Goal: Communication & Community: Answer question/provide support

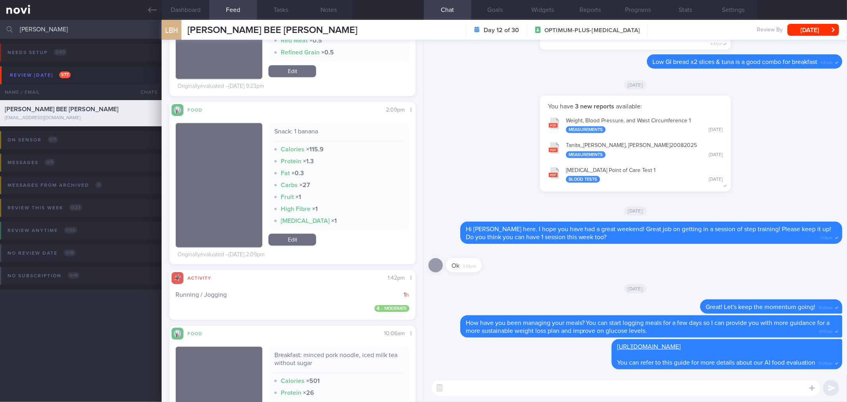
scroll to position [1853, 0]
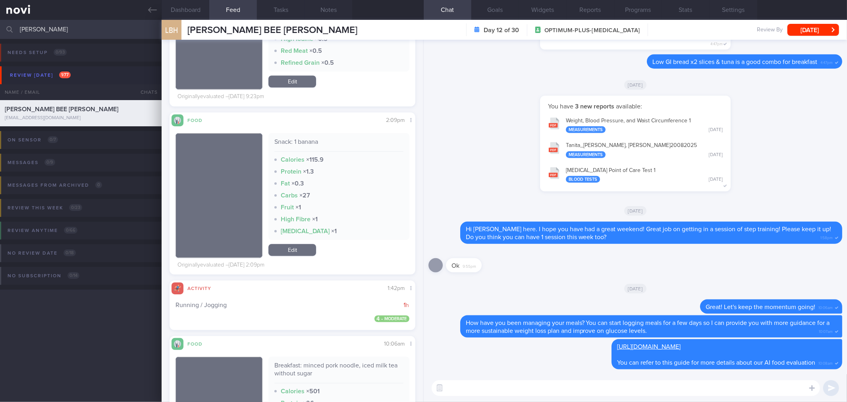
click at [487, 386] on textarea at bounding box center [626, 388] width 388 height 16
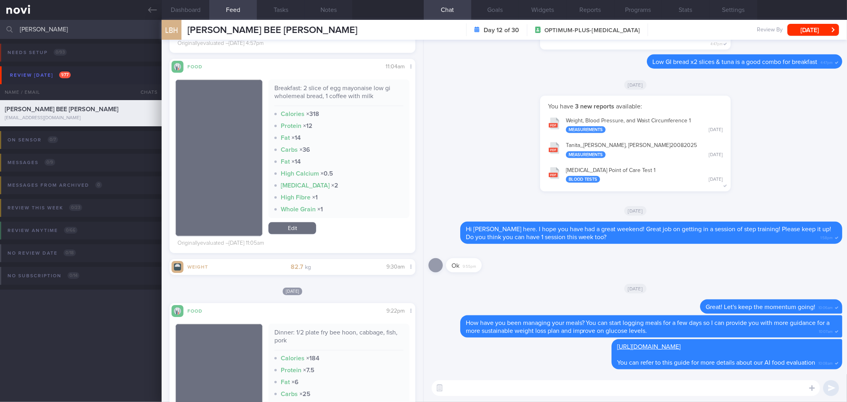
scroll to position [1632, 0]
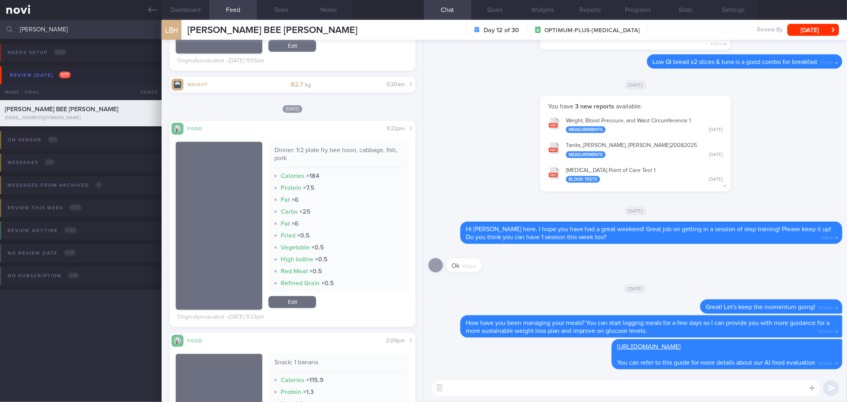
drag, startPoint x: 40, startPoint y: 30, endPoint x: -41, endPoint y: 28, distance: 81.0
click at [0, 28] on html "You are offline! Some functionality will be unavailable Patients New Users Coac…" at bounding box center [423, 201] width 847 height 402
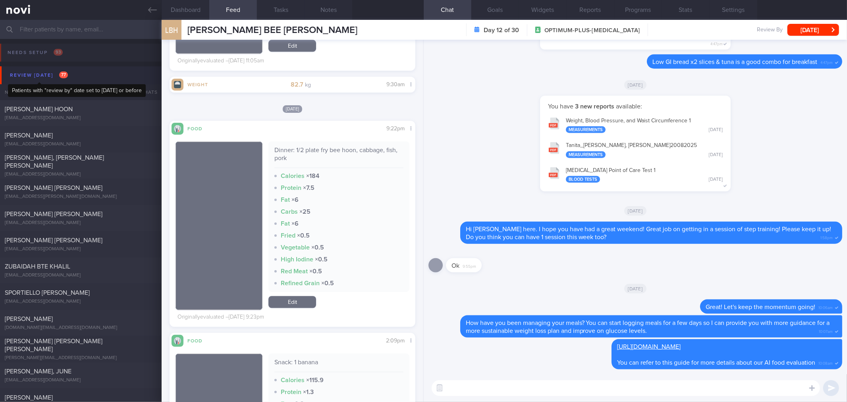
click at [49, 70] on div "Review [DATE] 77" at bounding box center [39, 75] width 62 height 11
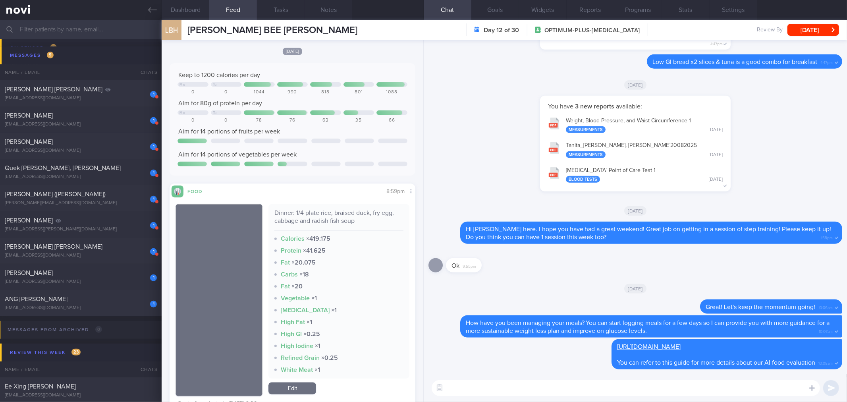
scroll to position [878, 0]
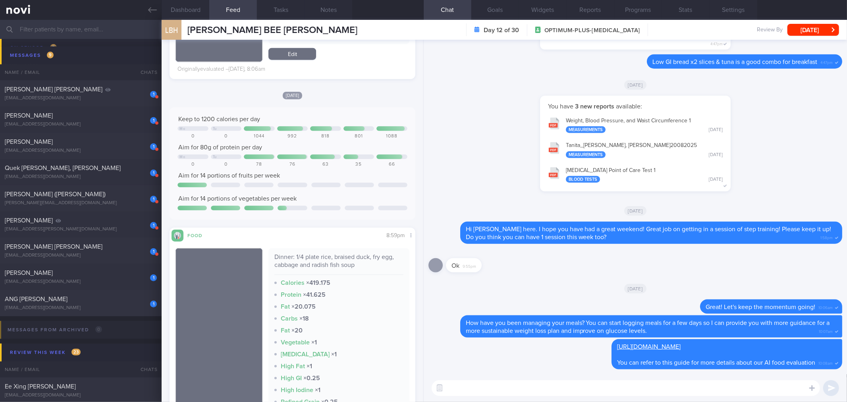
click at [483, 388] on textarea at bounding box center [626, 388] width 388 height 16
type textarea "Good morning [PERSON_NAME] here. Thanks for logging your meals diligently."
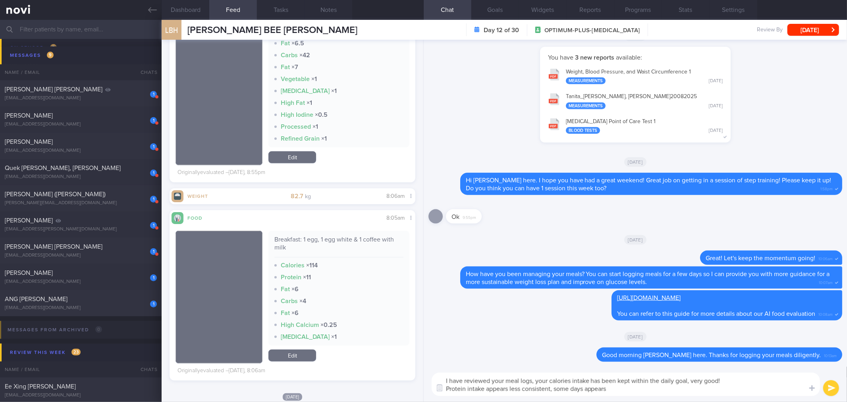
scroll to position [882, 0]
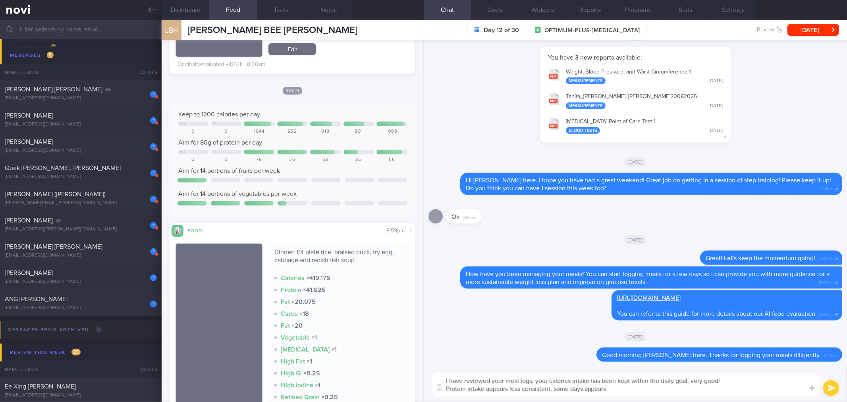
drag, startPoint x: 620, startPoint y: 388, endPoint x: 555, endPoint y: 387, distance: 65.1
click at [555, 387] on textarea "I have reviewed your meal logs, your calories intake has been kept within the d…" at bounding box center [626, 383] width 388 height 23
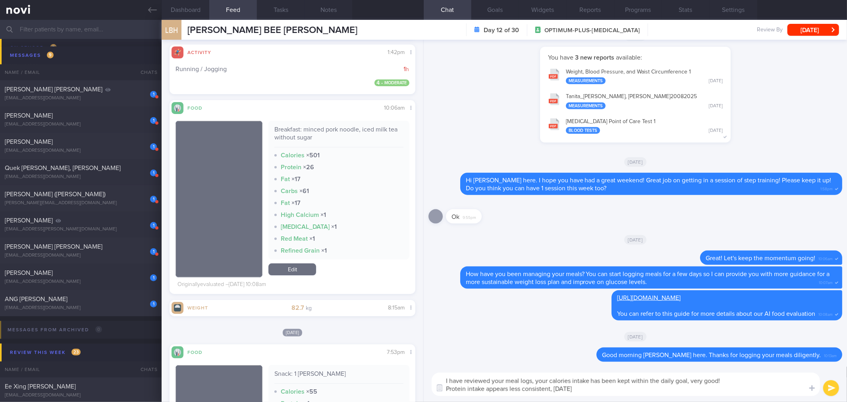
scroll to position [2024, 0]
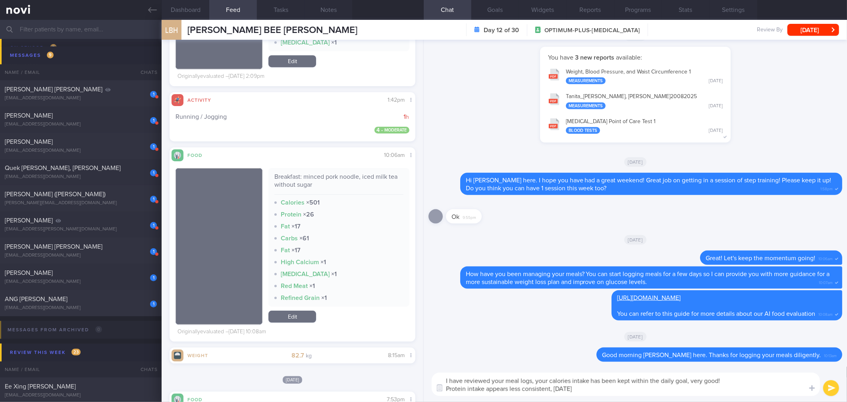
click at [601, 389] on textarea "I have reviewed your meal logs, your calories intake has been kept within the d…" at bounding box center [626, 383] width 388 height 23
click at [601, 390] on textarea "I have reviewed your meal logs, your calories intake has been kept within the d…" at bounding box center [626, 383] width 388 height 23
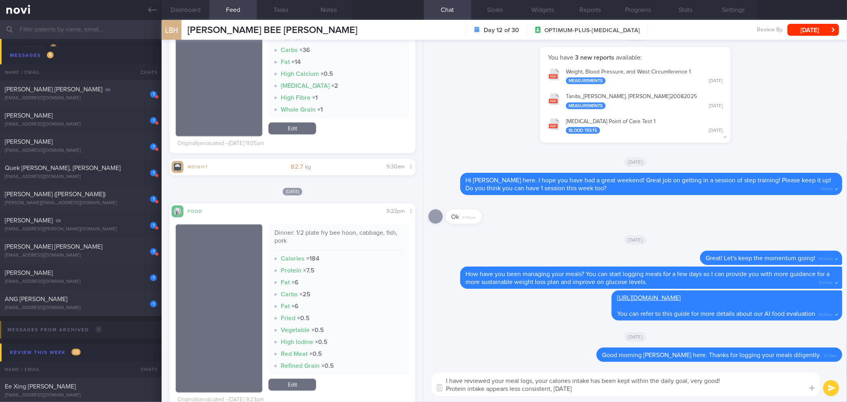
scroll to position [1676, 0]
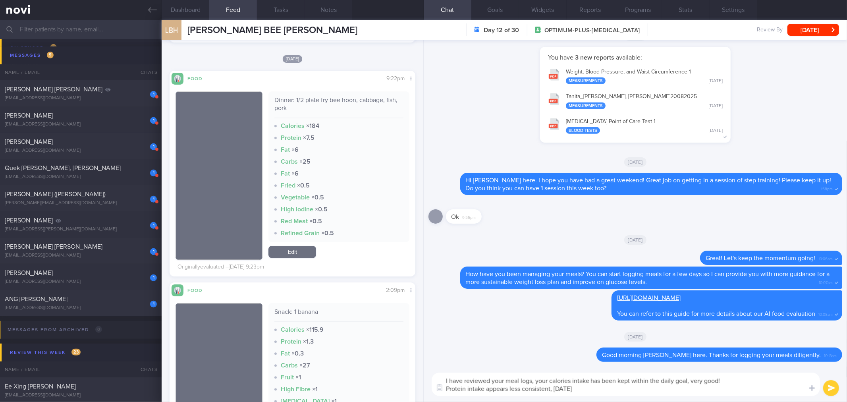
click at [607, 389] on textarea "I have reviewed your meal logs, your calories intake has been kept within the d…" at bounding box center [626, 383] width 388 height 23
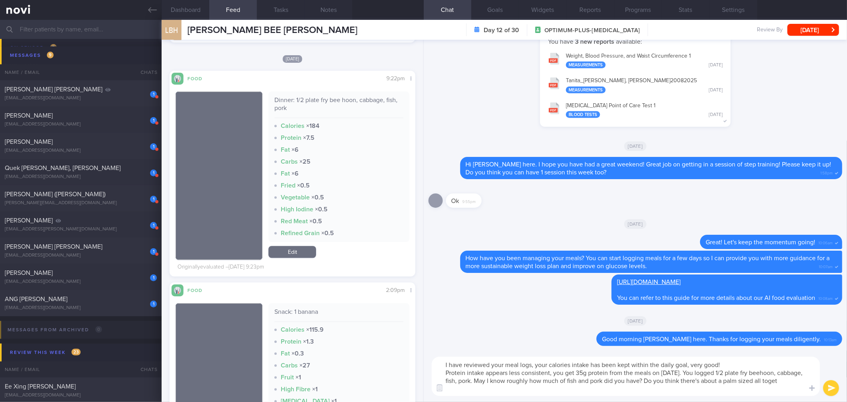
scroll to position [0, 0]
click at [609, 388] on textarea "I have reviewed your meal logs, your calories intake has been kept within the d…" at bounding box center [626, 376] width 388 height 39
drag, startPoint x: 698, startPoint y: 374, endPoint x: 554, endPoint y: 371, distance: 144.2
click at [554, 371] on textarea "I have reviewed your meal logs, your calories intake has been kept within the d…" at bounding box center [626, 376] width 388 height 39
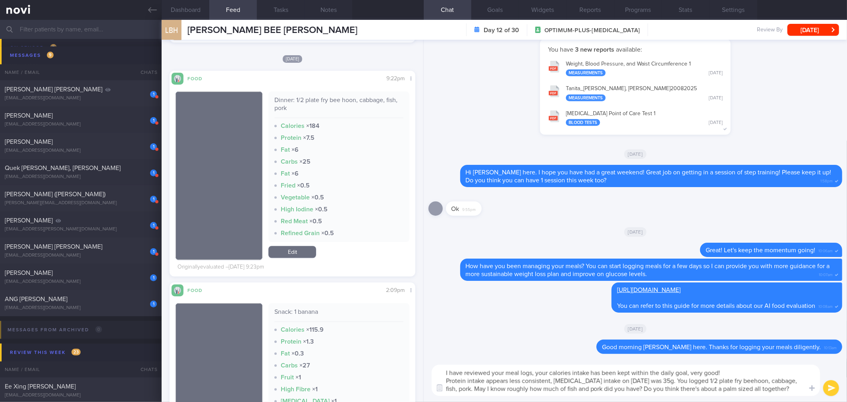
type textarea "I have reviewed your meal logs, your calories intake has been kept within the d…"
click at [829, 391] on button "submit" at bounding box center [831, 388] width 16 height 16
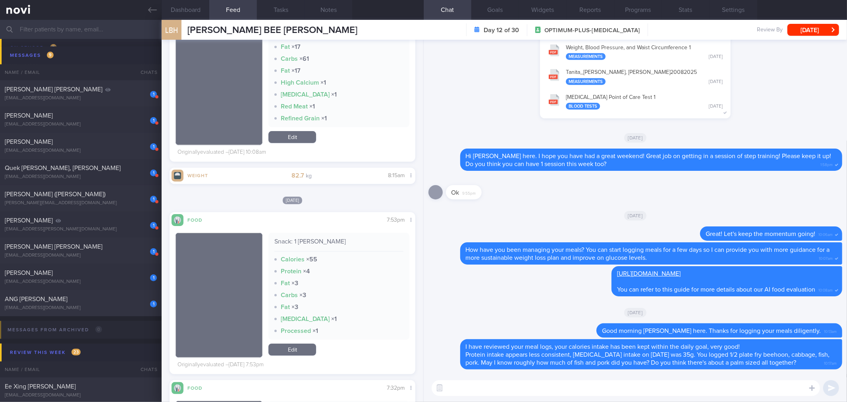
scroll to position [2162, 0]
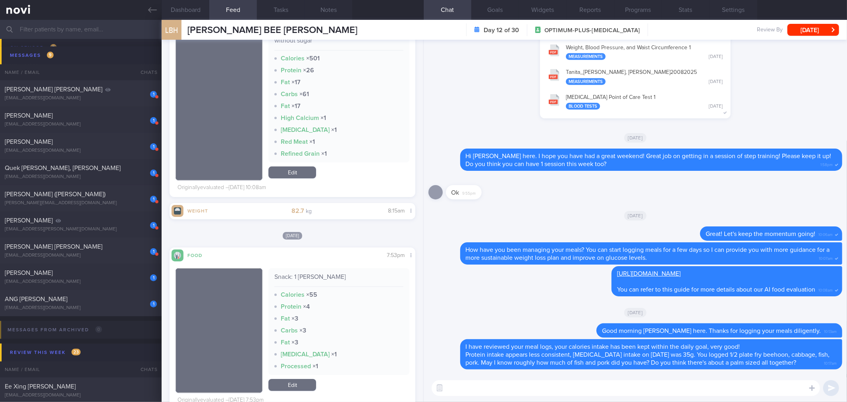
drag, startPoint x: 66, startPoint y: 277, endPoint x: 473, endPoint y: 98, distance: 444.5
click at [66, 277] on div "1 [PERSON_NAME] [EMAIL_ADDRESS][DOMAIN_NAME]" at bounding box center [81, 277] width 162 height 16
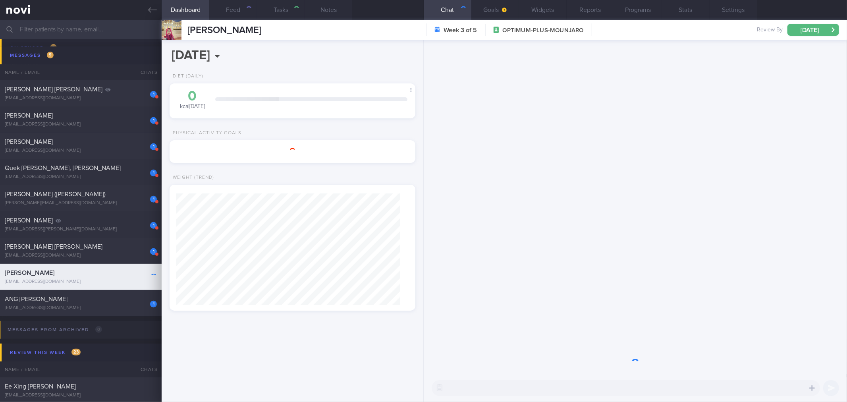
select select "8"
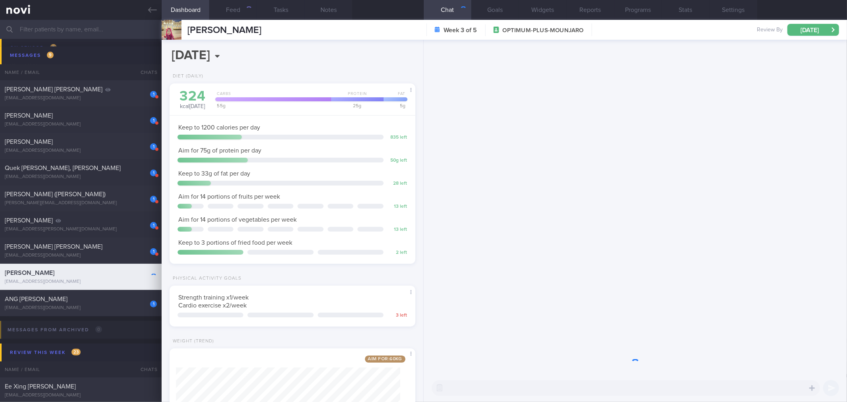
scroll to position [123, 224]
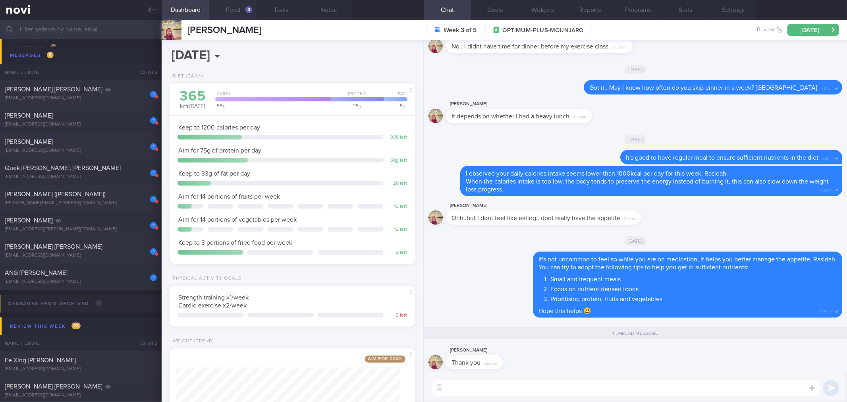
click at [232, 12] on button "Feed 3" at bounding box center [233, 10] width 48 height 20
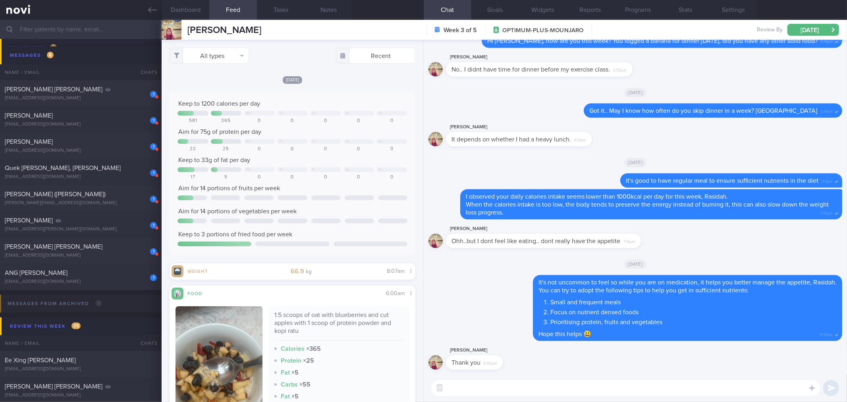
click at [562, 354] on div "[PERSON_NAME] Thank you 6:55pm" at bounding box center [635, 359] width 414 height 29
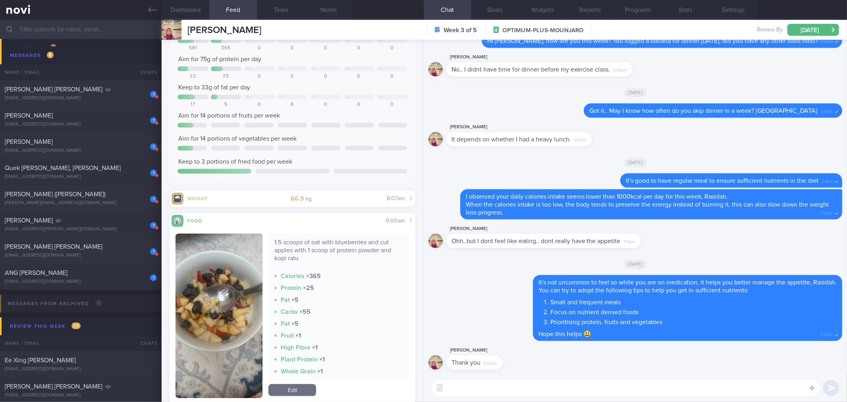
scroll to position [132, 0]
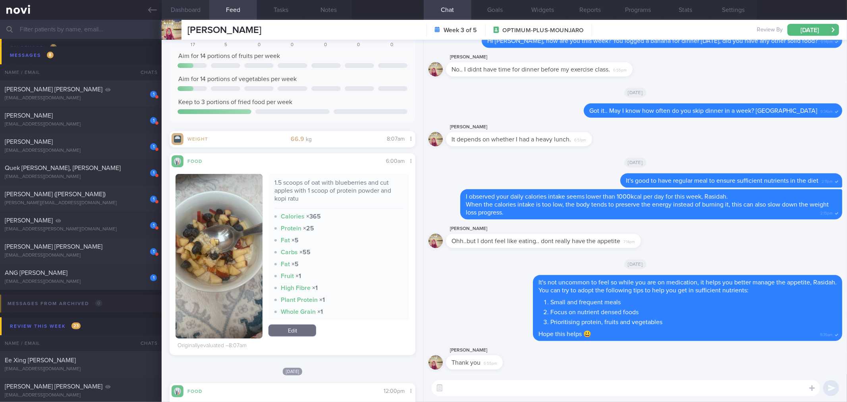
click at [194, 7] on button "Dashboard" at bounding box center [186, 10] width 48 height 20
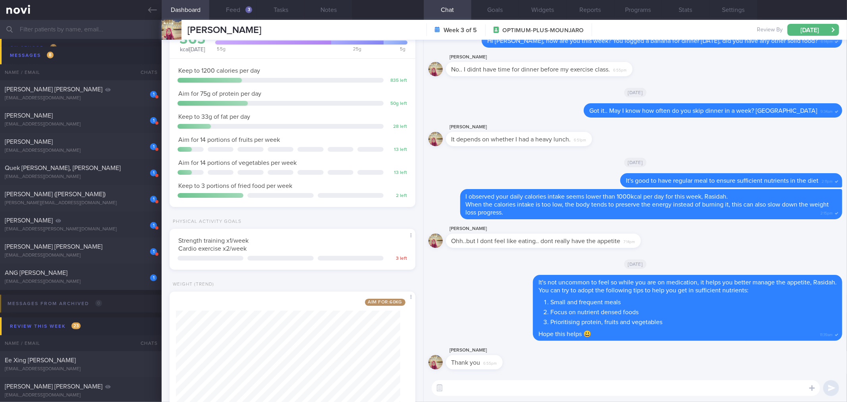
scroll to position [102, 0]
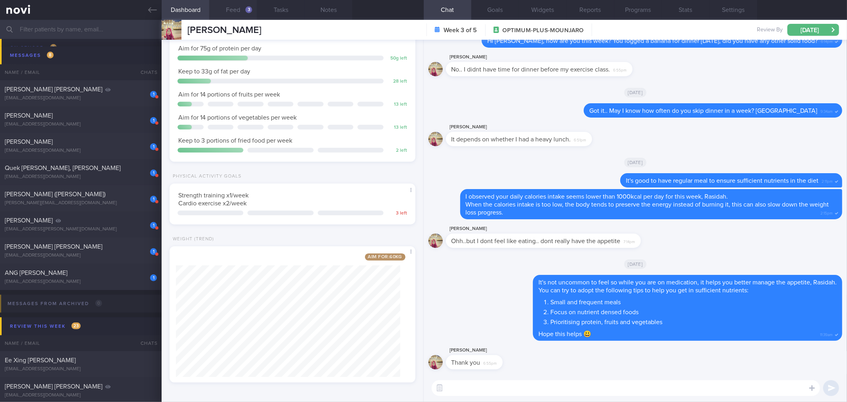
click at [233, 13] on button "Feed 3" at bounding box center [233, 10] width 48 height 20
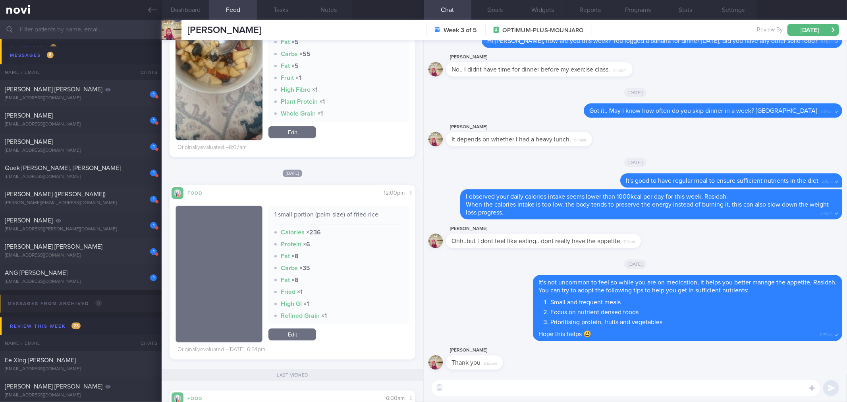
scroll to position [353, 0]
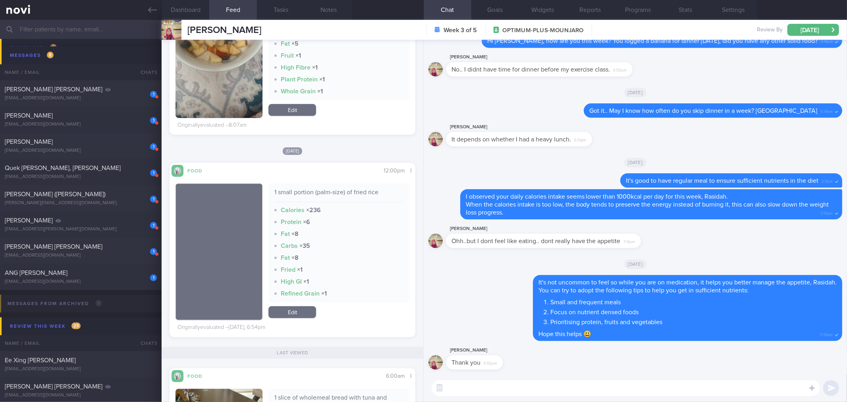
click at [454, 386] on textarea at bounding box center [626, 388] width 388 height 16
click at [481, 383] on textarea at bounding box center [626, 388] width 388 height 16
click at [486, 395] on textarea at bounding box center [626, 388] width 388 height 16
type textarea "N"
type textarea "You are welcome, [GEOGRAPHIC_DATA]"
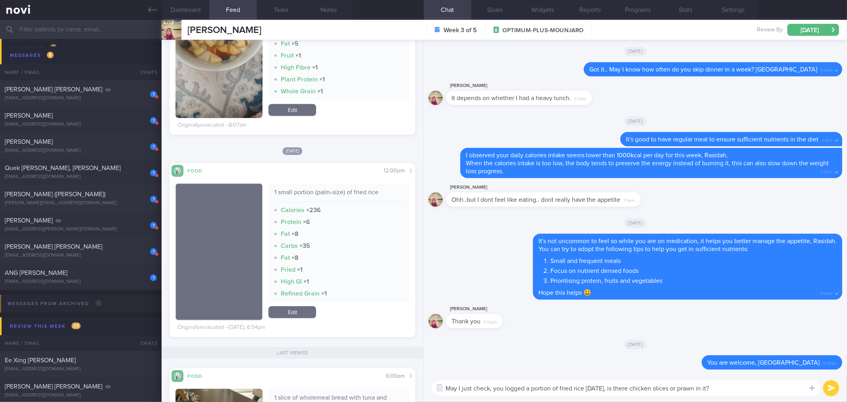
type textarea "May I just check, you logged a portion of fried rice [DATE], is there chicken s…"
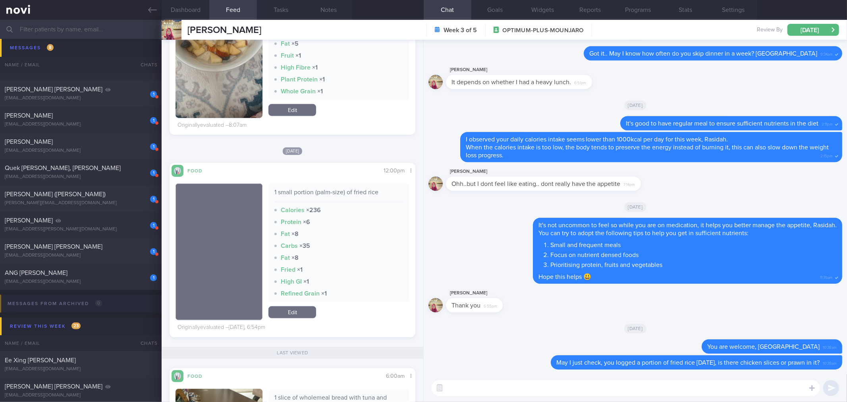
scroll to position [309, 0]
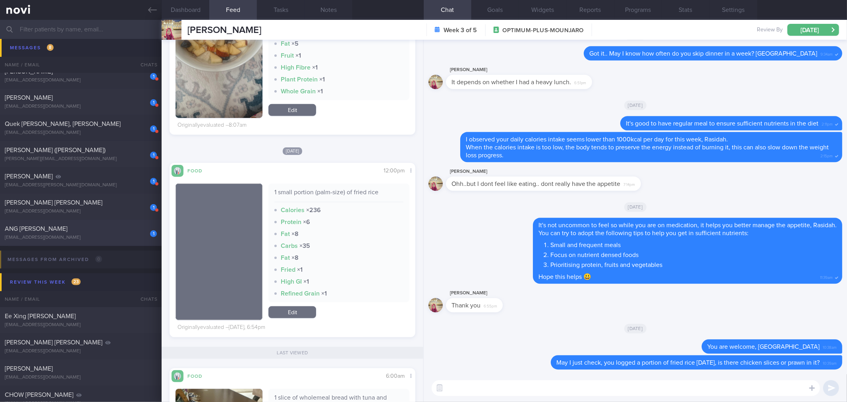
click at [77, 232] on div "1 ANG [PERSON_NAME] [PERSON_NAME][EMAIL_ADDRESS][DOMAIN_NAME]" at bounding box center [81, 233] width 162 height 16
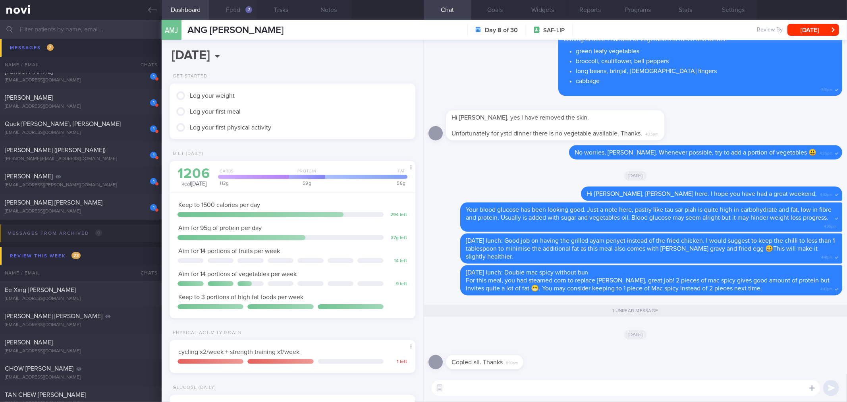
click at [228, 7] on button "Feed 7" at bounding box center [233, 10] width 48 height 20
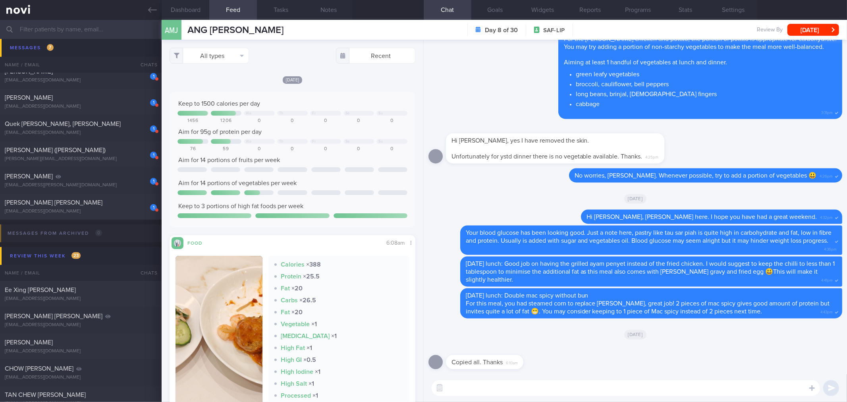
scroll to position [132, 0]
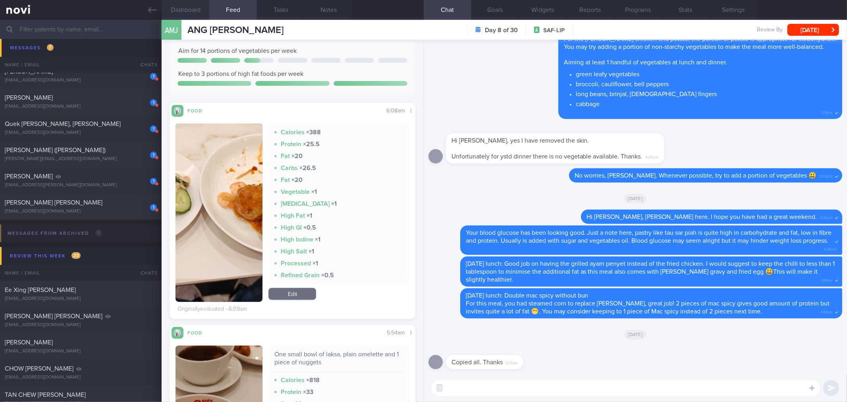
click at [193, 9] on button "Dashboard" at bounding box center [186, 10] width 48 height 20
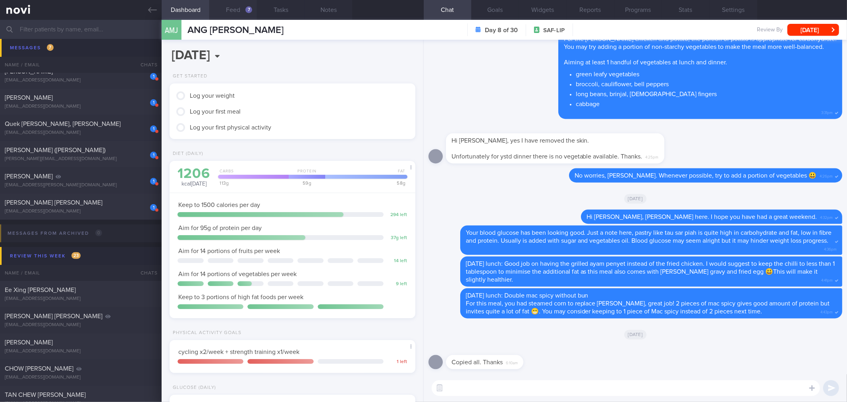
click at [241, 9] on button "Feed 7" at bounding box center [233, 10] width 48 height 20
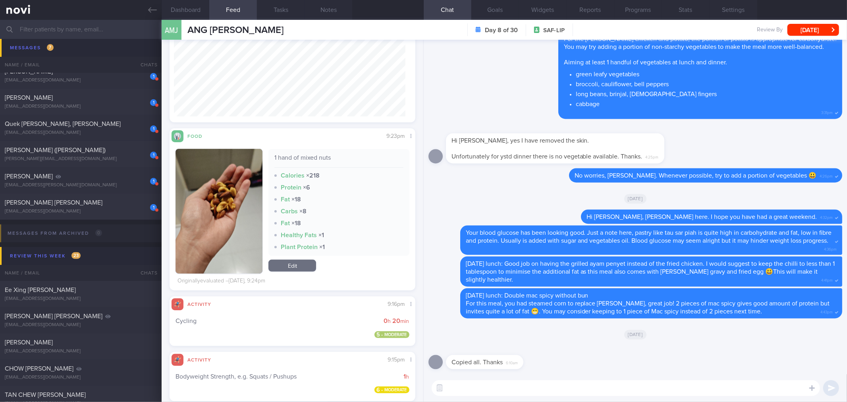
scroll to position [750, 0]
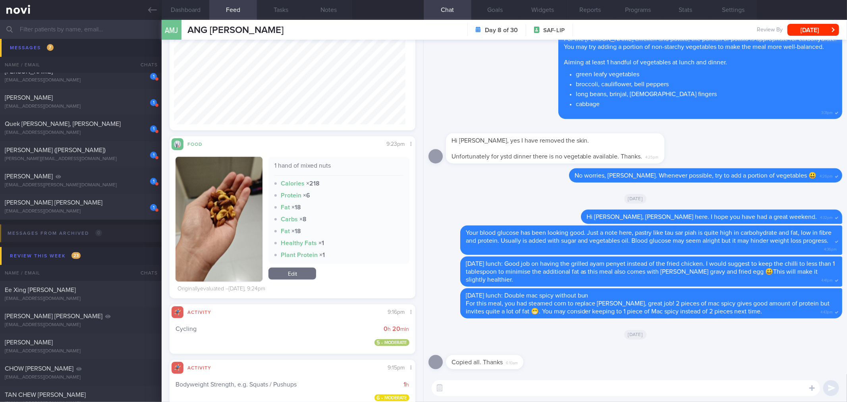
click at [480, 390] on textarea at bounding box center [626, 388] width 388 height 16
type textarea "You are welcome, Ming Jie."
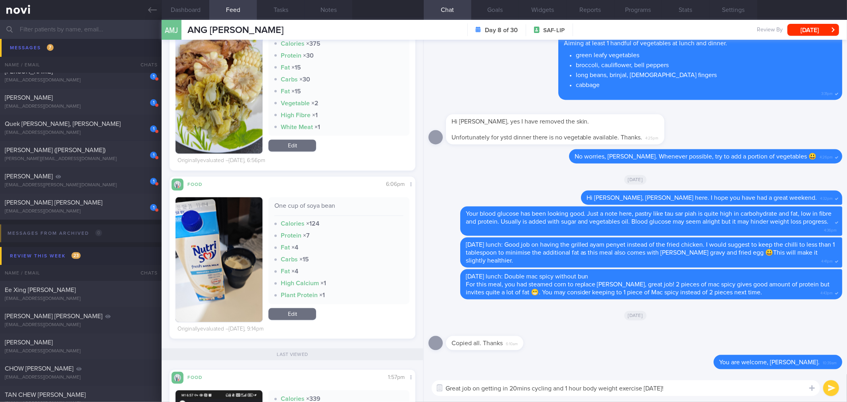
scroll to position [1185, 0]
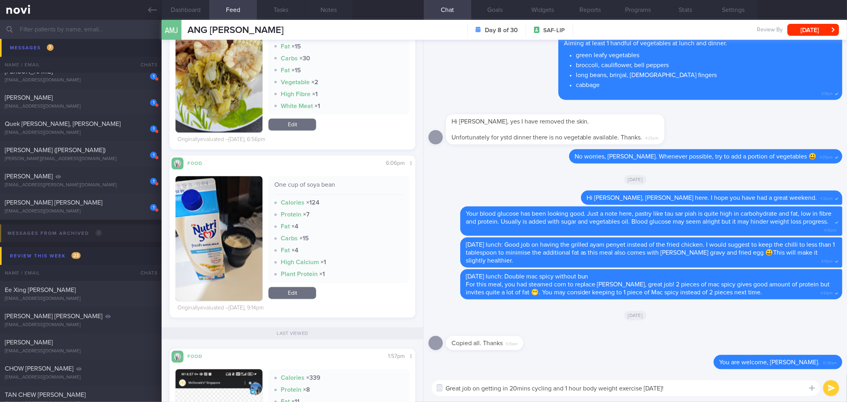
click at [686, 390] on textarea "Great job on getting in 20mins cycling and 1 hour body weight exercise yesterda…" at bounding box center [626, 388] width 388 height 16
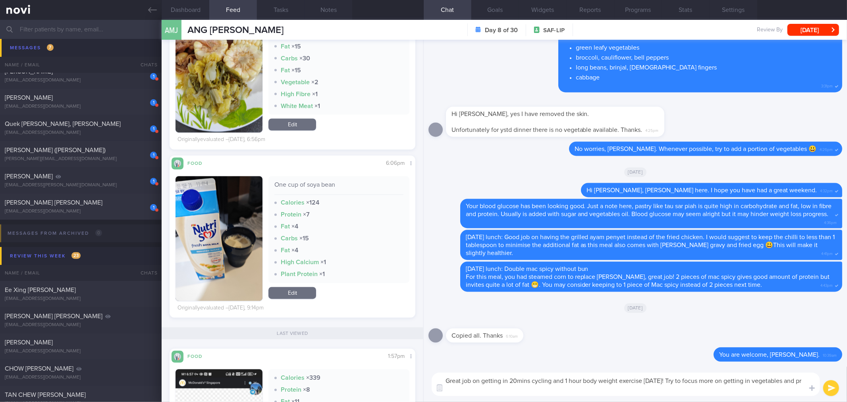
scroll to position [0, 0]
type textarea "Great job on getting in 20mins cycling and 1 hour body weight exercise yesterda…"
click at [827, 388] on button "submit" at bounding box center [831, 388] width 16 height 16
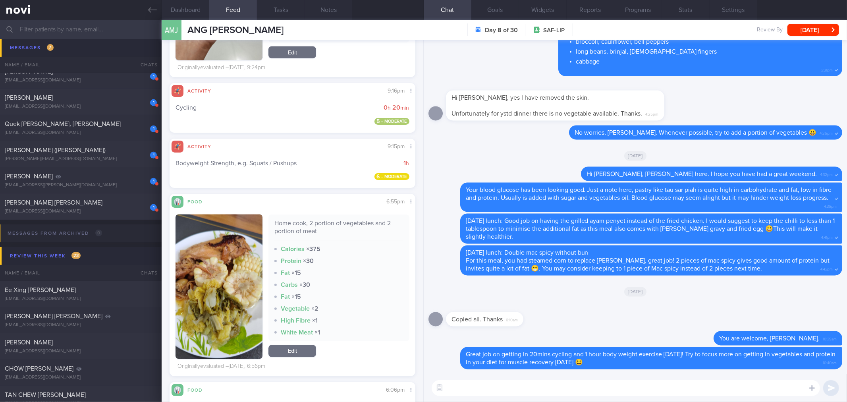
scroll to position [142, 231]
click at [222, 266] on button "button" at bounding box center [219, 286] width 87 height 145
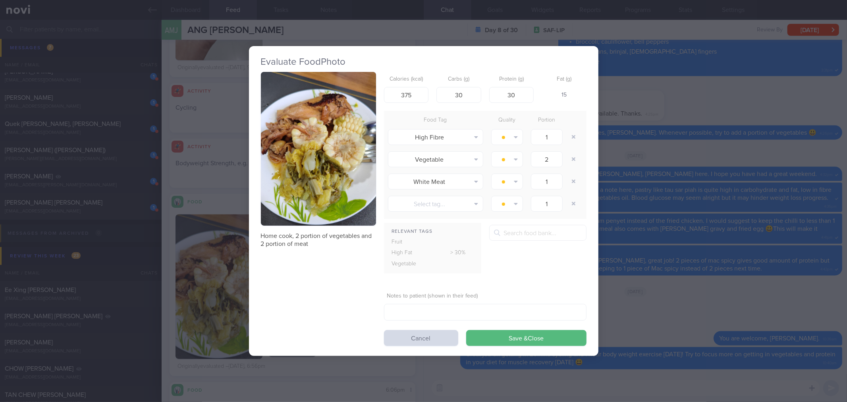
click at [302, 183] on button "button" at bounding box center [318, 149] width 115 height 154
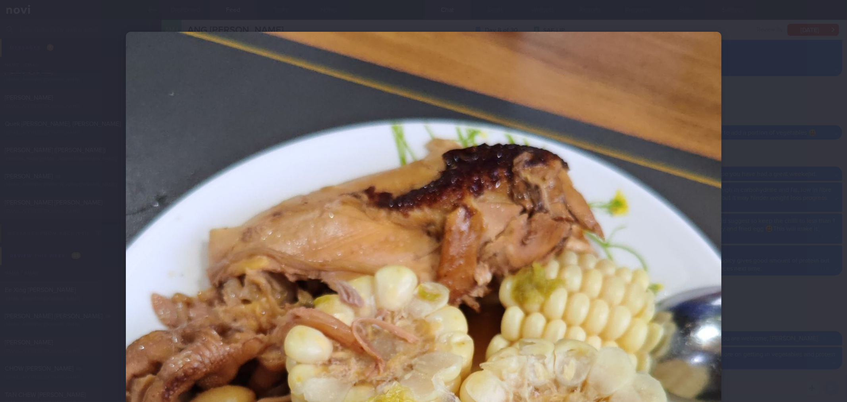
scroll to position [220, 0]
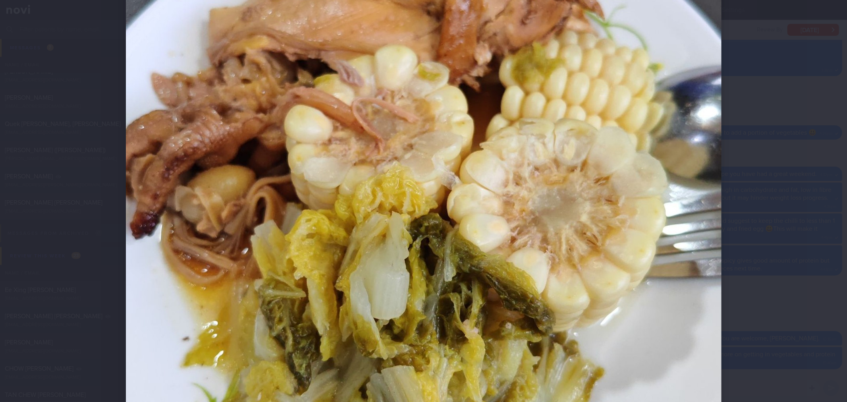
click at [774, 178] on div at bounding box center [423, 201] width 847 height 402
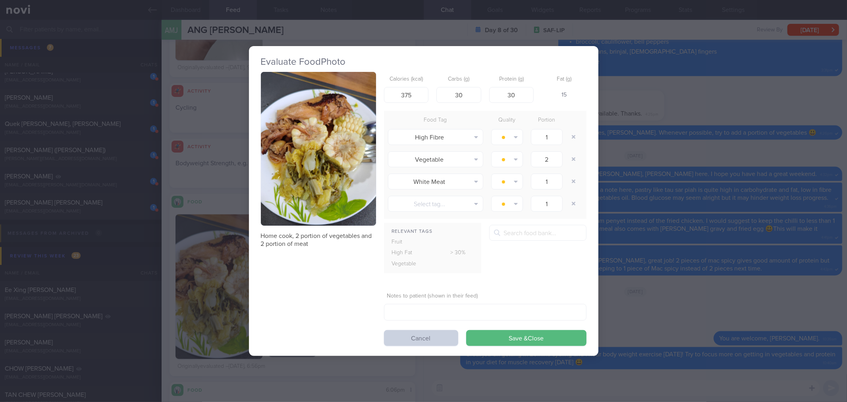
click at [446, 336] on button "Cancel" at bounding box center [421, 338] width 74 height 16
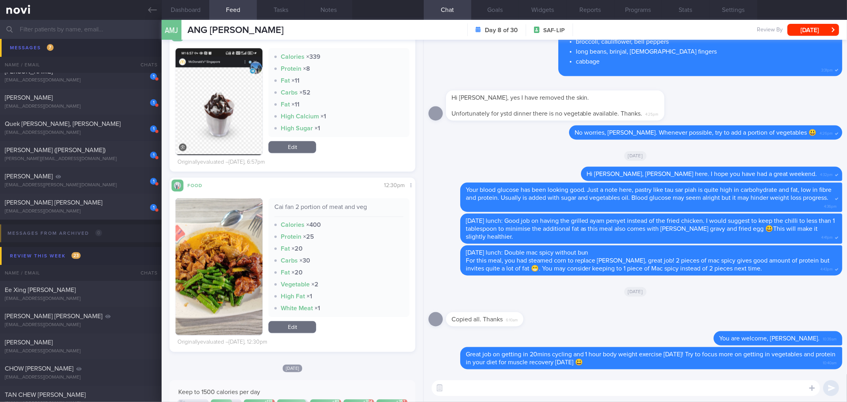
scroll to position [1451, 0]
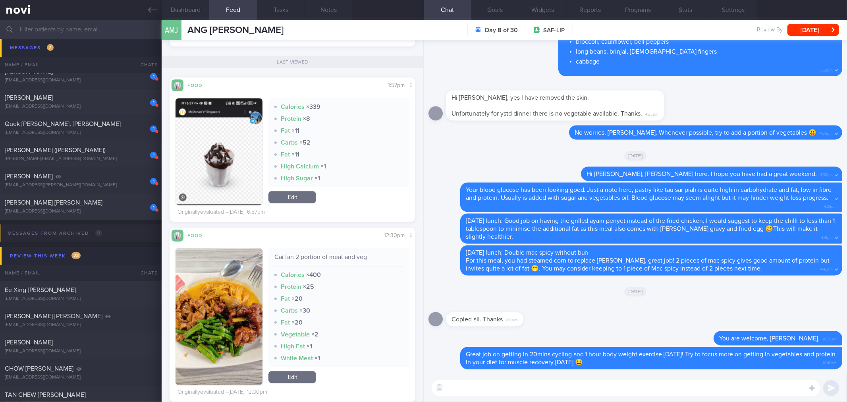
click at [230, 177] on button "button" at bounding box center [219, 151] width 87 height 107
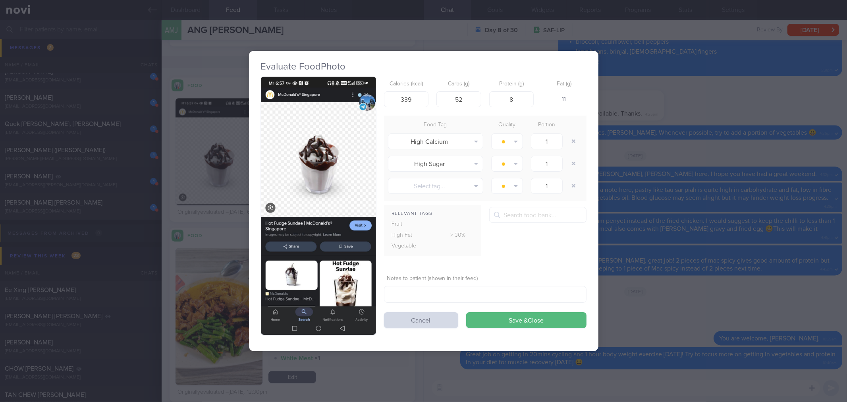
click at [299, 113] on button "button" at bounding box center [318, 206] width 115 height 258
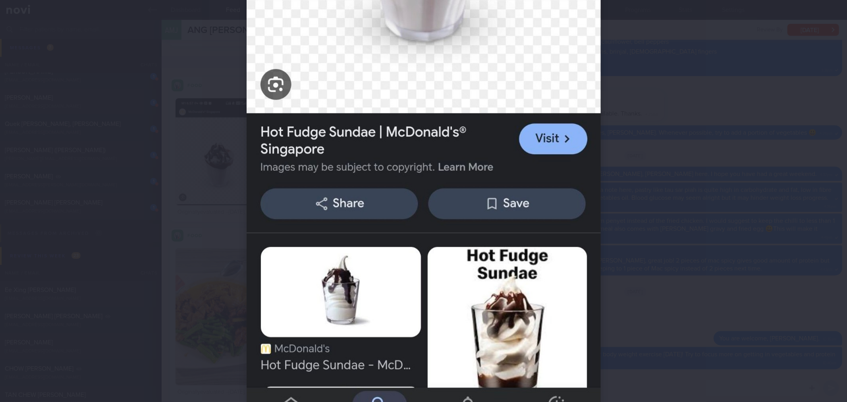
scroll to position [353, 0]
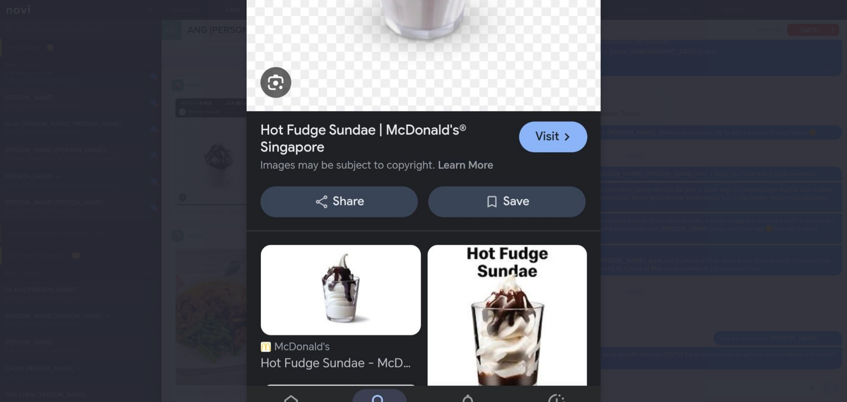
click at [716, 209] on div at bounding box center [423, 201] width 847 height 402
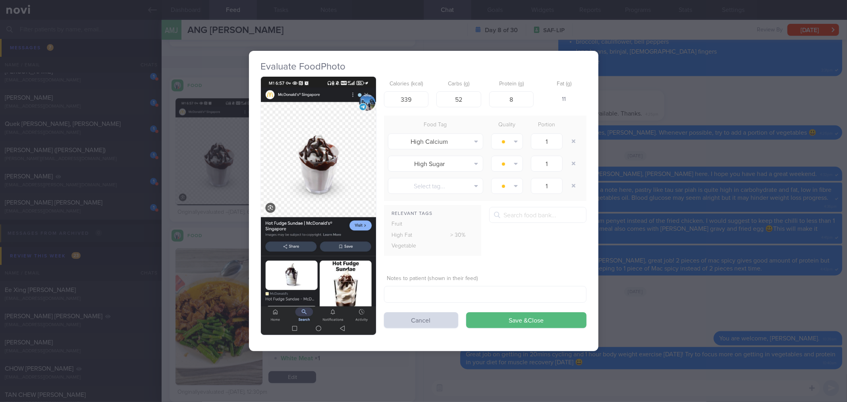
click at [698, 230] on div "Evaluate Food Photo Calories (kcal) 339 Carbs (g) 52 Protein (g) 8 Fat (g) 11 F…" at bounding box center [423, 201] width 847 height 402
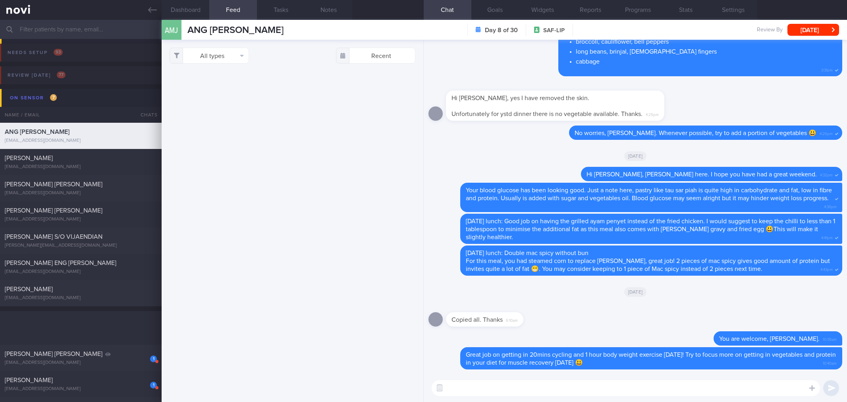
select select "8"
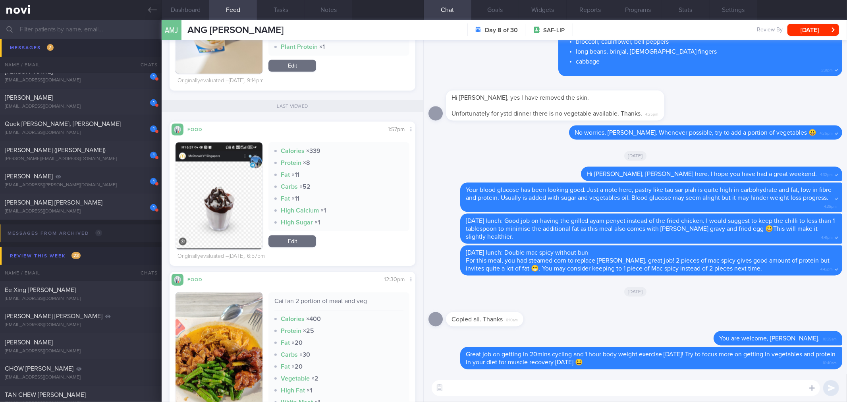
scroll to position [142, 231]
click at [526, 388] on textarea at bounding box center [626, 388] width 388 height 16
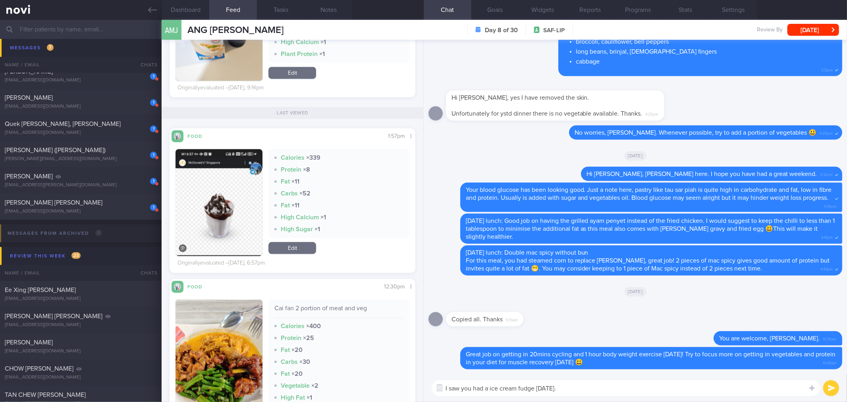
scroll to position [1495, 0]
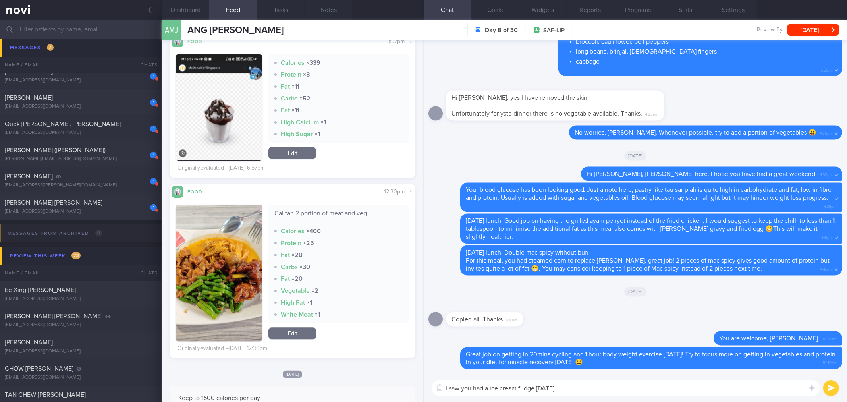
click at [570, 392] on textarea "I saw you had a ice cream fudge yesterday." at bounding box center [626, 388] width 388 height 16
type textarea "I saw you had a ice cream fudge yesterday."
click at [573, 386] on textarea "I saw you had a ice cream fudge yesterday." at bounding box center [626, 388] width 388 height 16
drag, startPoint x: 579, startPoint y: 389, endPoint x: 419, endPoint y: 393, distance: 160.1
click at [419, 393] on div "Dashboard Feed 7 Tasks Notes Chat Goals Widgets Reports Programs Stats Settings…" at bounding box center [504, 211] width 685 height 382
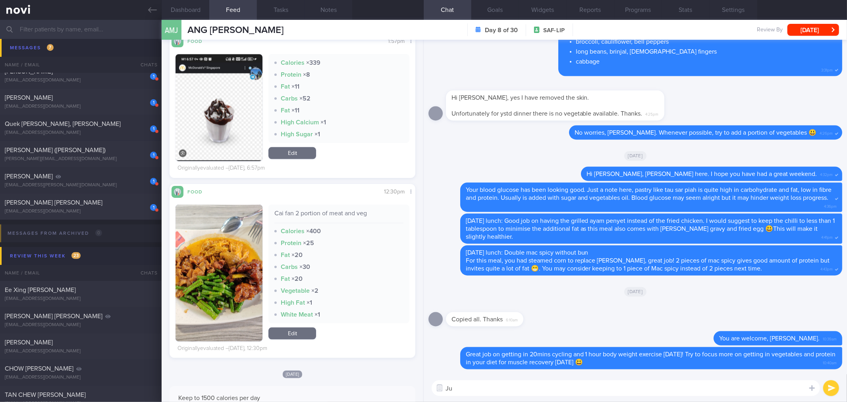
type textarea "J"
click at [555, 389] on textarea "Hot fudge sundae is packed with sugar, the calories is about 339kcal per servin…" at bounding box center [626, 388] width 388 height 16
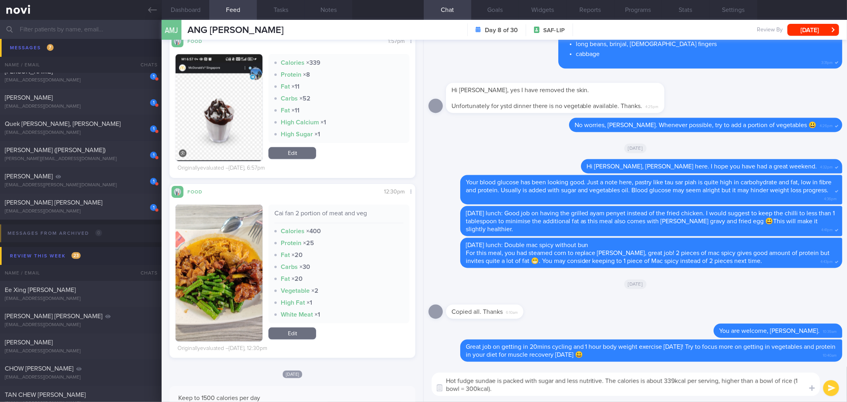
click at [590, 390] on textarea "Hot fudge sundae is packed with sugar and less nutritive. The calories is about…" at bounding box center [626, 383] width 388 height 23
click at [609, 390] on textarea "Hot fudge sundae is packed with sugar and less nutritive. The calories is about…" at bounding box center [626, 383] width 388 height 23
click at [622, 390] on textarea "Hot fudge sundae is packed with sugar and less nutritive. The calories is about…" at bounding box center [626, 383] width 388 height 23
type textarea "Hot fudge sundae is packed with sugar and less nutritive. The calories is about…"
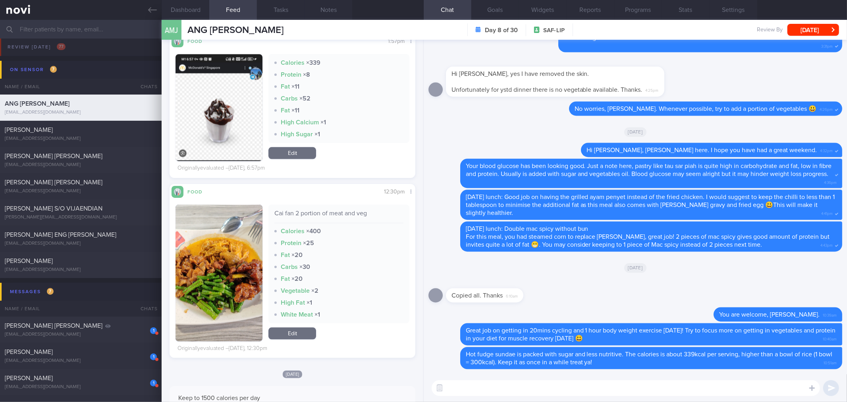
scroll to position [0, 0]
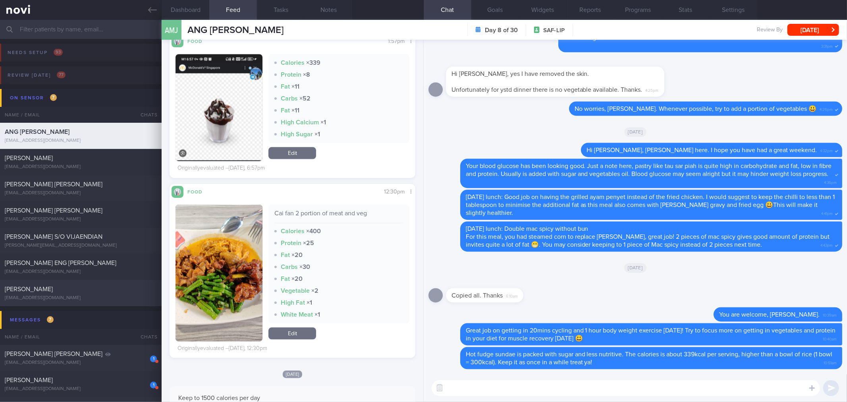
click at [67, 288] on div "[PERSON_NAME]" at bounding box center [80, 289] width 150 height 8
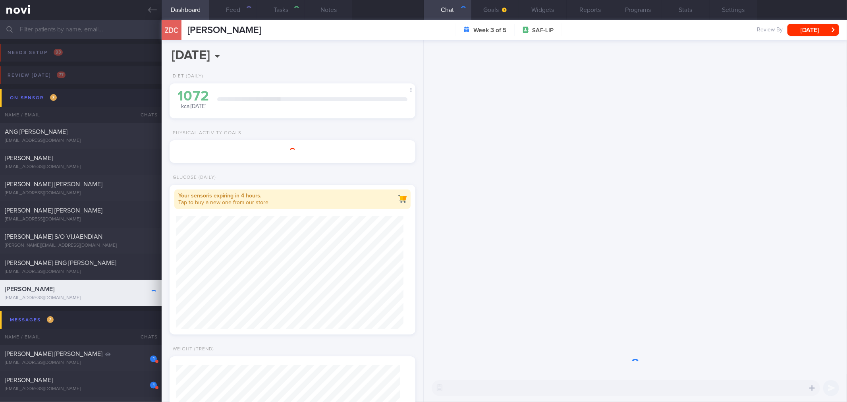
select select "7"
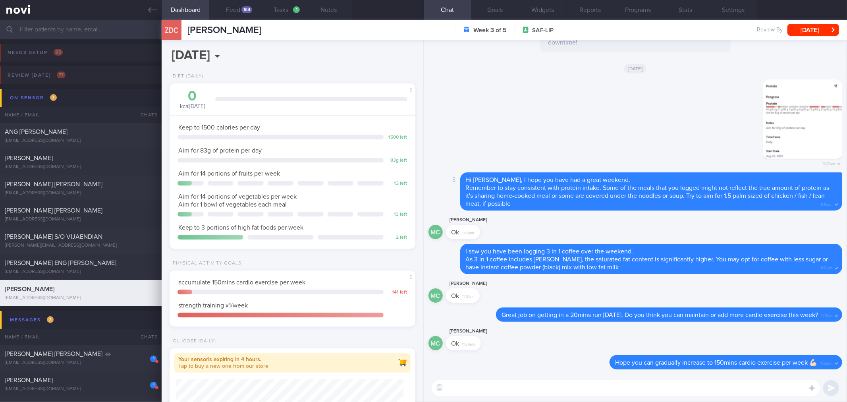
scroll to position [114, 228]
click at [248, 7] on div "164" at bounding box center [246, 9] width 11 height 7
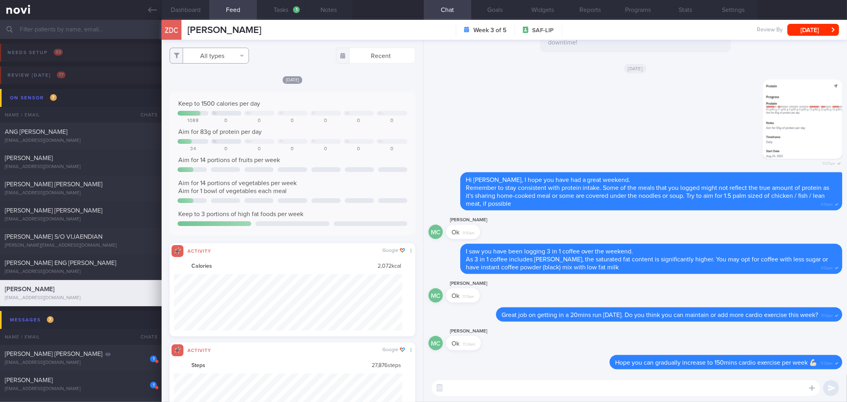
click at [225, 58] on button "All types" at bounding box center [209, 56] width 79 height 16
click at [217, 78] on button "Activity" at bounding box center [209, 83] width 79 height 12
checkbox input "false"
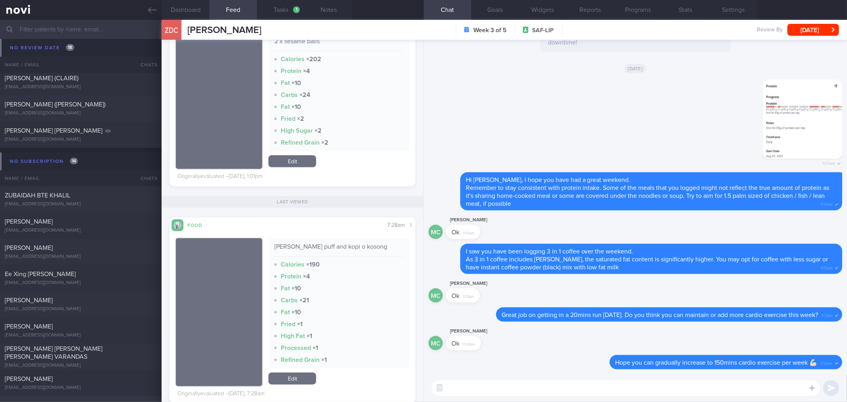
scroll to position [3102, 0]
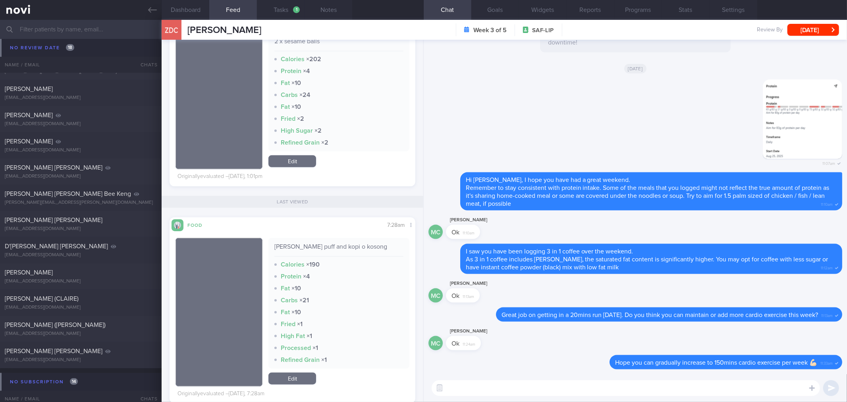
click at [533, 355] on div "MC Max Chua Ok 11:24am" at bounding box center [635, 340] width 414 height 29
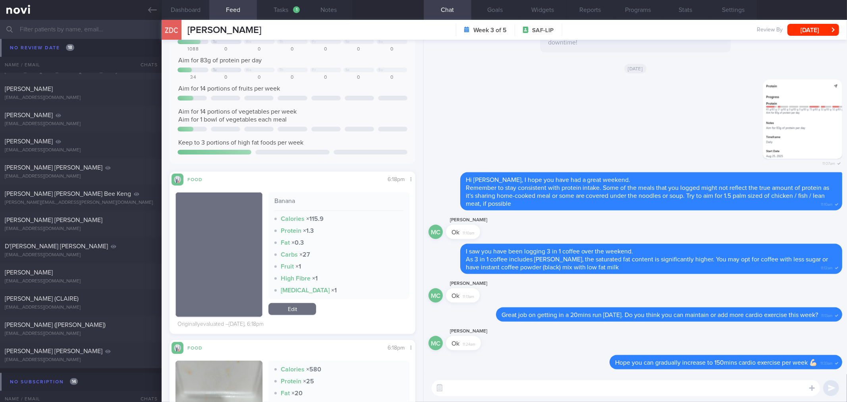
scroll to position [264, 0]
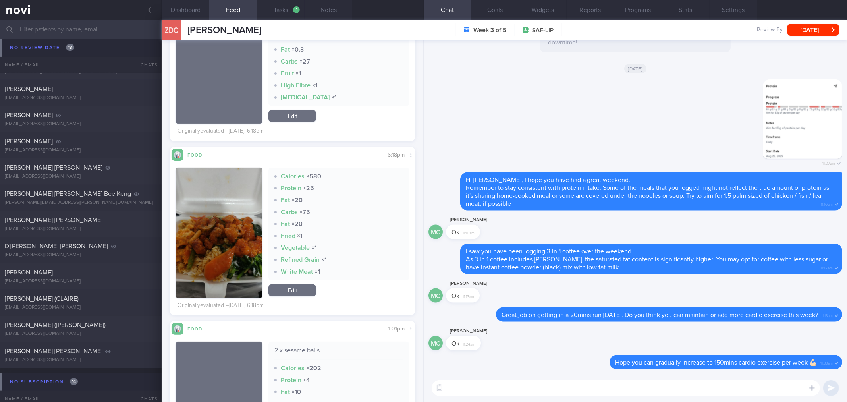
click at [217, 221] on button "button" at bounding box center [219, 233] width 87 height 131
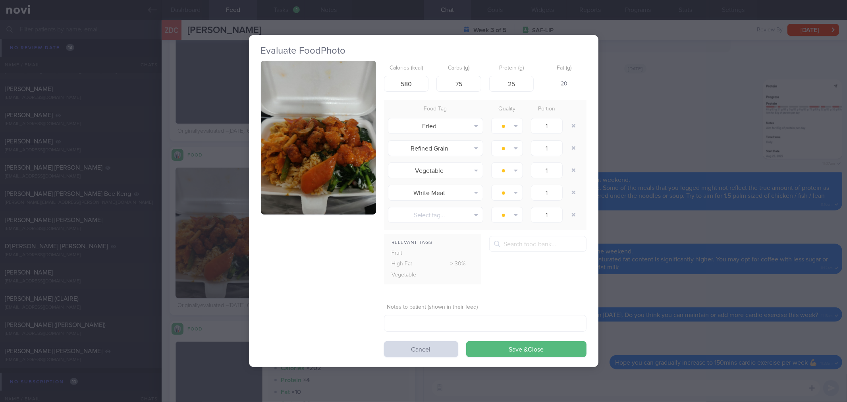
click at [298, 158] on button "button" at bounding box center [318, 138] width 115 height 154
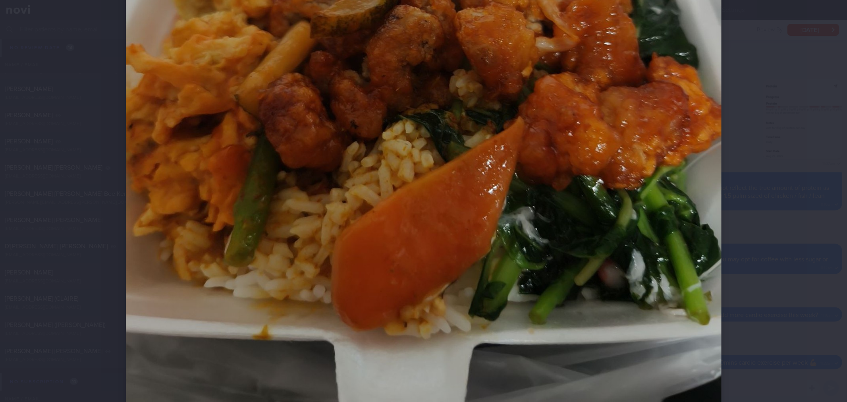
scroll to position [397, 0]
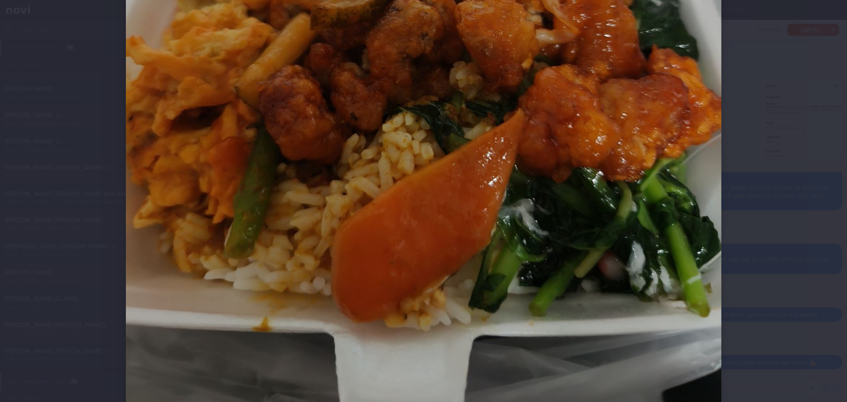
click at [750, 193] on div at bounding box center [423, 201] width 847 height 402
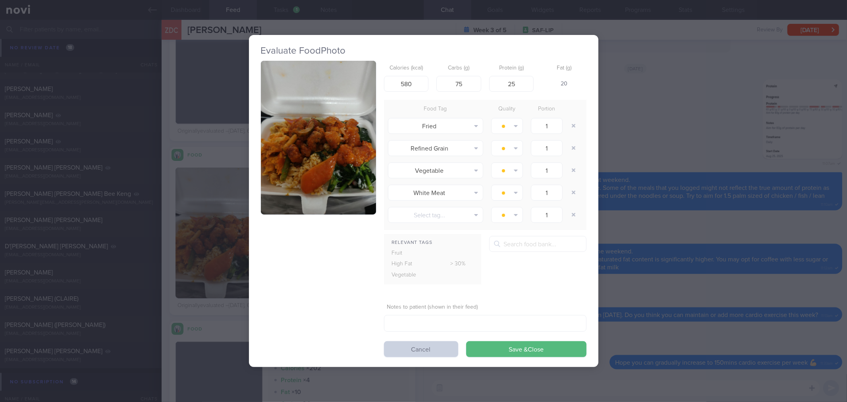
click at [436, 344] on button "Cancel" at bounding box center [421, 349] width 74 height 16
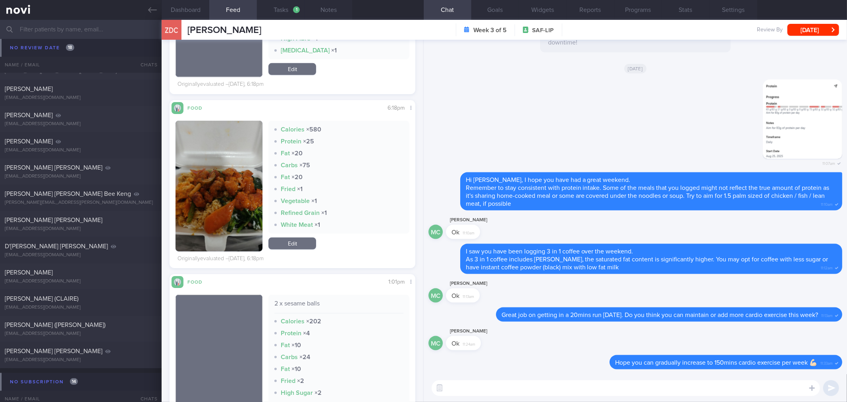
scroll to position [485, 0]
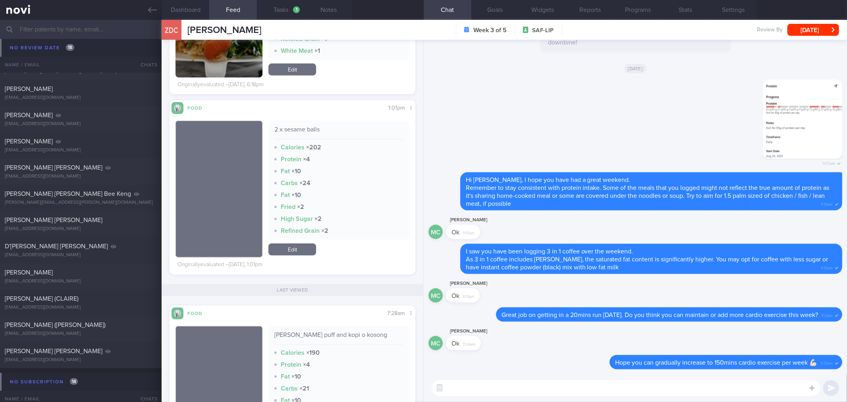
click at [484, 392] on textarea at bounding box center [626, 388] width 388 height 16
click at [556, 388] on textarea "Hi Zong Da, you logged 2 sesame balls, are these the glutanious rice ball?" at bounding box center [626, 388] width 388 height 16
type textarea "Hi Zong Da, you logged 2 sesame balls yesterday, are these the glutanious rice …"
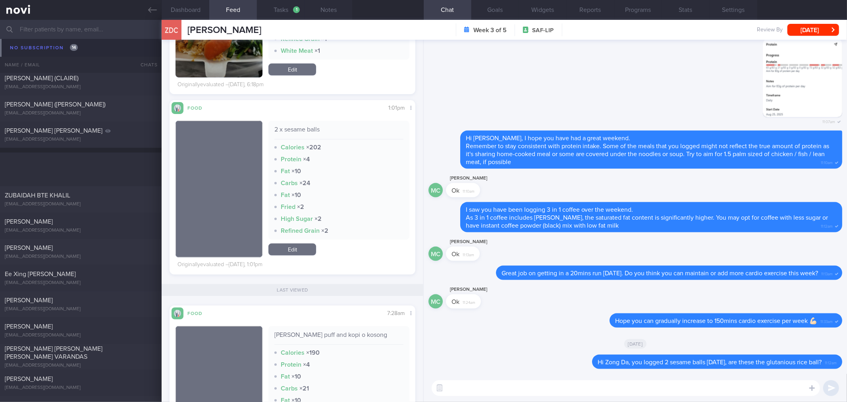
scroll to position [3499, 0]
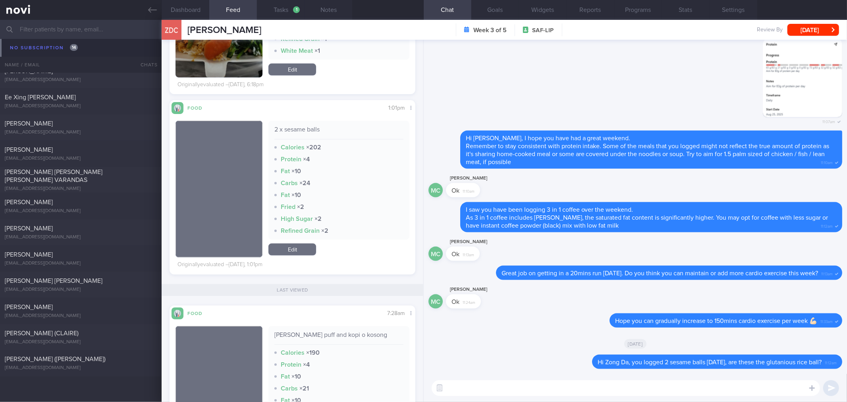
click at [61, 26] on input "text" at bounding box center [423, 29] width 847 height 19
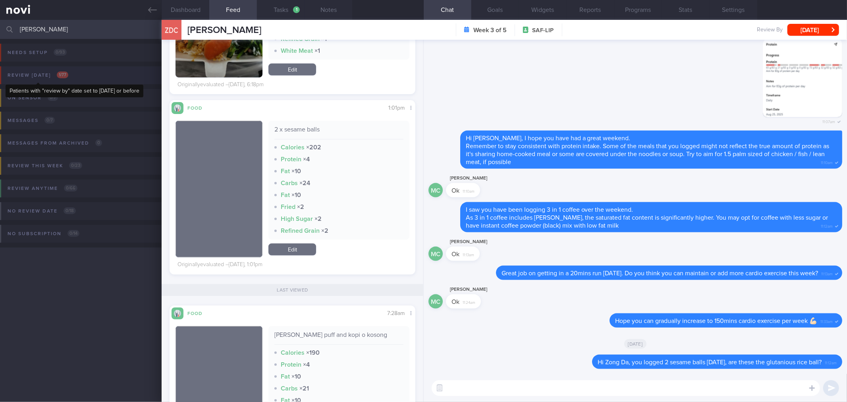
type input "tatyana"
click at [66, 72] on span "1 / 77" at bounding box center [63, 74] width 12 height 7
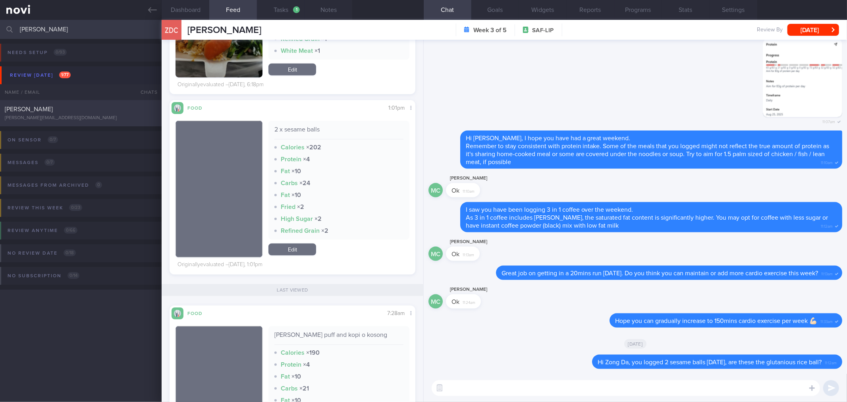
click at [46, 117] on div "[PERSON_NAME][EMAIL_ADDRESS][DOMAIN_NAME]" at bounding box center [81, 118] width 152 height 6
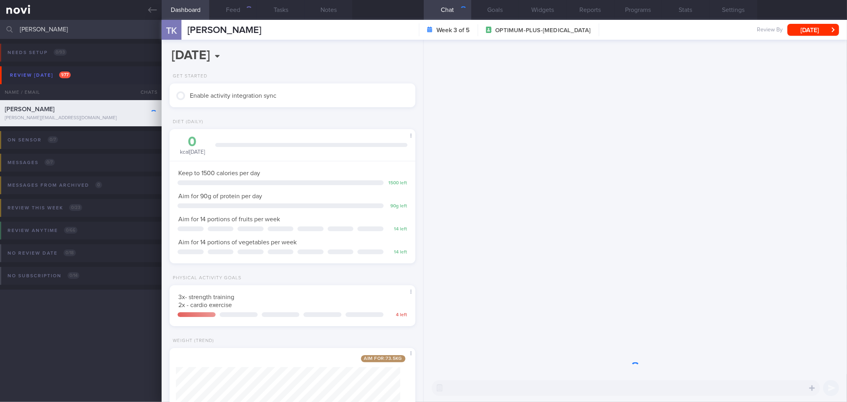
scroll to position [123, 224]
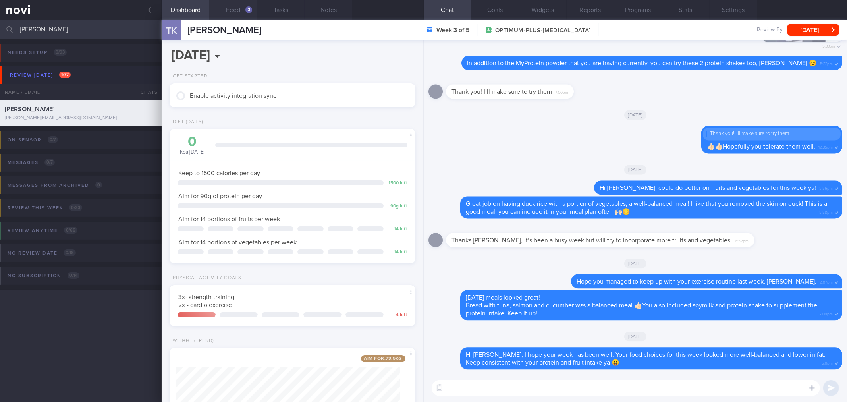
click at [239, 9] on button "Feed 3" at bounding box center [233, 10] width 48 height 20
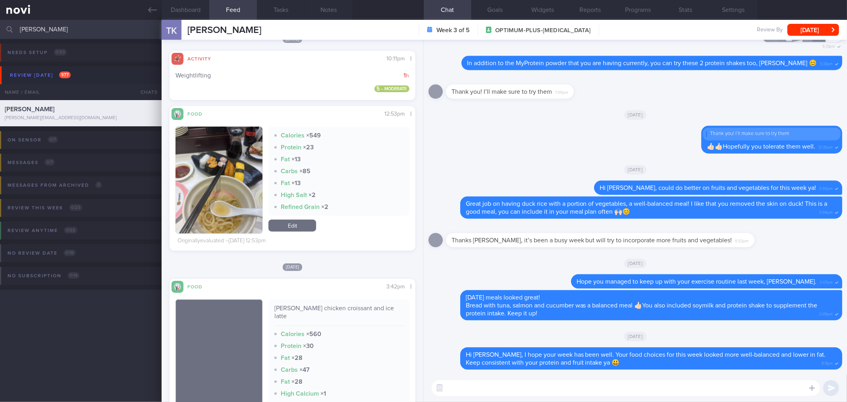
scroll to position [750, 0]
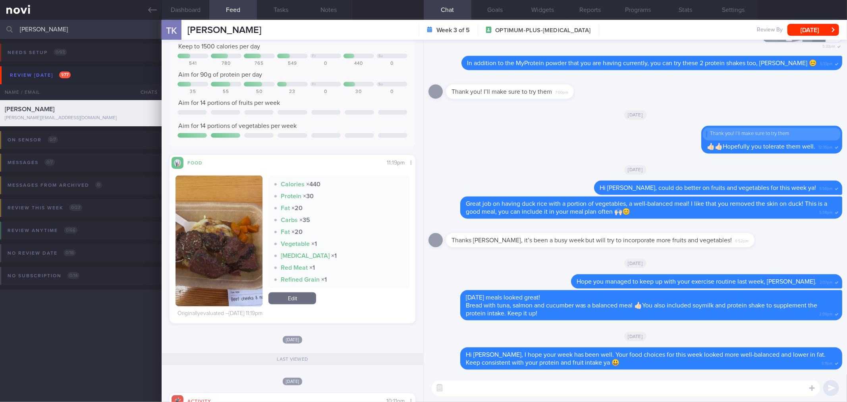
scroll to position [403, 0]
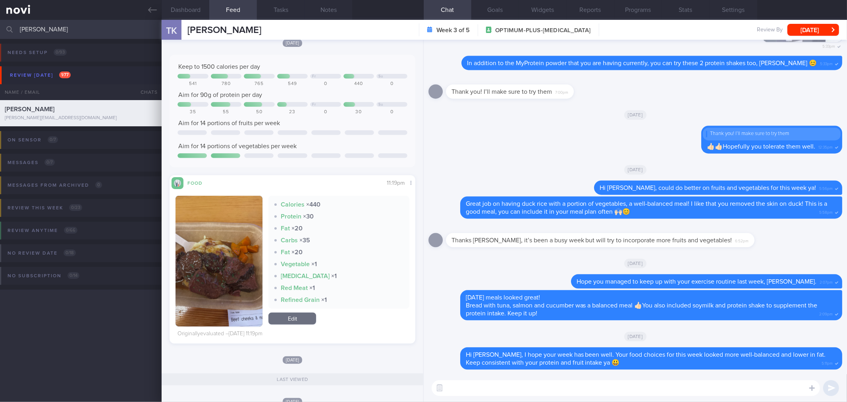
click at [244, 238] on button "button" at bounding box center [219, 261] width 87 height 131
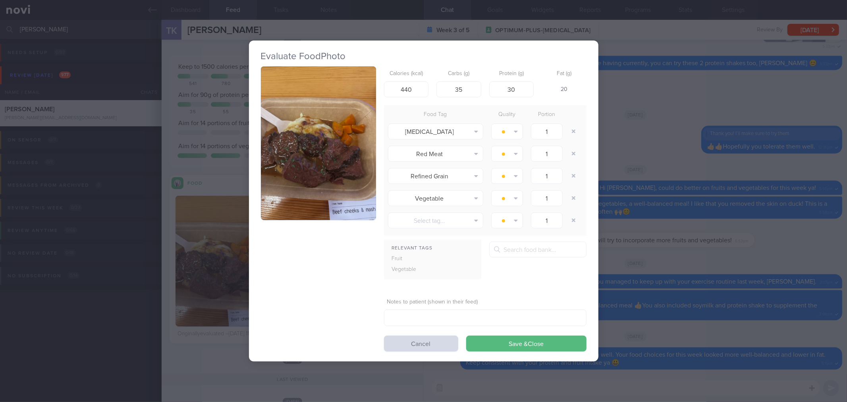
click at [315, 173] on button "button" at bounding box center [318, 143] width 115 height 154
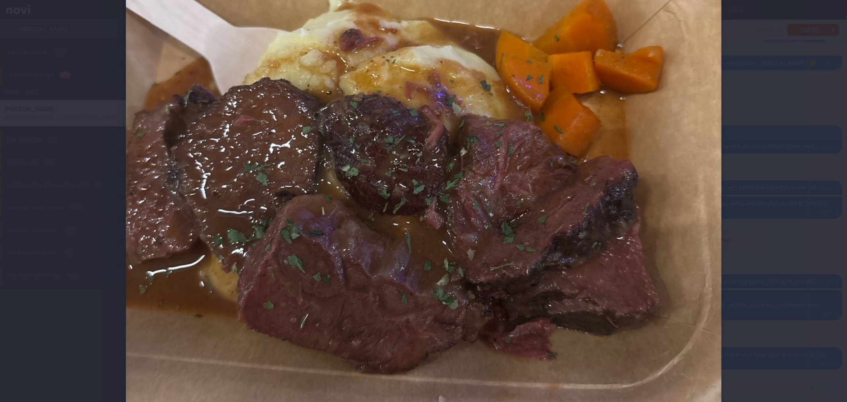
scroll to position [264, 0]
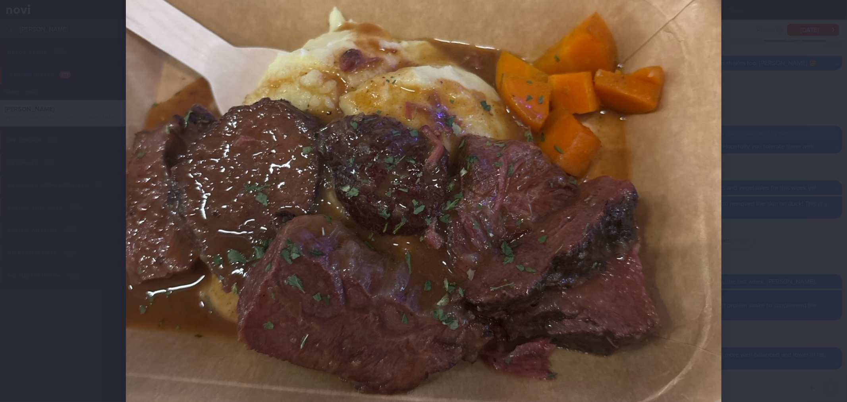
click at [744, 197] on div at bounding box center [423, 165] width 659 height 858
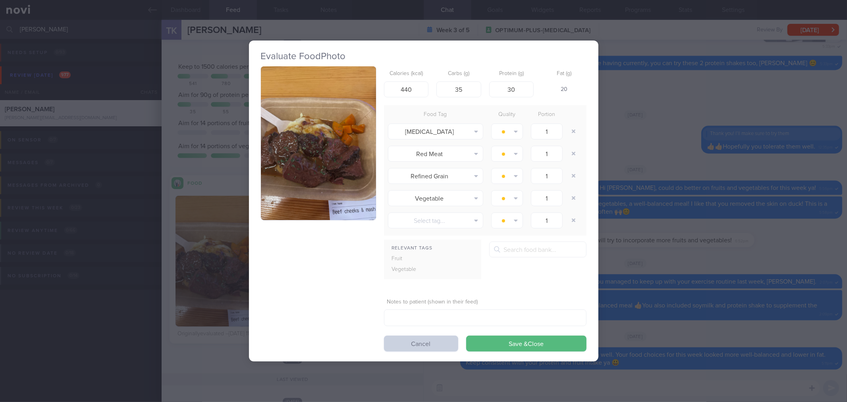
click at [429, 343] on button "Cancel" at bounding box center [421, 344] width 74 height 16
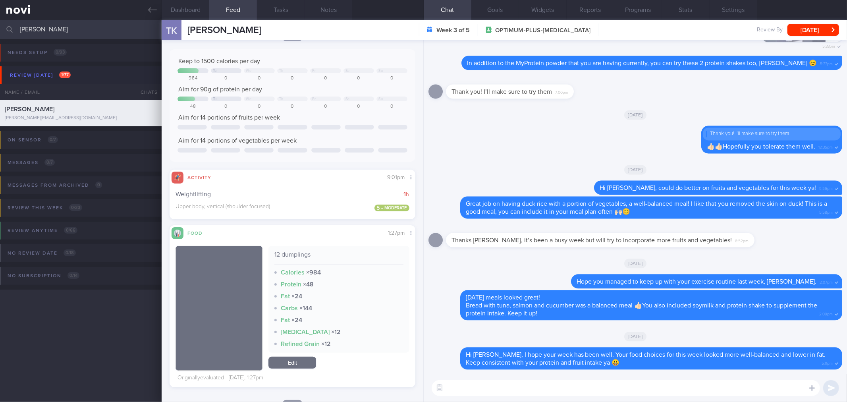
scroll to position [176, 0]
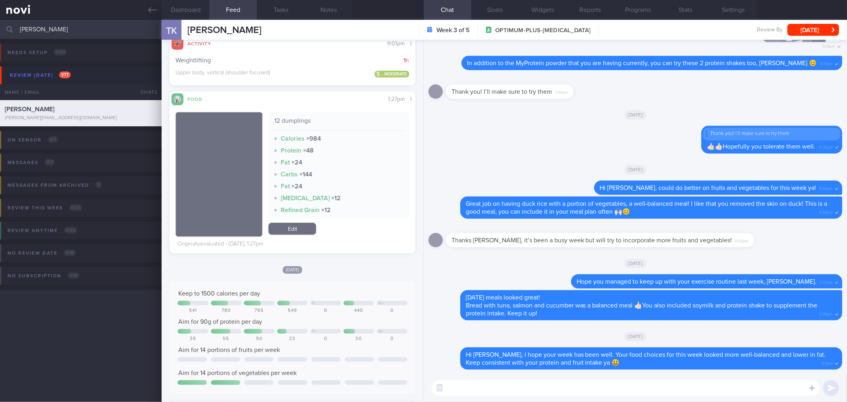
click at [462, 384] on textarea at bounding box center [626, 388] width 388 height 16
type textarea "Hi Tatyana, how have you been?"
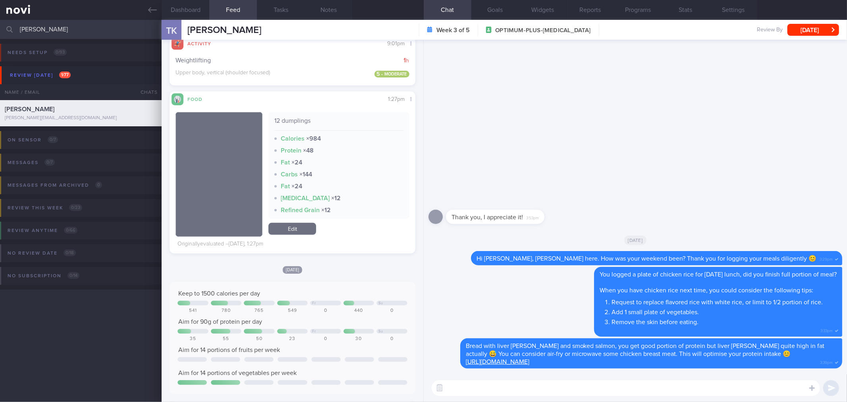
scroll to position [0, 0]
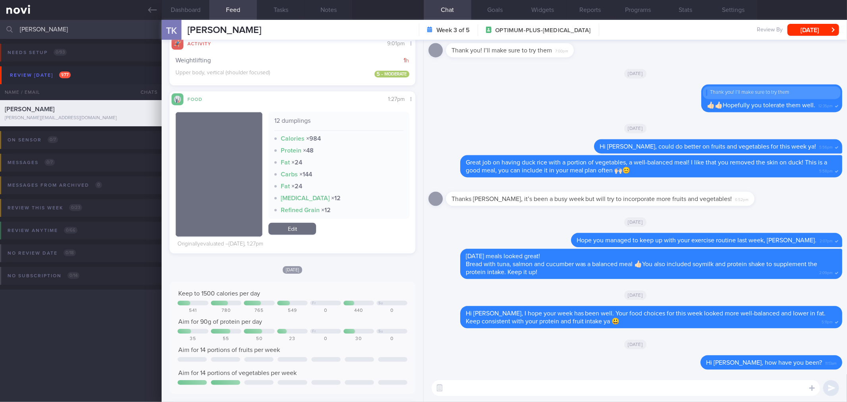
drag, startPoint x: 588, startPoint y: 392, endPoint x: 581, endPoint y: 380, distance: 14.1
click at [588, 392] on textarea at bounding box center [626, 388] width 388 height 16
click at [665, 389] on textarea "I logged 12 dumplings yesterday, was it the dumplings cooked in soup?" at bounding box center [626, 388] width 388 height 16
drag, startPoint x: 665, startPoint y: 389, endPoint x: 582, endPoint y: 391, distance: 83.8
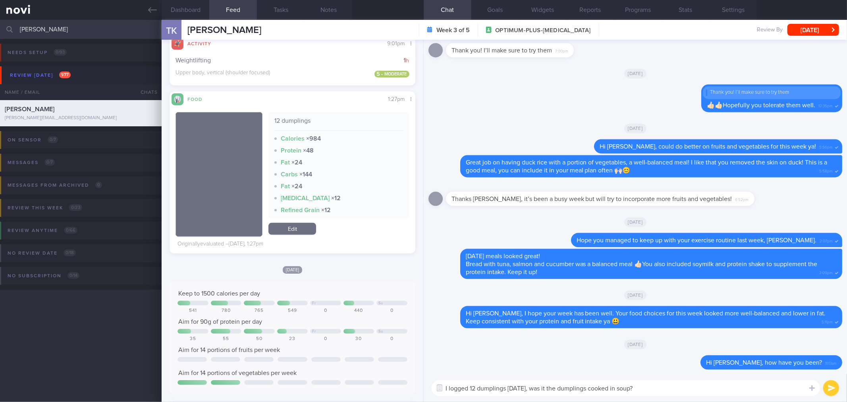
click at [582, 391] on textarea "I logged 12 dumplings yesterday, was it the dumplings cooked in soup?" at bounding box center [626, 388] width 388 height 16
drag, startPoint x: 448, startPoint y: 387, endPoint x: 443, endPoint y: 388, distance: 4.8
click at [443, 388] on div "Chat Templates Admin CGM Weight Nutrition Physical Activity Infographics Articl…" at bounding box center [635, 388] width 423 height 28
click at [660, 382] on textarea "You logged 12 dumplings yesterday, was it the dumpling soup?" at bounding box center [626, 388] width 388 height 16
click at [662, 383] on textarea "You logged 12 dumplings yesterday, was it the dumpling soup?" at bounding box center [626, 388] width 388 height 16
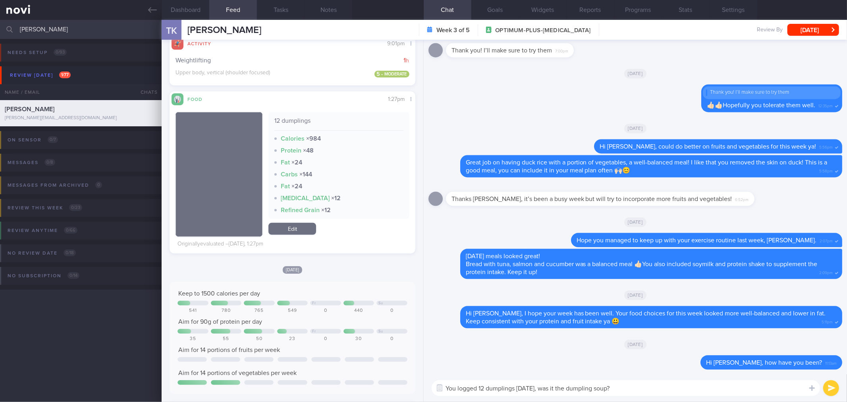
click at [675, 388] on textarea "You logged 12 dumplings yesterday, was it the dumpling soup?" at bounding box center [626, 388] width 388 height 16
type textarea "You logged 12 dumplings yesterday, was it the dumpling soup?"
click at [834, 386] on button "submit" at bounding box center [831, 388] width 16 height 16
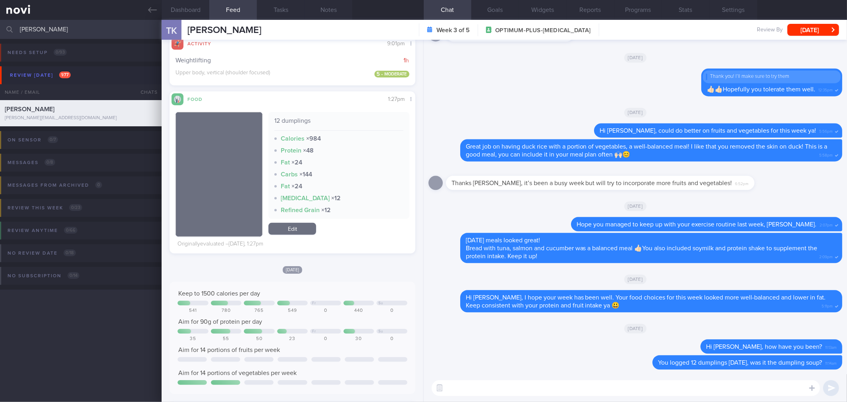
drag, startPoint x: 49, startPoint y: 26, endPoint x: -49, endPoint y: 28, distance: 98.5
click at [0, 28] on html "You are offline! Some functionality will be unavailable Patients New Users Coac…" at bounding box center [423, 201] width 847 height 402
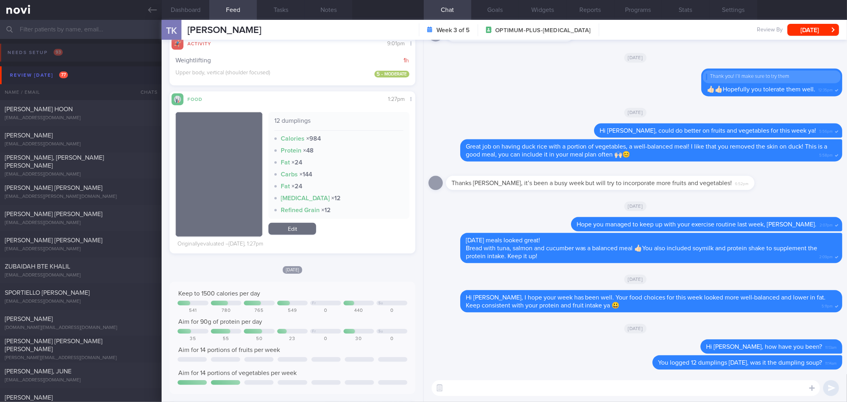
click at [106, 29] on input "text" at bounding box center [423, 29] width 847 height 19
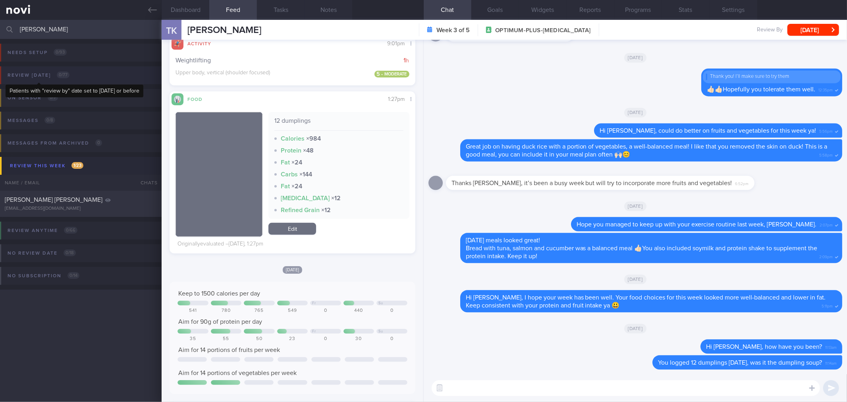
click at [57, 71] on div "Review today 0 / 77" at bounding box center [39, 75] width 66 height 11
click at [44, 75] on div "Review today 0 / 77" at bounding box center [39, 75] width 66 height 11
click at [46, 25] on input "teo hui" at bounding box center [423, 29] width 847 height 19
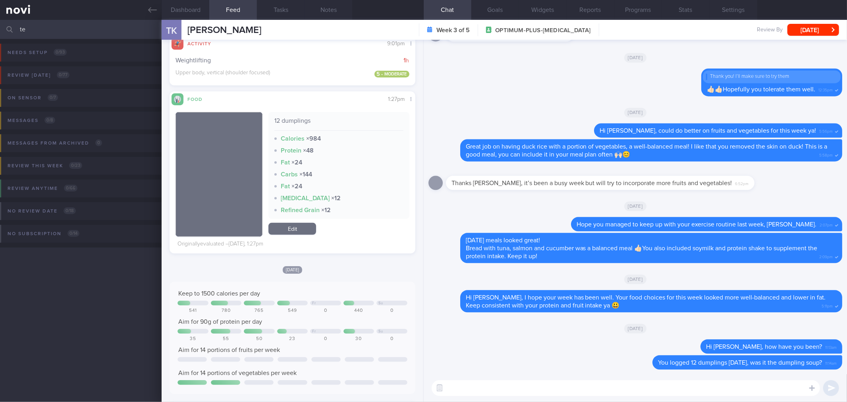
type input "t"
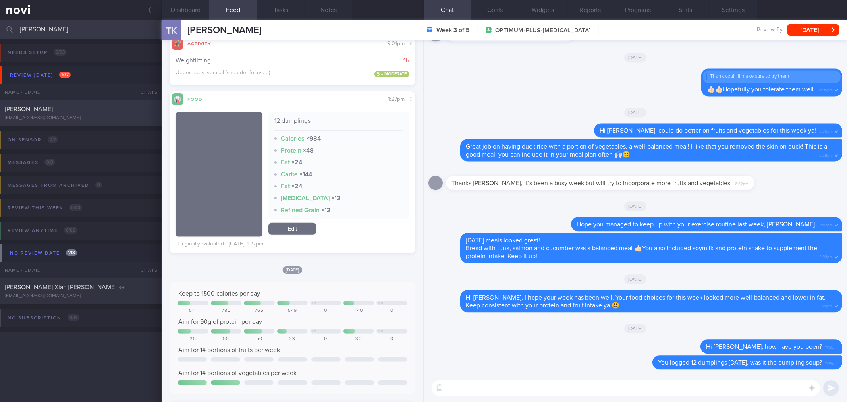
type input "hui xian"
click at [76, 100] on div "TEE HUI XIAN teehuixian@gmail.com Thu, 28 Aug 8 days ago OPTIMUM-PLUS-RYBELSUS" at bounding box center [423, 113] width 847 height 26
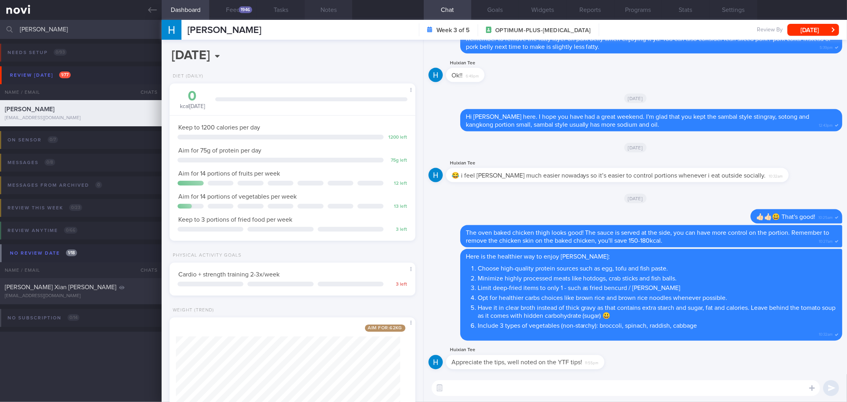
scroll to position [123, 224]
click at [651, 368] on div "Huixian Tee Appreciate the tips, well noted on the YTF tips! 11:55pm" at bounding box center [635, 359] width 414 height 29
click at [242, 6] on button "Feed 1946" at bounding box center [233, 10] width 48 height 20
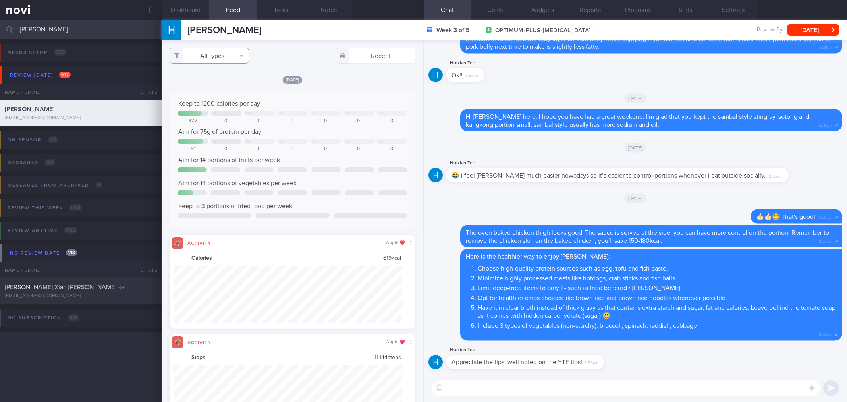
click at [220, 60] on button "All types" at bounding box center [209, 56] width 79 height 16
click at [206, 84] on button "Activity" at bounding box center [209, 83] width 79 height 12
checkbox input "false"
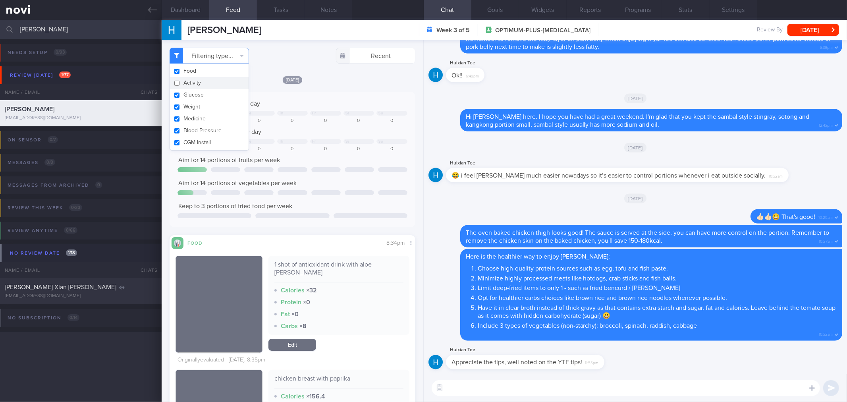
click at [342, 85] on div "Yesterday Keep to 1200 calories per day Tu We Th Fr Sa Su 922 0 0 0 0 0 0 Aim f…" at bounding box center [292, 359] width 245 height 569
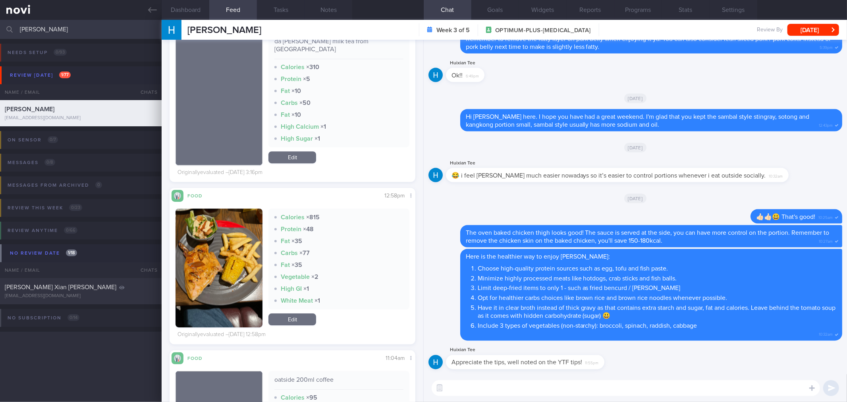
scroll to position [4500, 0]
click at [245, 216] on button "button" at bounding box center [219, 267] width 87 height 119
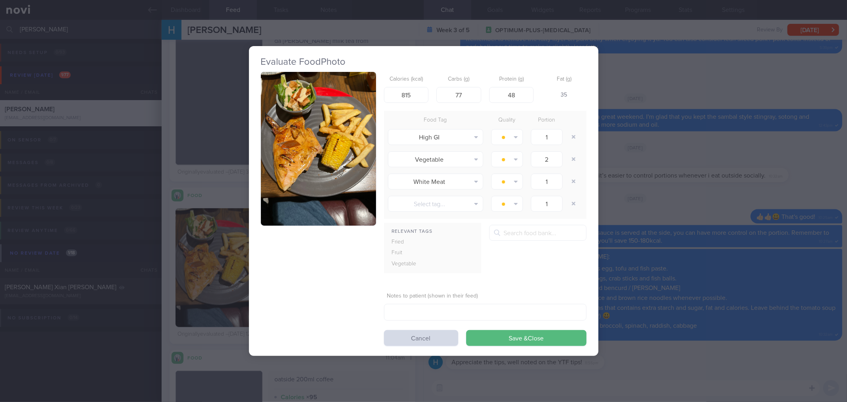
click at [311, 156] on button "button" at bounding box center [318, 149] width 115 height 154
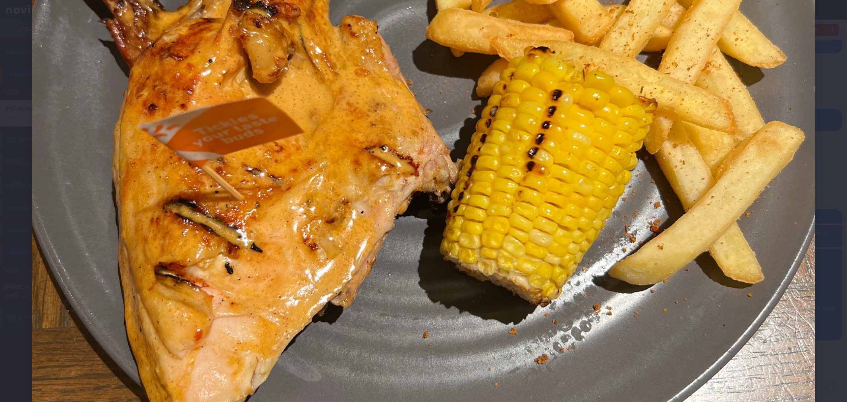
scroll to position [397, 0]
click at [810, 155] on div at bounding box center [423, 157] width 847 height 1108
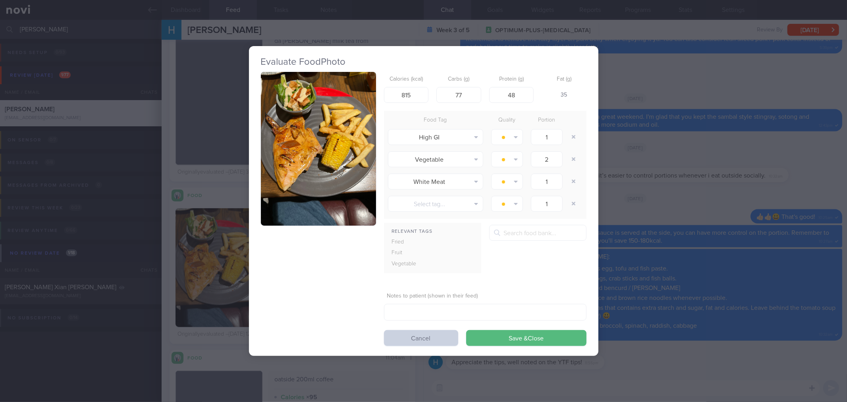
click at [438, 342] on button "Cancel" at bounding box center [421, 338] width 74 height 16
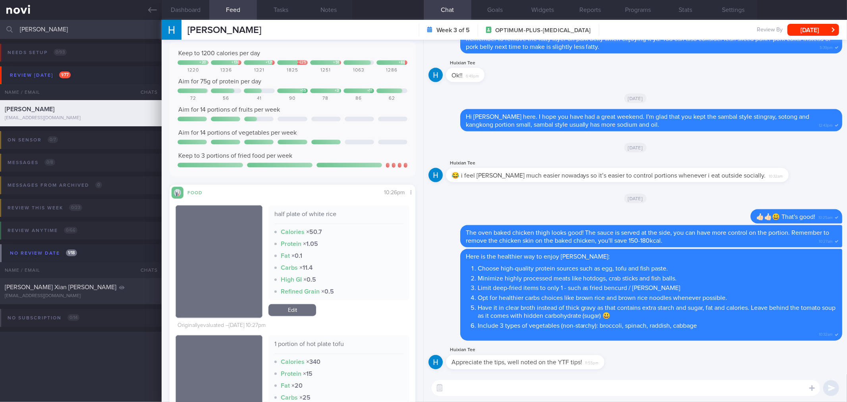
scroll to position [1147, 0]
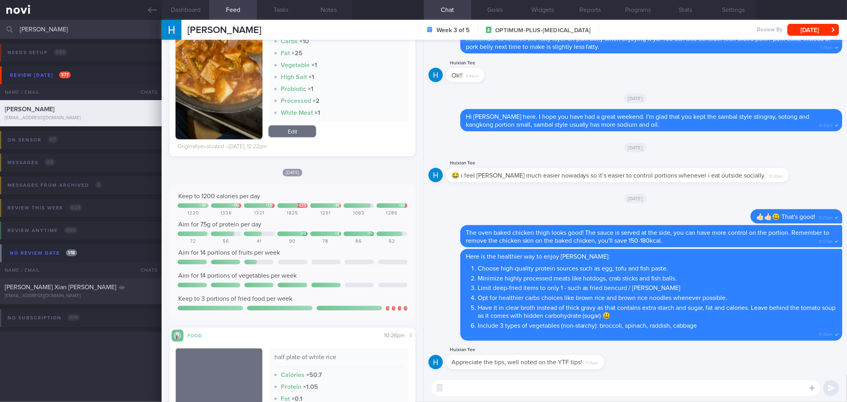
click at [517, 383] on textarea at bounding box center [626, 388] width 388 height 16
type textarea "Hi Hui Xian, Elizabeth here. How are you this week?"
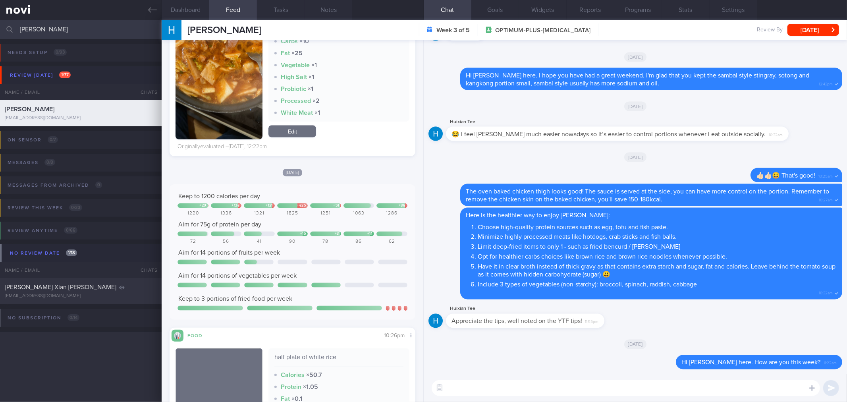
type textarea "I"
drag, startPoint x: 502, startPoint y: 386, endPoint x: 482, endPoint y: 387, distance: 19.1
click at [482, 387] on textarea "Great job on having chicken tender and steamed chicken" at bounding box center [626, 388] width 388 height 16
click at [625, 393] on textarea "Great job on including chicken tender and steamed chicken" at bounding box center [626, 388] width 388 height 16
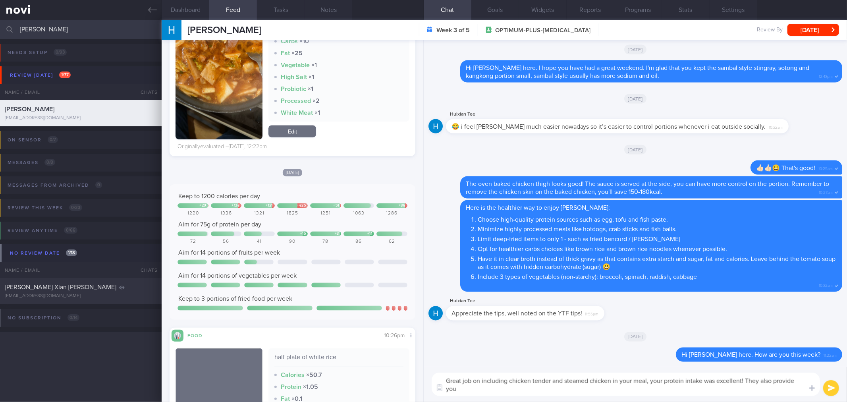
scroll to position [0, 0]
type textarea "Great job on including chicken tender and steamed chicken in your meal, your pr…"
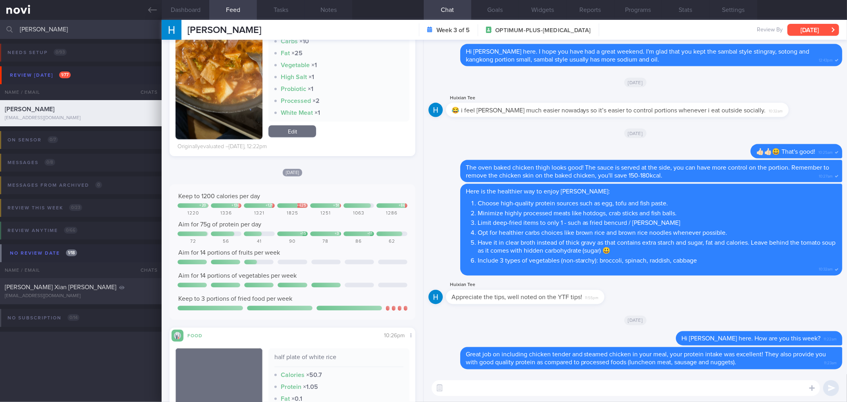
click at [824, 29] on button "[DATE]" at bounding box center [813, 30] width 52 height 12
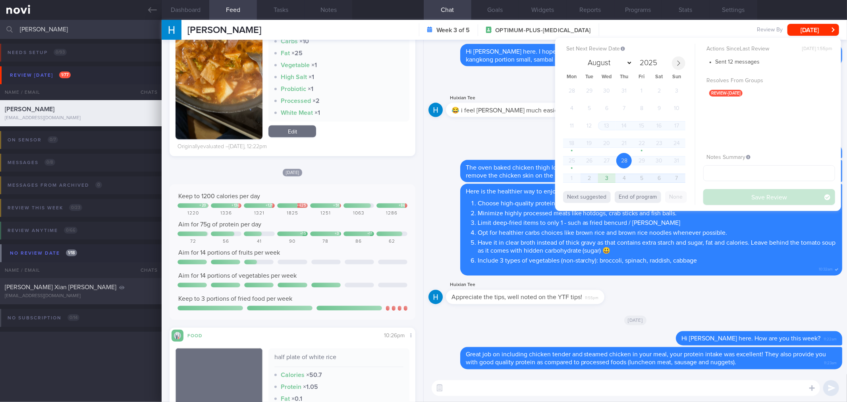
click at [680, 57] on span at bounding box center [679, 63] width 14 height 14
select select "8"
click at [608, 88] on span "3" at bounding box center [606, 90] width 15 height 15
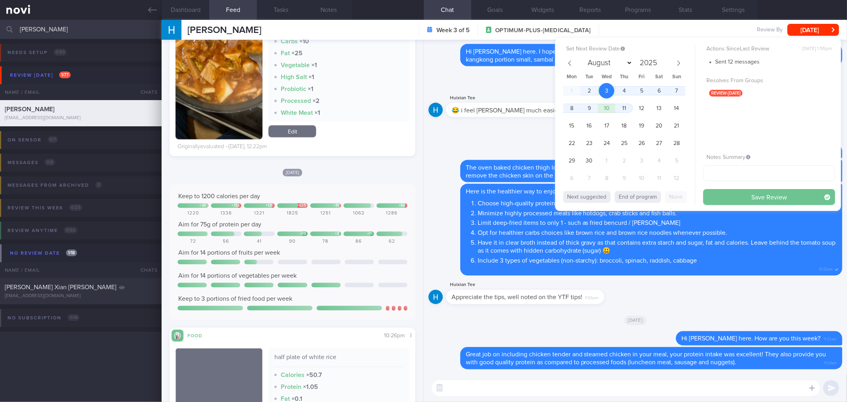
click at [723, 195] on button "Save Review" at bounding box center [769, 197] width 132 height 16
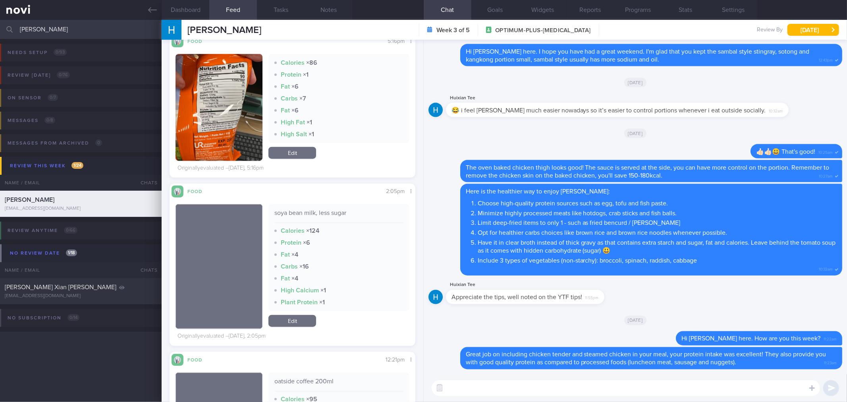
scroll to position [529, 0]
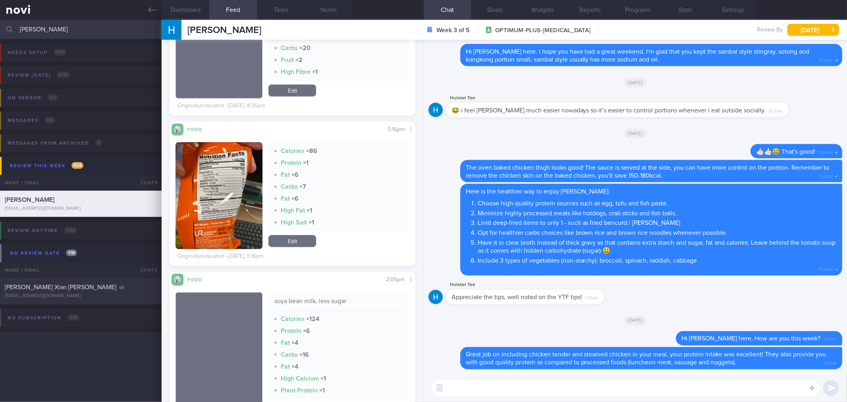
click at [246, 158] on button "button" at bounding box center [219, 195] width 87 height 107
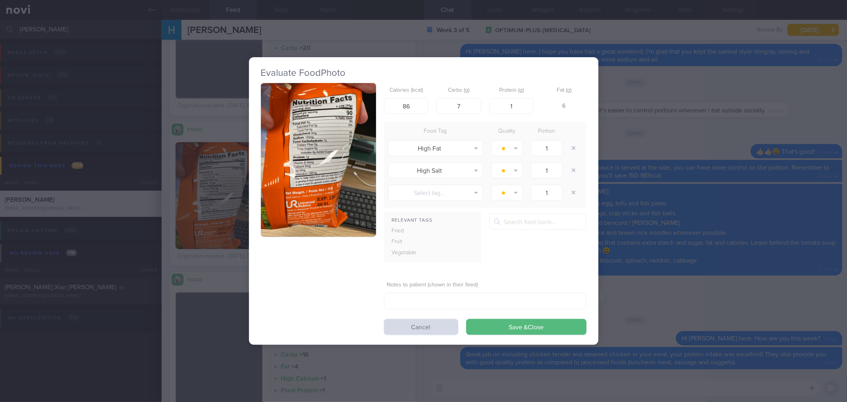
click at [285, 96] on button "button" at bounding box center [318, 160] width 115 height 154
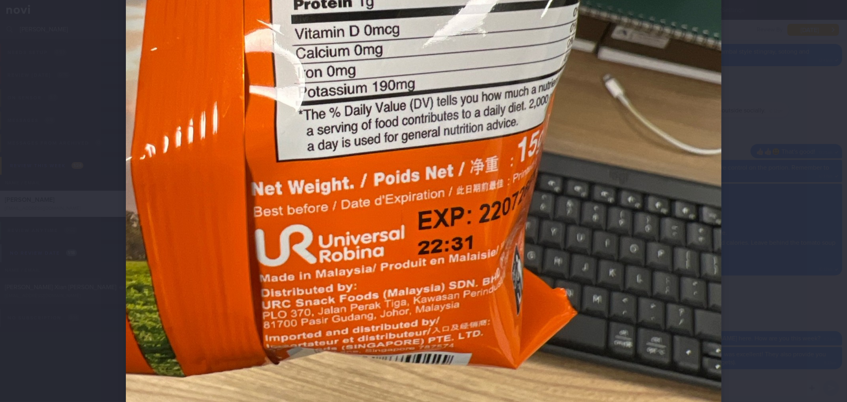
scroll to position [441, 0]
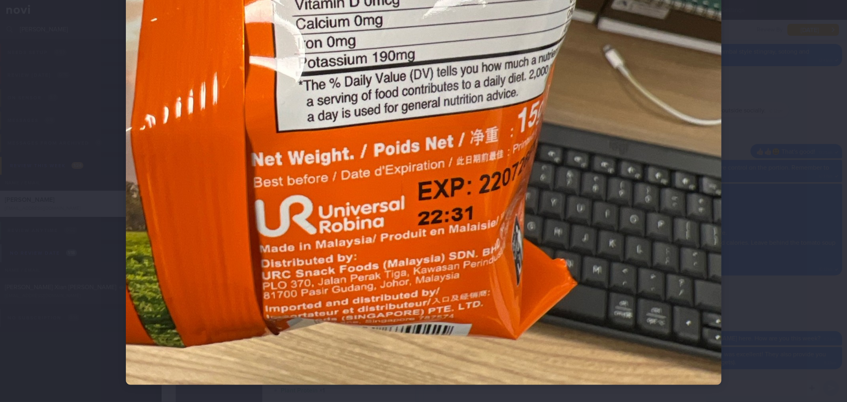
click at [774, 46] on div at bounding box center [423, 201] width 847 height 402
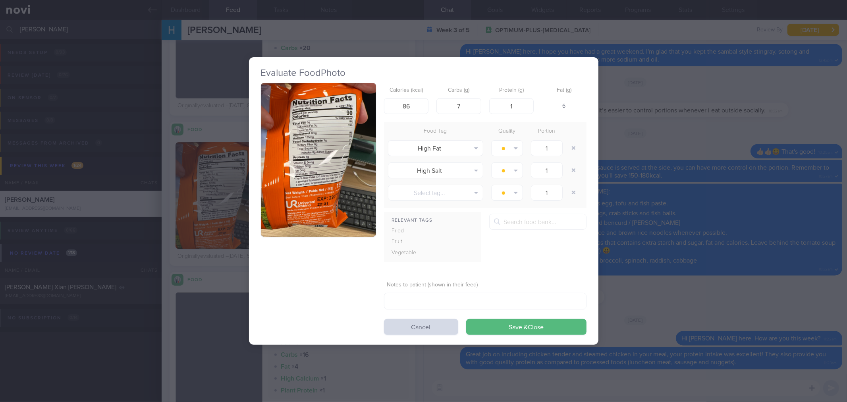
click at [768, 50] on div "Evaluate Food Photo Calories (kcal) 86 Carbs (g) 7 Protein (g) 1 Fat (g) 6 Food…" at bounding box center [423, 201] width 847 height 402
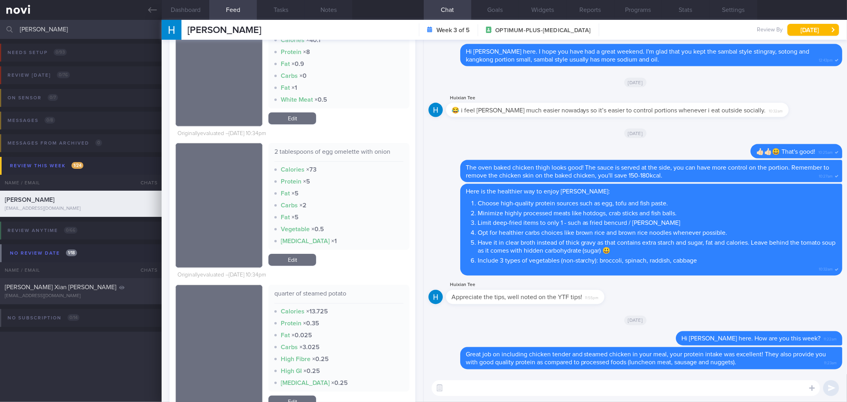
scroll to position [2603, 0]
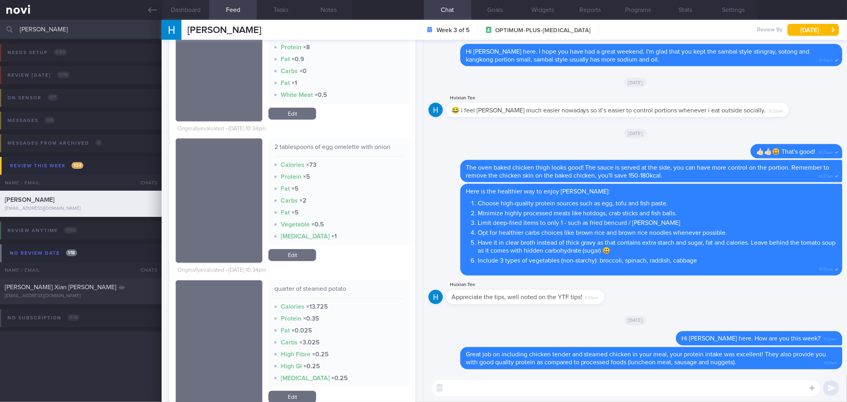
click at [537, 390] on textarea at bounding box center [626, 388] width 388 height 16
type textarea "Y"
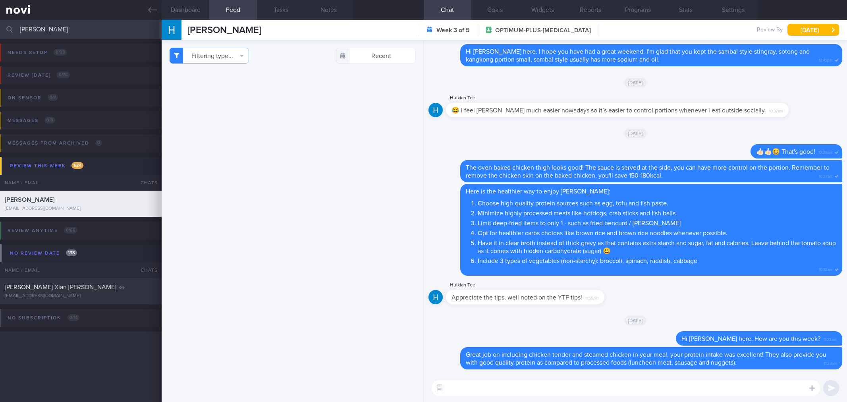
select select "8"
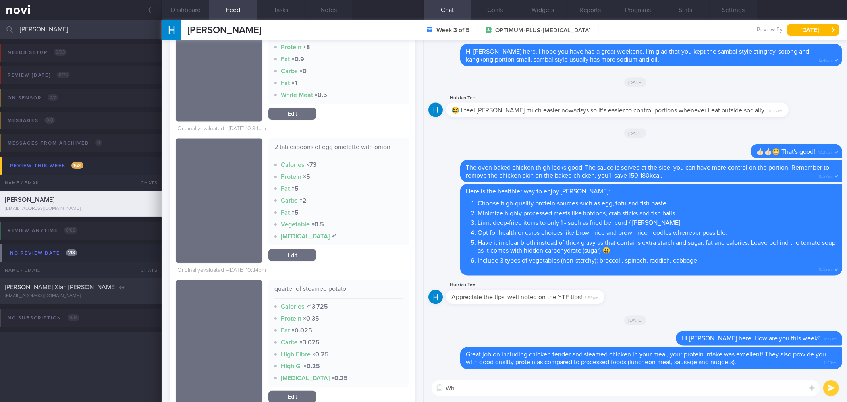
type textarea "W"
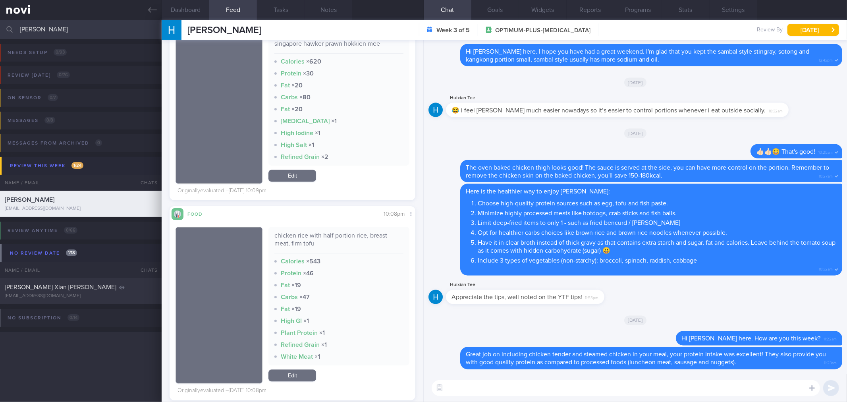
scroll to position [3794, 0]
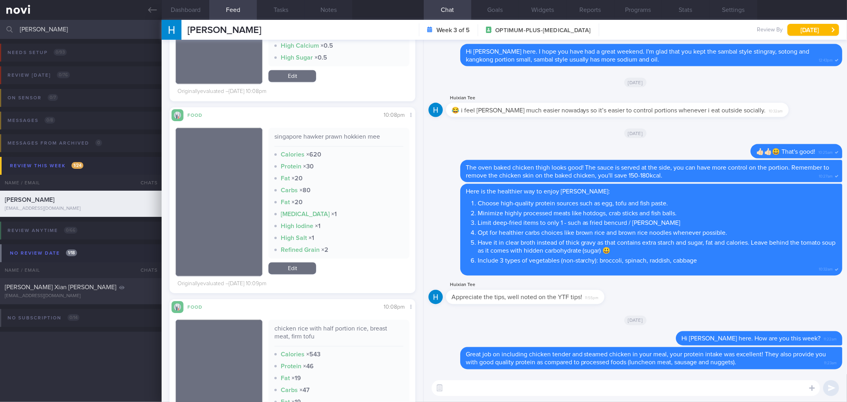
drag, startPoint x: 298, startPoint y: 272, endPoint x: 294, endPoint y: 281, distance: 10.0
click at [298, 272] on link "Edit" at bounding box center [292, 268] width 48 height 12
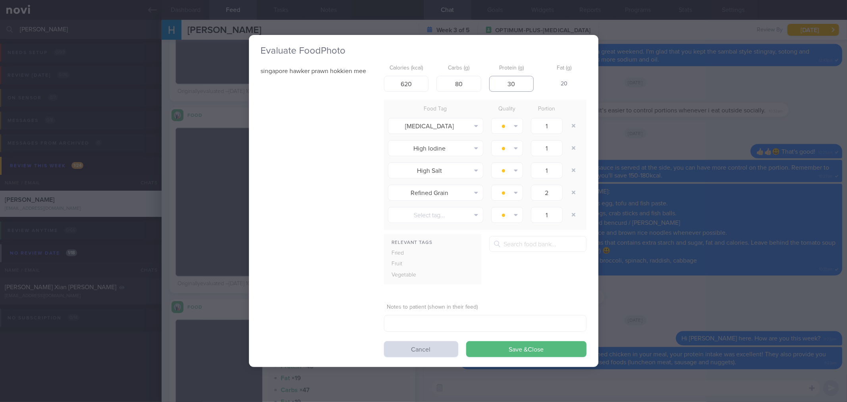
click at [519, 85] on input "30" at bounding box center [511, 84] width 45 height 16
type input "3"
type input "15"
click at [523, 349] on button "Save & Close" at bounding box center [526, 349] width 120 height 16
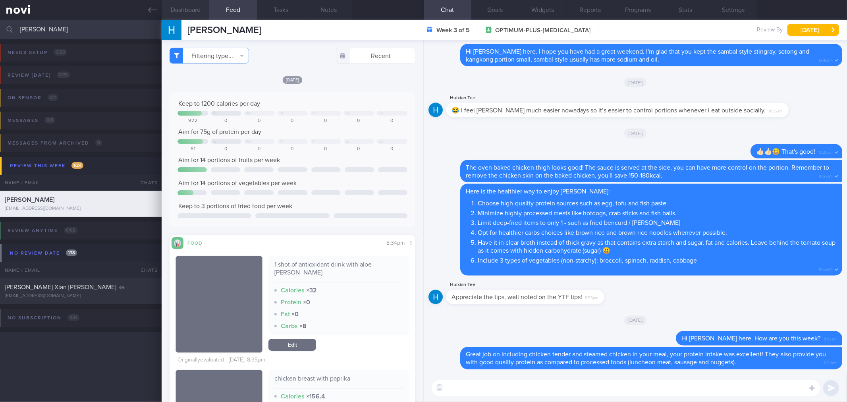
click at [183, 9] on button "Dashboard" at bounding box center [186, 10] width 48 height 20
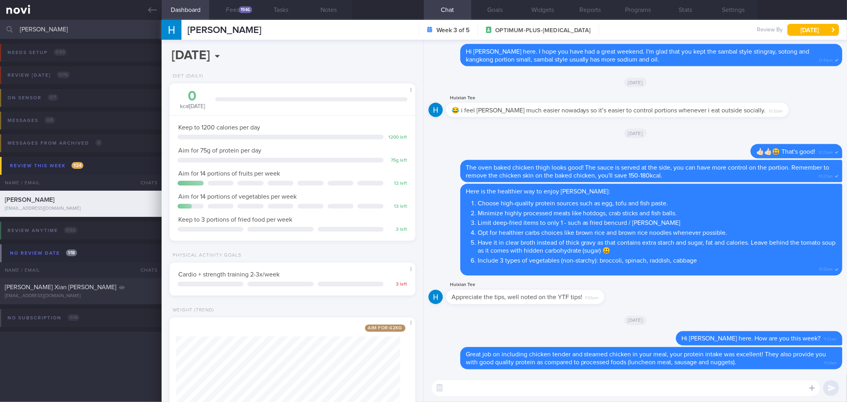
scroll to position [71, 0]
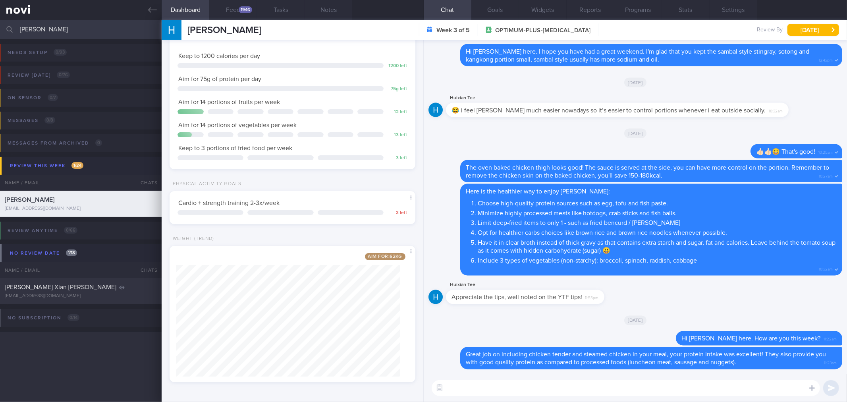
drag, startPoint x: 45, startPoint y: 31, endPoint x: 17, endPoint y: 33, distance: 28.3
click at [17, 33] on div "hui xian Assigned patients Assigned patients All active patients Archived patie…" at bounding box center [423, 29] width 847 height 19
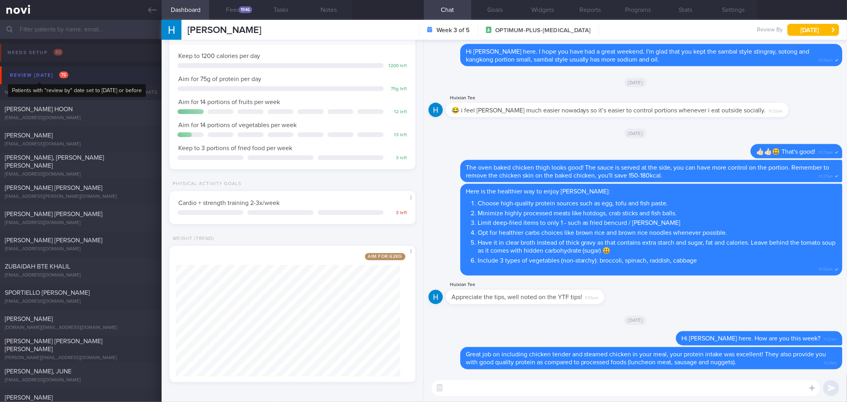
click at [33, 75] on div "Review today 76" at bounding box center [39, 75] width 62 height 11
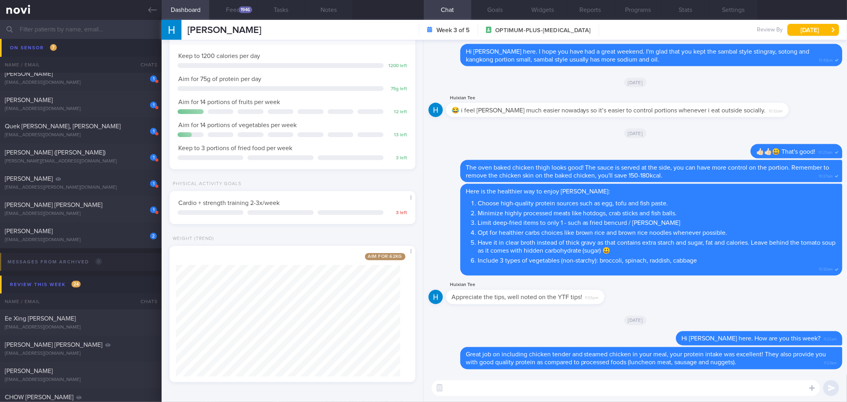
scroll to position [264, 0]
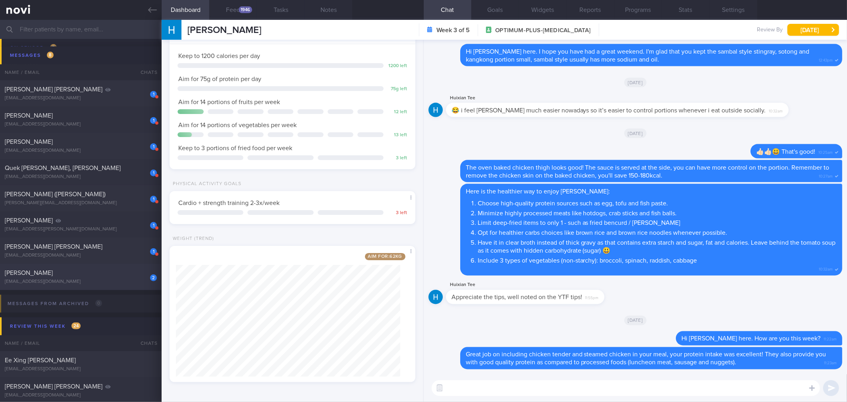
click at [117, 274] on div "[PERSON_NAME]" at bounding box center [80, 273] width 150 height 8
select select "7"
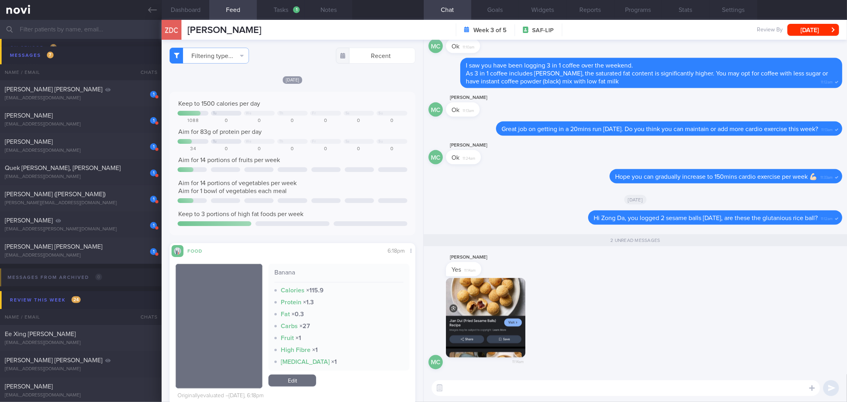
click at [478, 288] on button "button" at bounding box center [485, 317] width 79 height 79
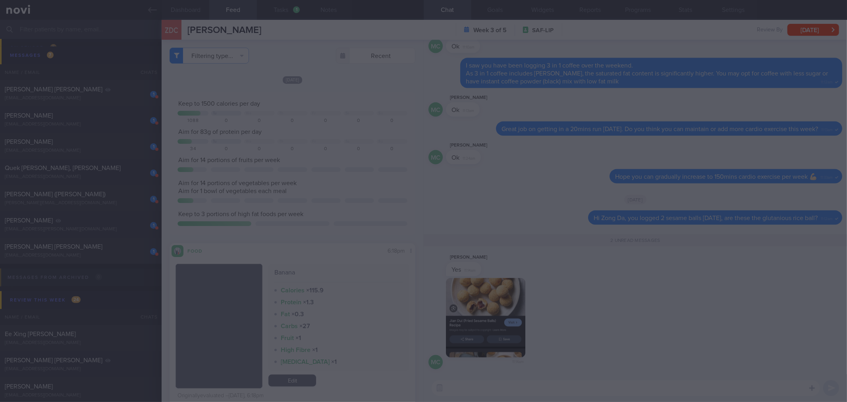
scroll to position [220, 0]
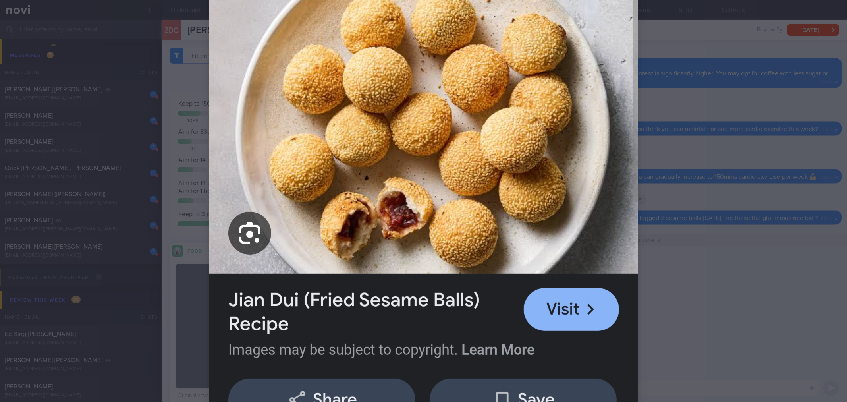
click at [694, 226] on div at bounding box center [423, 201] width 847 height 402
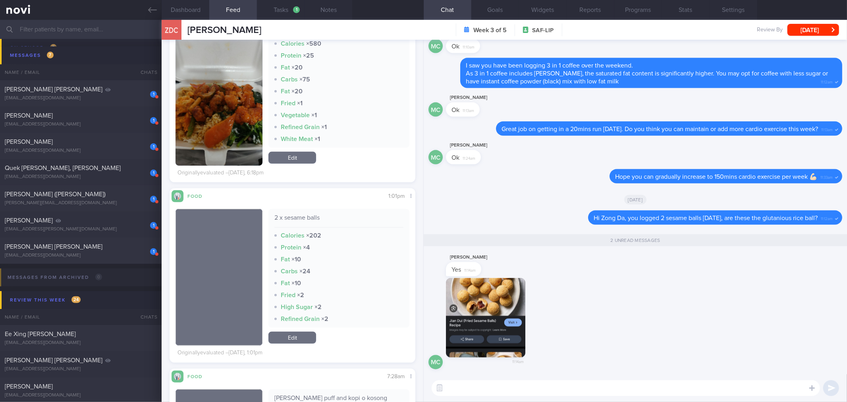
scroll to position [264, 0]
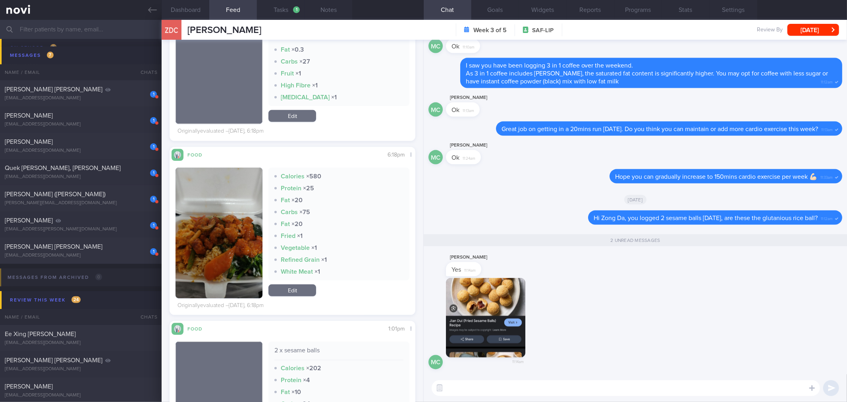
click at [473, 388] on textarea at bounding box center [626, 388] width 388 height 16
type textarea "Ahh I see.. Thank you for clarifying this."
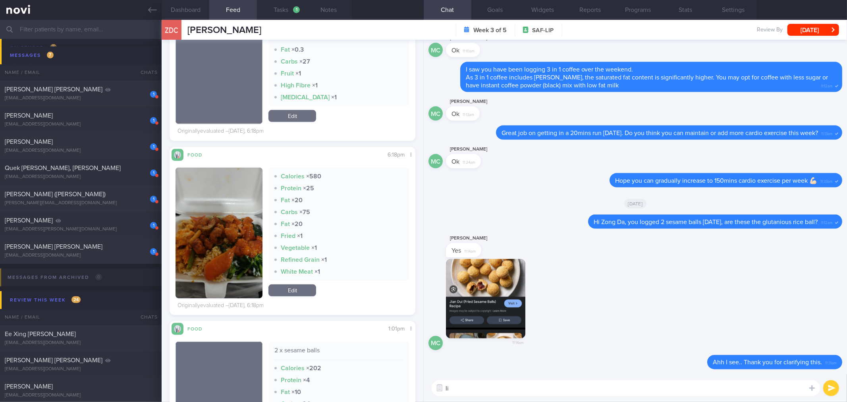
type textarea "I"
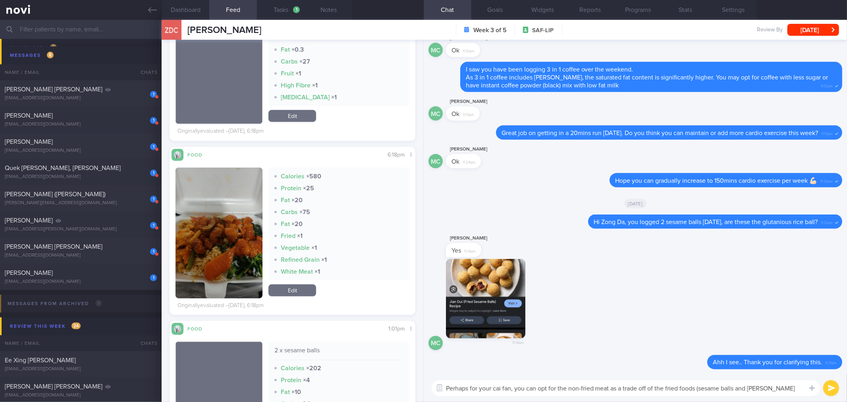
drag, startPoint x: 782, startPoint y: 384, endPoint x: 420, endPoint y: 381, distance: 362.1
click at [420, 381] on div "Dashboard Feed Tasks 1 Notes Chat Goals Widgets Reports Programs Stats Settings…" at bounding box center [504, 211] width 685 height 382
click at [530, 386] on textarea "Perhaps for your cai fan, you can opt for the non-fried meat as a trade off of …" at bounding box center [626, 388] width 388 height 16
click at [561, 390] on textarea "Perhaps for your cai fan, you can opt for the non-fried meat as a trade off of …" at bounding box center [626, 388] width 388 height 16
click at [574, 388] on textarea "Perhaps for your cai fan, you can opt for the non-fried meat as a trade off of …" at bounding box center [626, 388] width 388 height 16
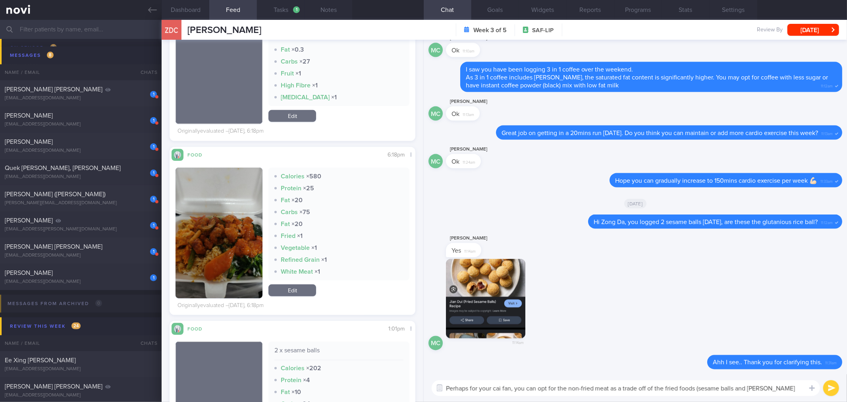
drag, startPoint x: 506, startPoint y: 387, endPoint x: 537, endPoint y: 389, distance: 30.7
click at [509, 388] on textarea "Perhaps for your cai fan, you can opt for the non-fried meat as a trade off of …" at bounding box center [626, 388] width 388 height 16
click at [537, 389] on textarea "Perhaps for your cai fan, you can opt for the non-fried meat as a trade off of …" at bounding box center [626, 388] width 388 height 16
click at [544, 389] on textarea "Perhaps for your cai fan, you can opt for the non-fried meat as a trade off of …" at bounding box center [626, 388] width 388 height 16
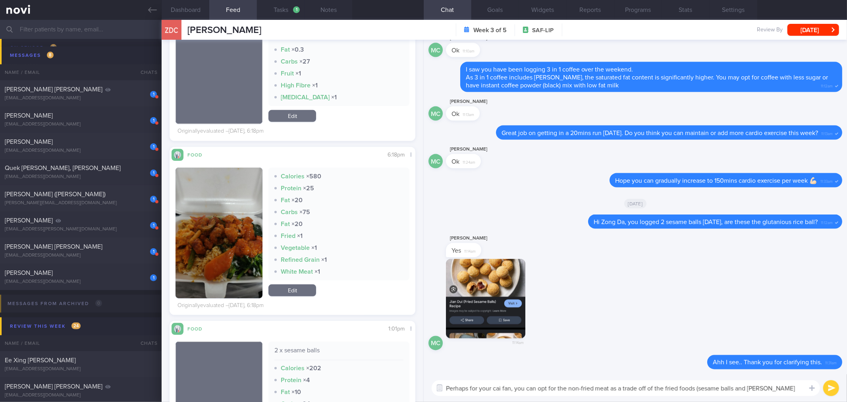
click at [544, 389] on textarea "Perhaps for your cai fan, you can opt for the non-fried meat as a trade off of …" at bounding box center [626, 388] width 388 height 16
click at [564, 390] on textarea "Perhaps for your cai fan, you can opt for the non-fried meat as a trade off of …" at bounding box center [626, 388] width 388 height 16
click at [586, 389] on textarea "Perhaps for your cai fan, you can opt for the non-fried meat as a trade off of …" at bounding box center [626, 388] width 388 height 16
drag, startPoint x: 612, startPoint y: 388, endPoint x: 783, endPoint y: 390, distance: 171.2
click at [783, 390] on textarea "Perhaps for your cai fan, you can opt for the non-fried meat as a trade off of …" at bounding box center [626, 388] width 388 height 16
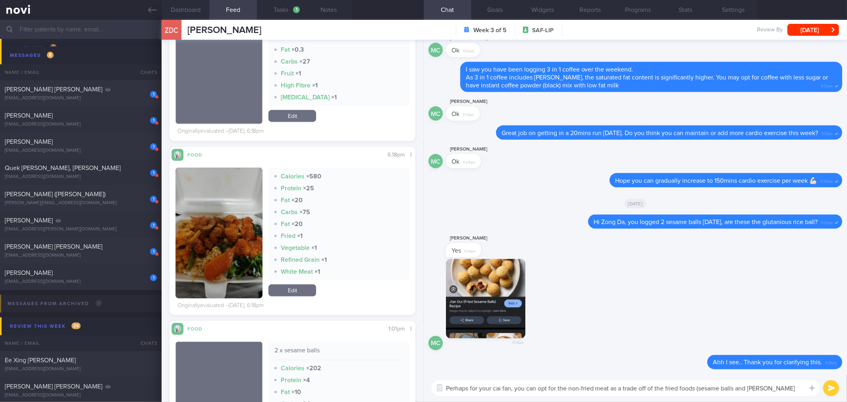
click at [710, 391] on textarea "Perhaps for your cai fan, you can opt for the non-fried meat as a trade off of …" at bounding box center [626, 388] width 388 height 16
click at [654, 394] on textarea "Perhaps for your cai fan, you can opt for the non-fried meat as a trade off of …" at bounding box center [626, 388] width 388 height 16
drag, startPoint x: 656, startPoint y: 387, endPoint x: 611, endPoint y: 391, distance: 44.3
click at [611, 391] on textarea "Perhaps for your cai fan, you can opt for the non-fried meat as a trade off of …" at bounding box center [626, 388] width 388 height 16
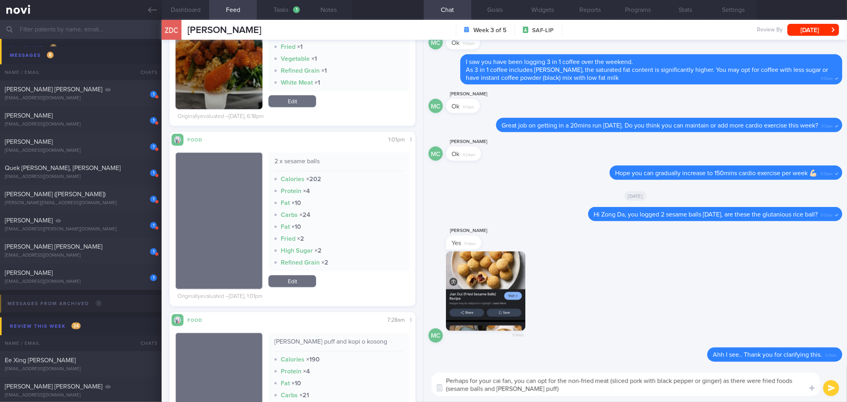
scroll to position [309, 0]
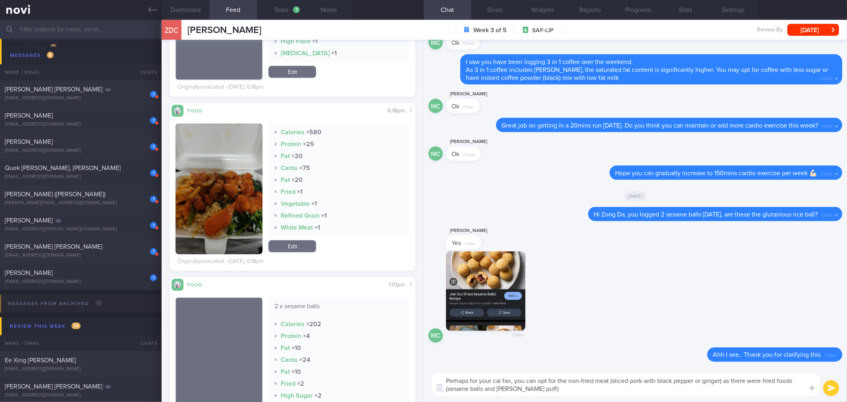
click at [662, 394] on textarea "Perhaps for your cai fan, you can opt for the non-fried meat (sliced pork with …" at bounding box center [626, 383] width 388 height 23
click at [558, 390] on textarea "Perhaps for your cai fan, you can opt for the non-fried meat (sliced pork with …" at bounding box center [626, 383] width 388 height 23
type textarea "Perhaps for your cai fan, you can opt for the non-fried meat (sliced pork with …"
click at [625, 399] on div "Perhaps for your cai fan, you can opt for the non-fried meat (sliced pork with …" at bounding box center [635, 384] width 423 height 35
click at [633, 396] on div "Perhaps for your cai fan, you can opt for the non-fried meat (sliced pork with …" at bounding box center [635, 384] width 423 height 35
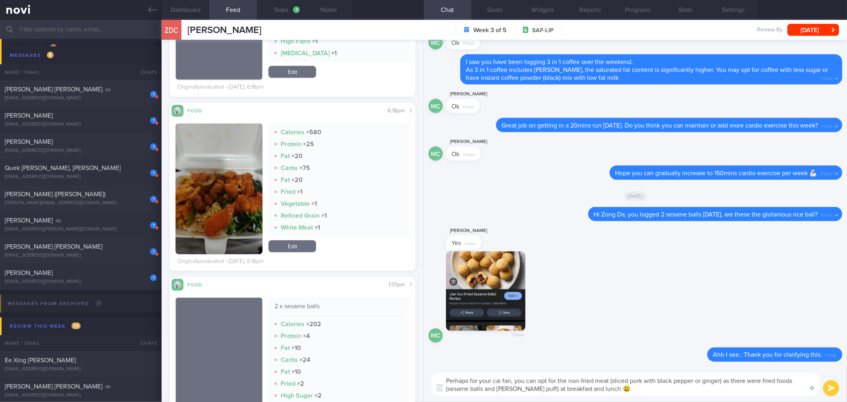
click at [637, 395] on textarea "Perhaps for your cai fan, you can opt for the non-fried meat (sliced pork with …" at bounding box center [626, 383] width 388 height 23
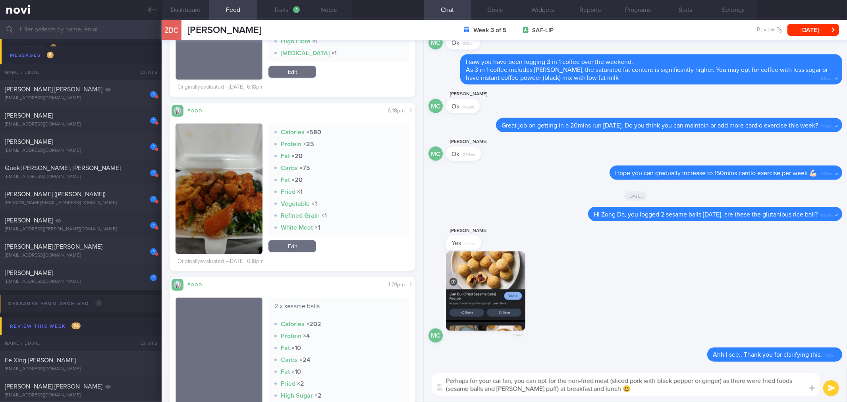
click at [637, 395] on textarea "Perhaps for your cai fan, you can opt for the non-fried meat (sliced pork with …" at bounding box center [626, 383] width 388 height 23
click at [682, 395] on textarea "Perhaps for your cai fan, you can opt for the non-fried meat (sliced pork with …" at bounding box center [626, 383] width 388 height 23
click at [829, 386] on button "submit" at bounding box center [831, 388] width 16 height 16
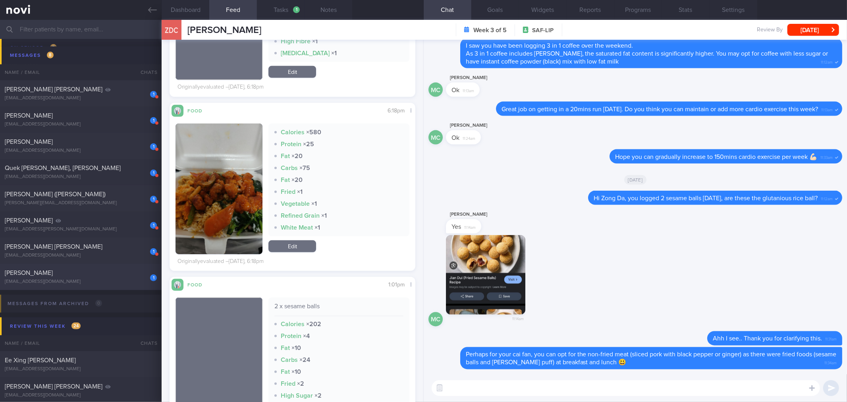
click at [98, 285] on div "1 RASIDAH BINTE RAHIM rasidah9400@gmail.com Today OPTIMUM-PLUS-MOUNJARO" at bounding box center [423, 277] width 847 height 26
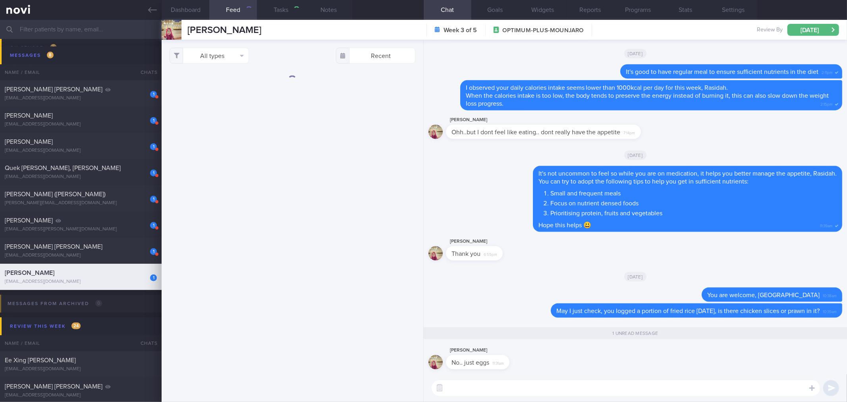
select select "8"
checkbox input "true"
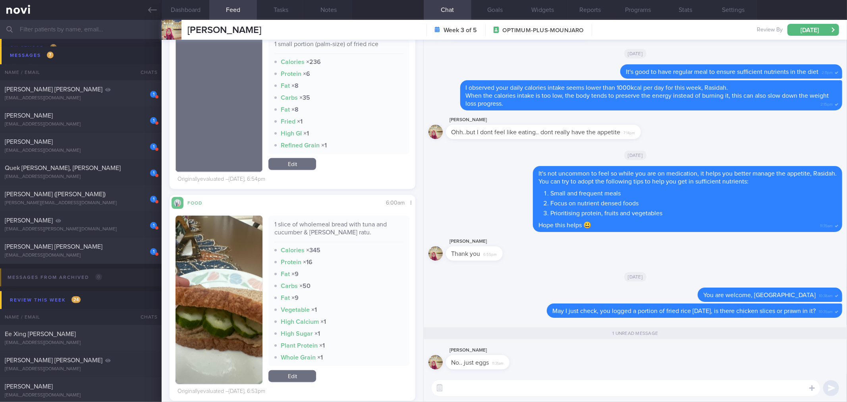
scroll to position [397, 0]
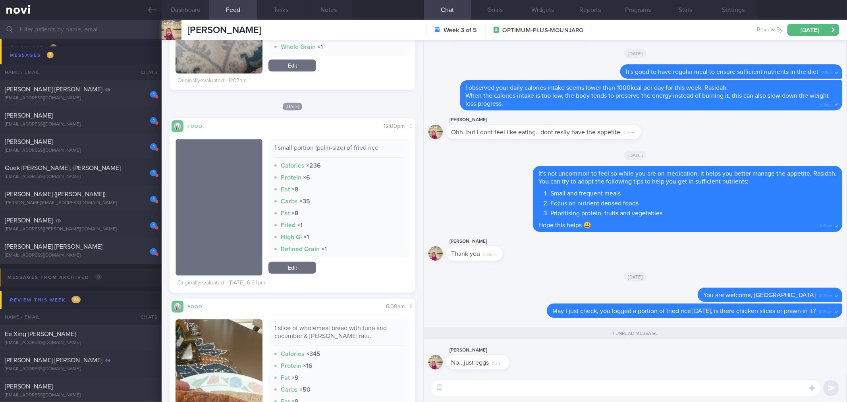
click at [484, 391] on textarea at bounding box center [626, 388] width 388 height 16
type textarea "W"
drag, startPoint x: 614, startPoint y: 388, endPoint x: 487, endPoint y: 386, distance: 127.1
click at [487, 386] on textarea "I see.. Did you have a heavy meal for dinner?" at bounding box center [626, 388] width 388 height 16
type textarea "I see.. Did you manage to top up more protein at dinner?"
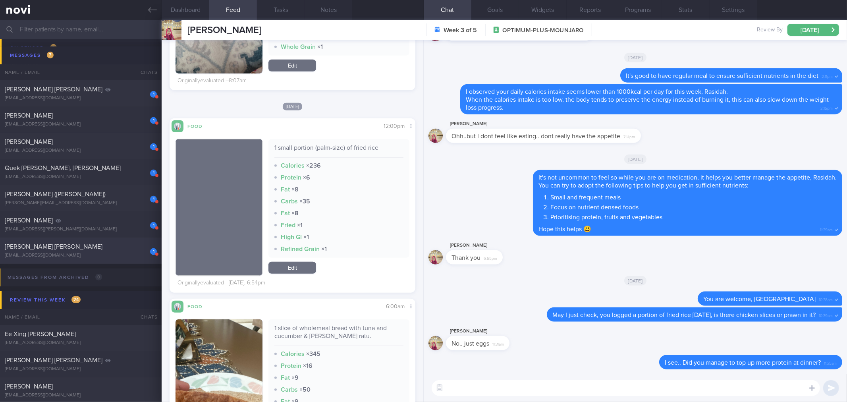
click at [129, 250] on div "[PERSON_NAME] [PERSON_NAME]" at bounding box center [80, 247] width 150 height 8
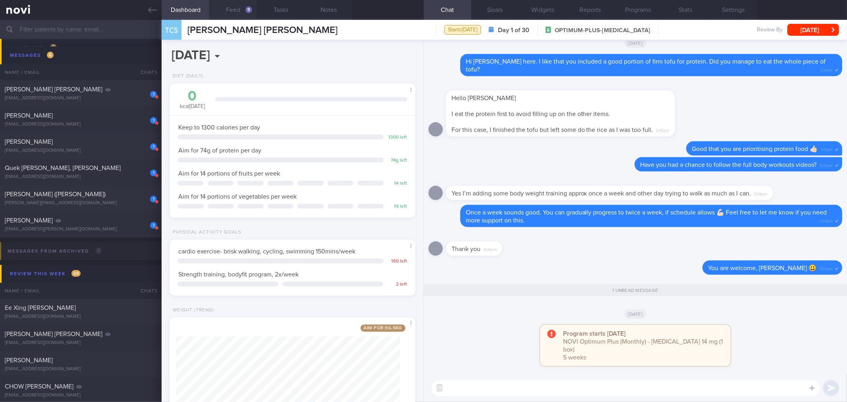
click at [244, 10] on button "Feed 9" at bounding box center [233, 10] width 48 height 20
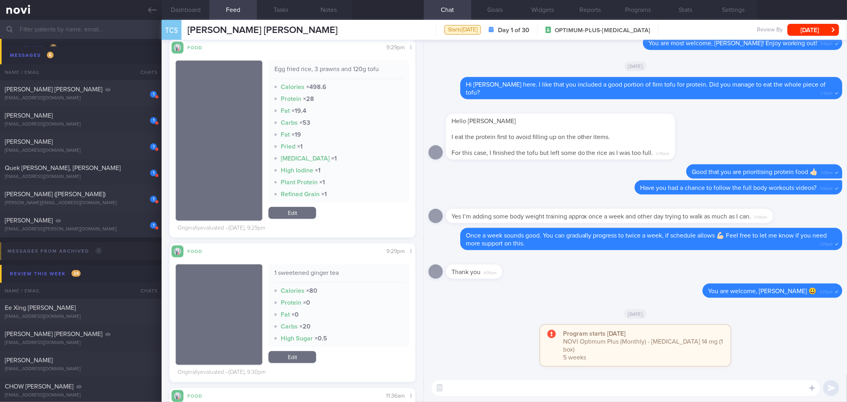
scroll to position [397, 0]
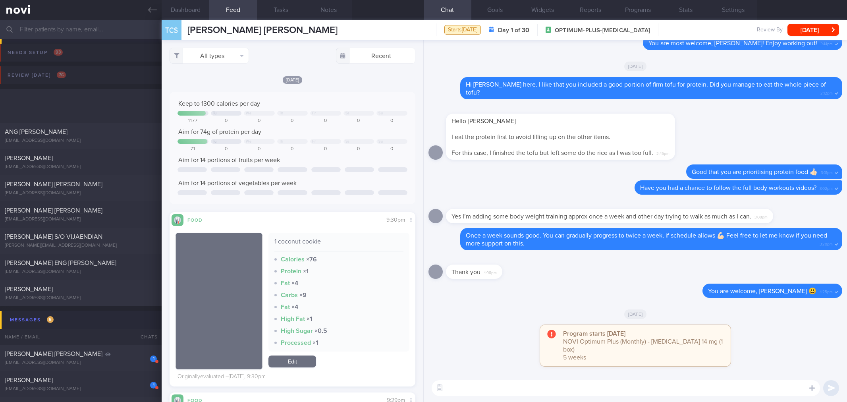
select select "8"
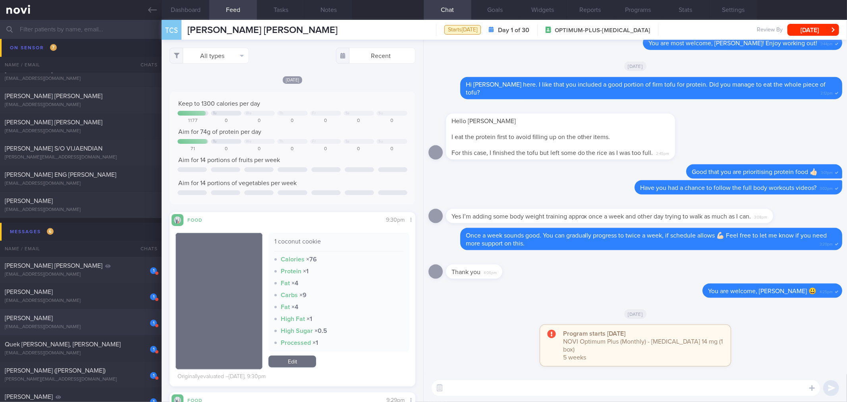
scroll to position [44, 0]
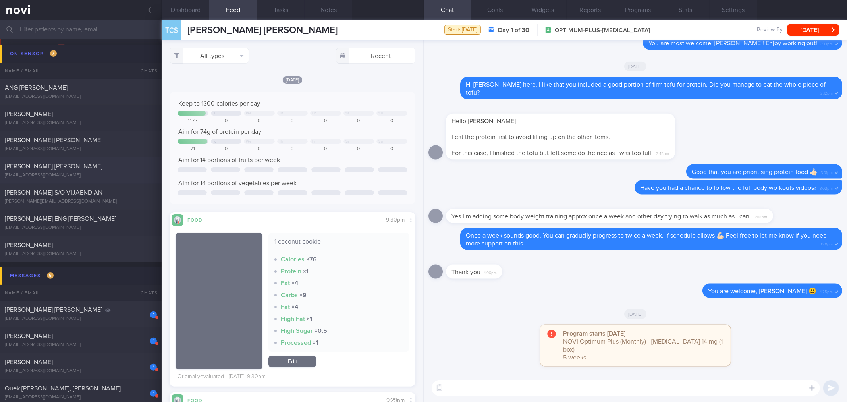
click at [81, 174] on div "[EMAIL_ADDRESS][DOMAIN_NAME]" at bounding box center [81, 175] width 152 height 6
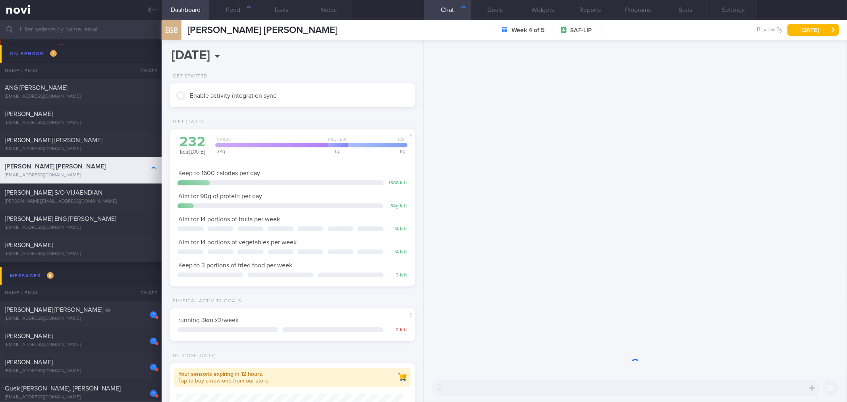
scroll to position [114, 228]
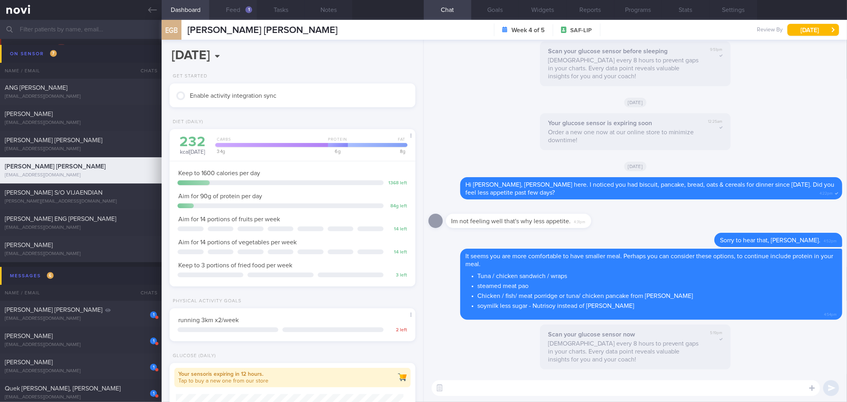
click at [247, 6] on div "1" at bounding box center [248, 9] width 7 height 7
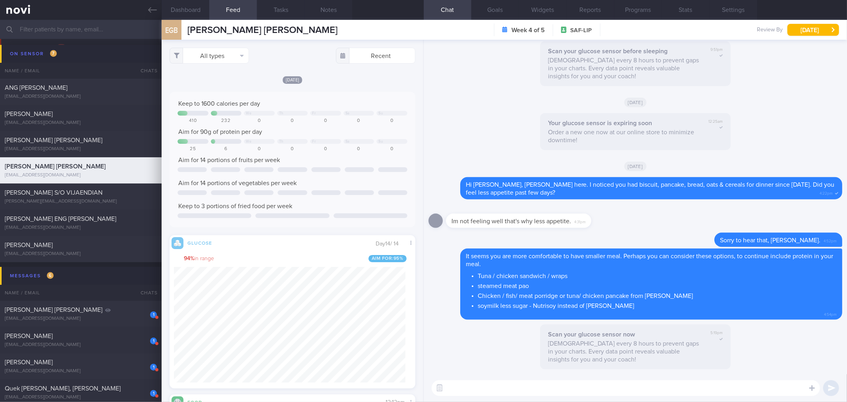
scroll to position [142, 231]
click at [70, 200] on div "[PERSON_NAME][EMAIL_ADDRESS][DOMAIN_NAME]" at bounding box center [81, 202] width 152 height 6
select select "7"
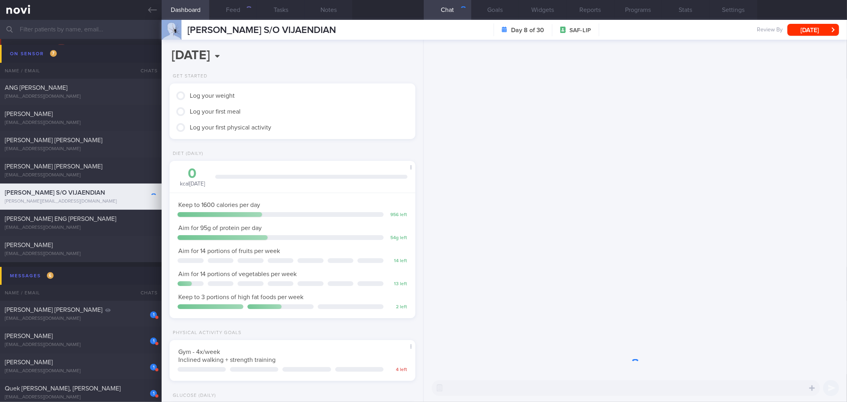
scroll to position [123, 224]
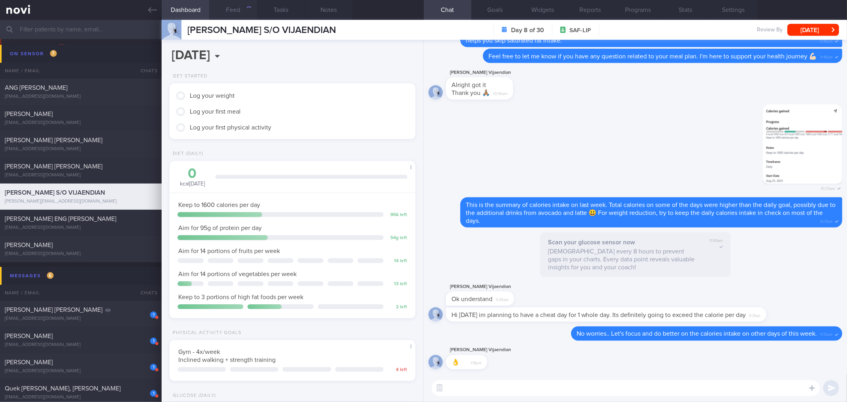
click at [235, 8] on button "Feed" at bounding box center [233, 10] width 48 height 20
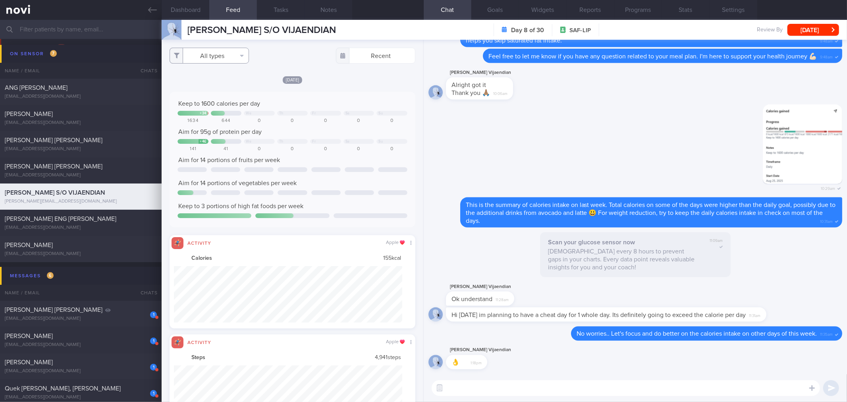
click at [235, 58] on button "All types" at bounding box center [209, 56] width 79 height 16
click at [224, 81] on button "Activity" at bounding box center [209, 83] width 79 height 12
checkbox input "false"
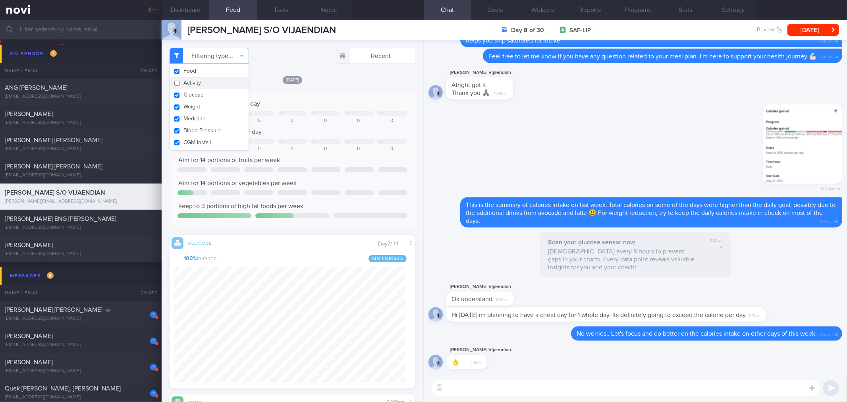
click at [328, 89] on div "Yesterday Keep to 1600 calories per day + 34 We Th Fr Sa Su 1634 644 0 0 0 0 0 …" at bounding box center [292, 325] width 245 height 501
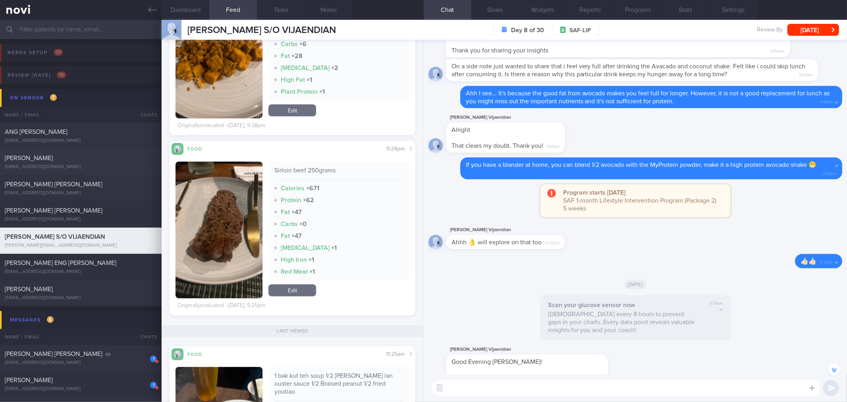
click at [66, 161] on div "[PERSON_NAME]" at bounding box center [80, 158] width 150 height 8
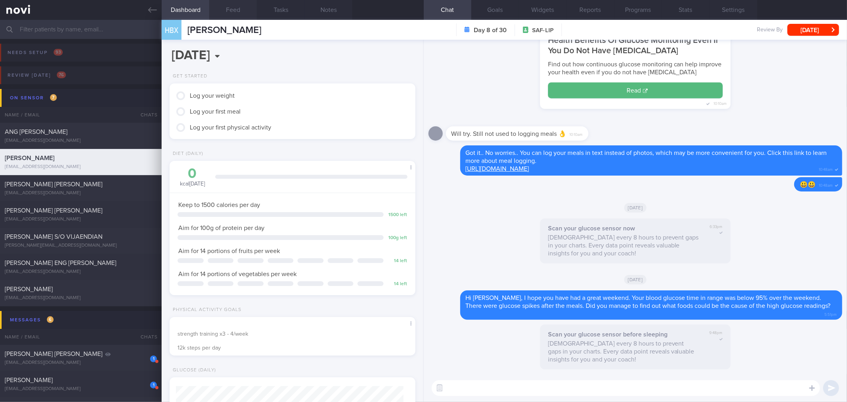
click at [228, 12] on button "Feed" at bounding box center [233, 10] width 48 height 20
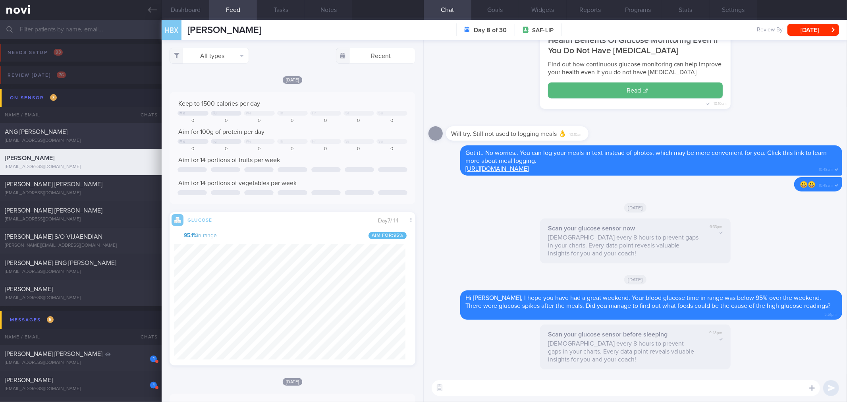
click at [54, 141] on div "[EMAIL_ADDRESS][DOMAIN_NAME]" at bounding box center [81, 141] width 152 height 6
select select "8"
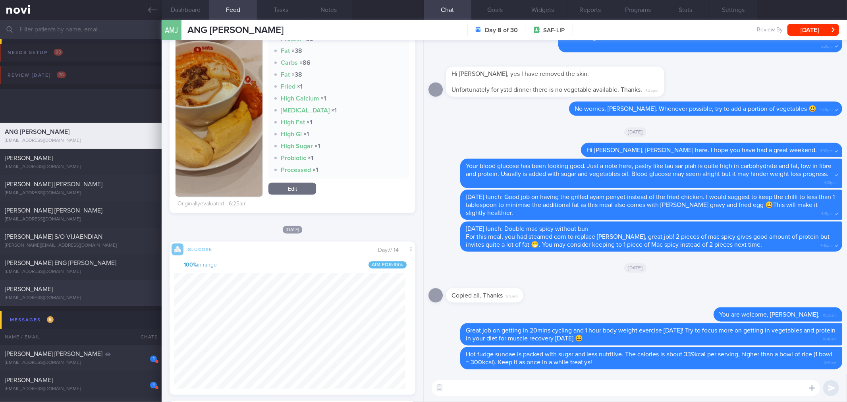
scroll to position [264, 0]
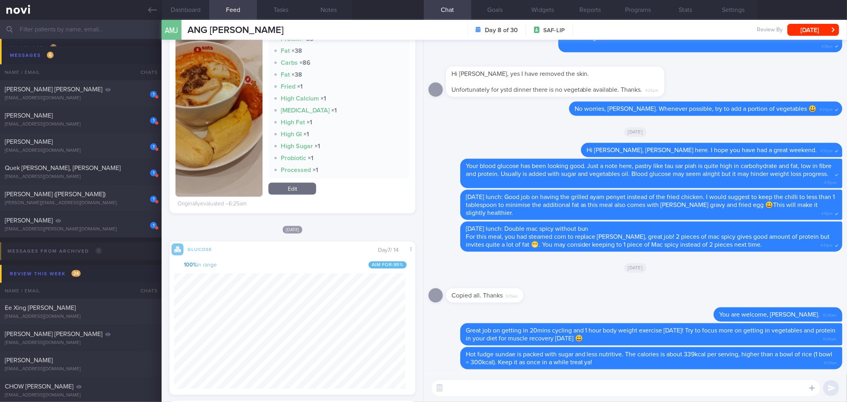
click at [68, 27] on input "text" at bounding box center [423, 29] width 847 height 19
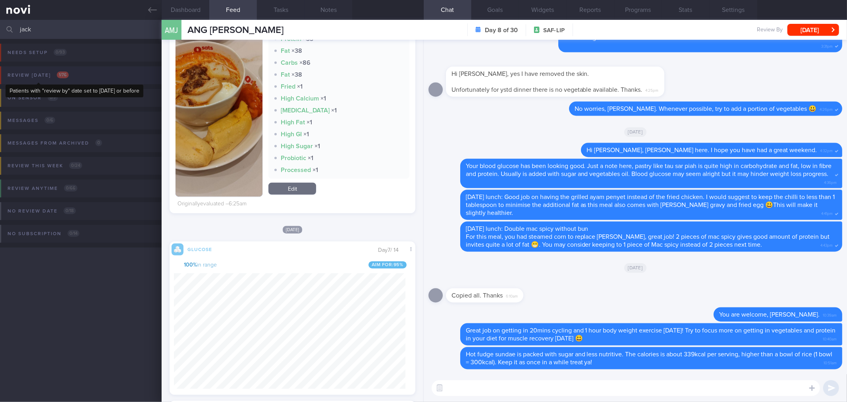
type input "jack"
click at [59, 74] on span "1 / 76" at bounding box center [63, 74] width 12 height 7
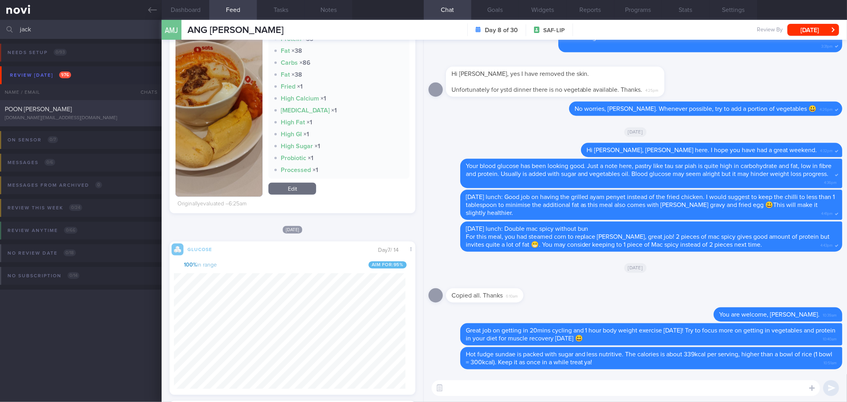
click at [57, 109] on div "POON TECK CHET" at bounding box center [80, 109] width 150 height 8
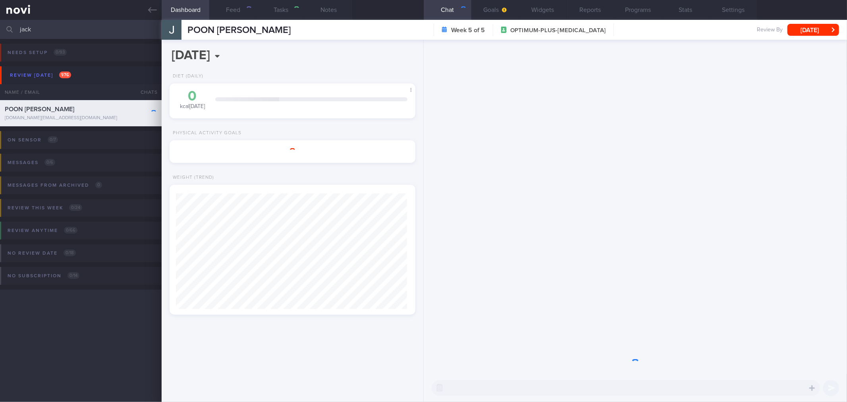
select select "7"
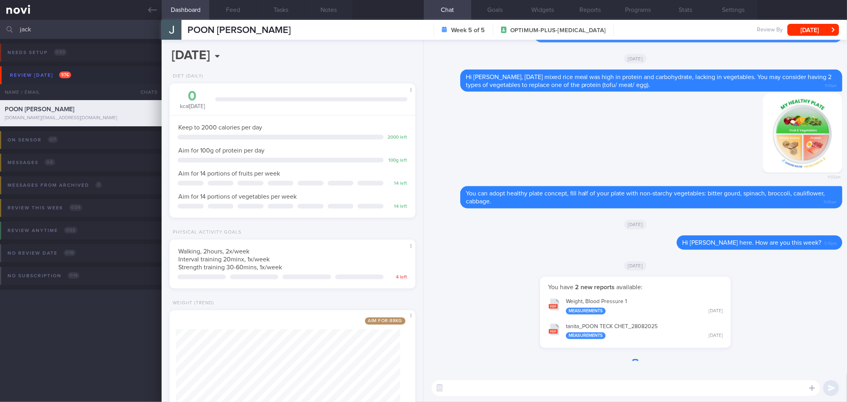
scroll to position [123, 224]
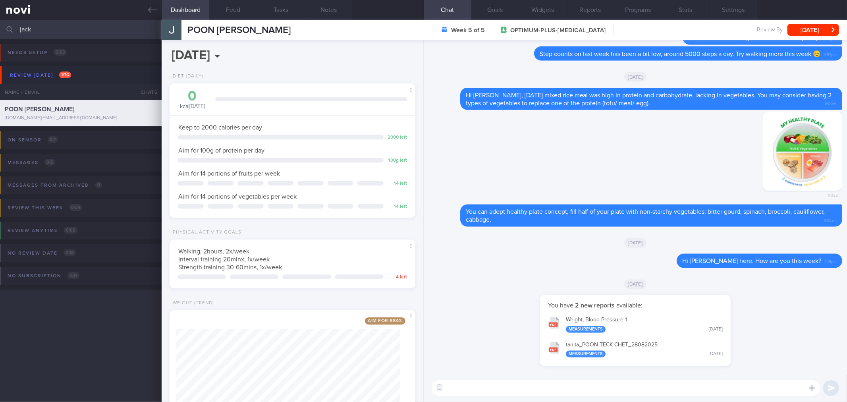
click at [601, 348] on button "tanita_ POON TECK CHET_ 28082025 Measurements Thu, 28 Aug" at bounding box center [635, 349] width 183 height 25
click at [652, 9] on button "Programs" at bounding box center [638, 10] width 48 height 20
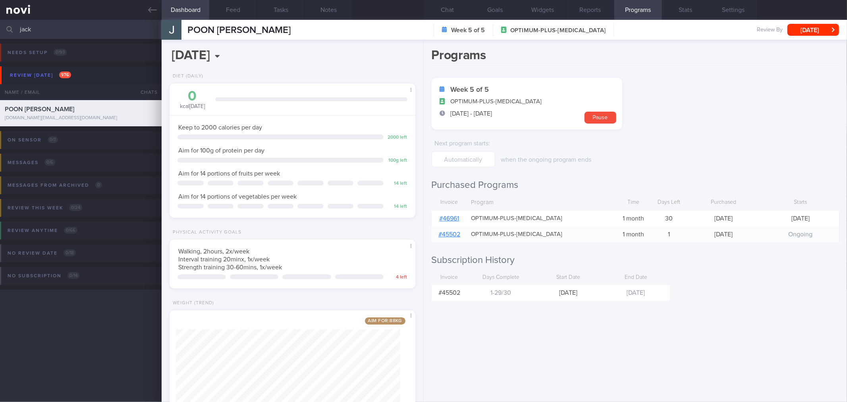
click at [455, 216] on link "# 46961" at bounding box center [450, 218] width 20 height 6
click at [242, 14] on button "Feed" at bounding box center [233, 10] width 48 height 20
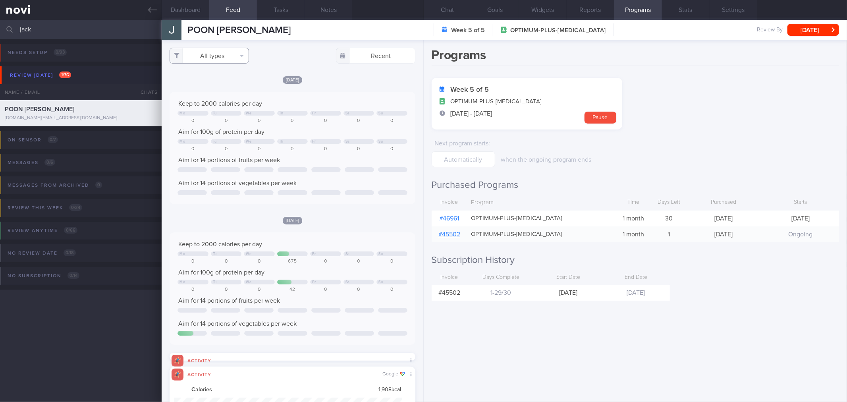
click at [243, 56] on button "All types" at bounding box center [209, 56] width 79 height 16
click at [231, 85] on button "Activity" at bounding box center [209, 83] width 79 height 12
checkbox input "false"
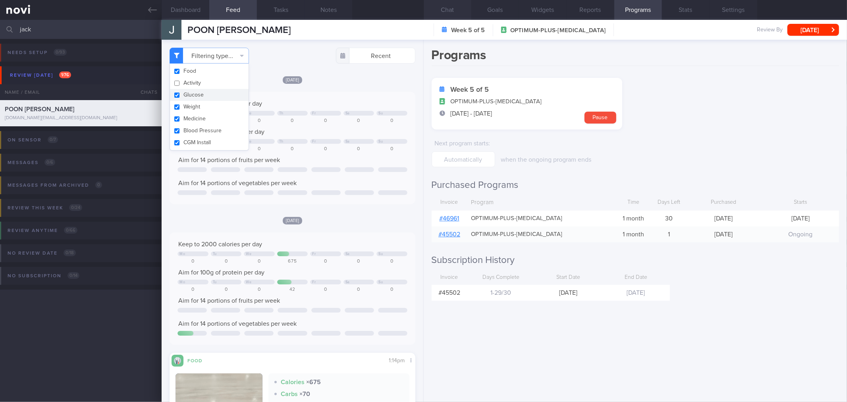
drag, startPoint x: 458, startPoint y: 7, endPoint x: 436, endPoint y: 1, distance: 23.3
click at [458, 7] on button "Chat" at bounding box center [448, 10] width 48 height 20
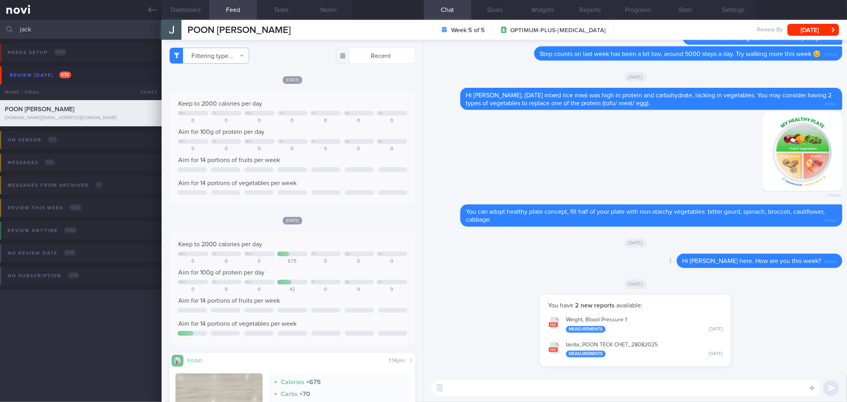
click at [481, 270] on div "Delete Hi Jack, Elizabeth here. How are you this week? 5:19pm" at bounding box center [635, 263] width 414 height 19
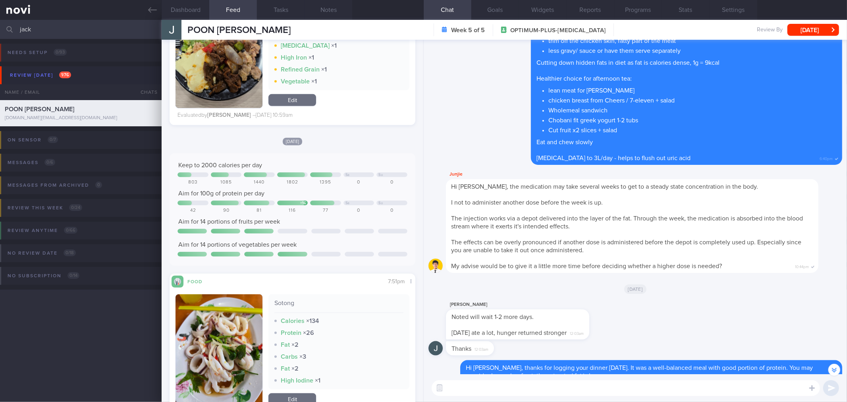
scroll to position [397, 0]
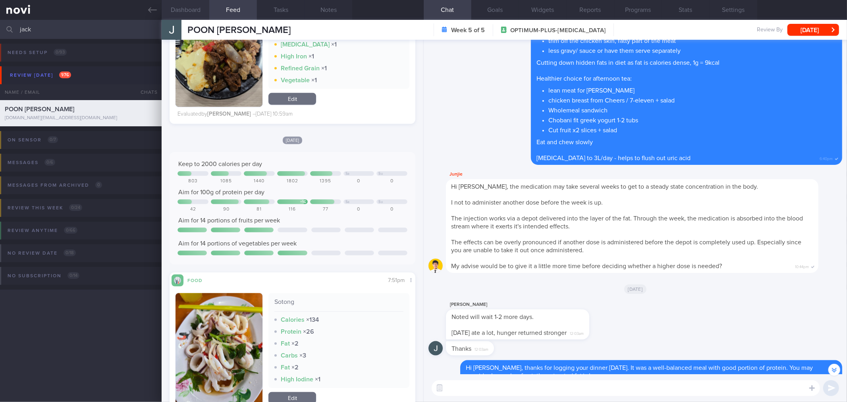
click at [197, 11] on button "Dashboard" at bounding box center [186, 10] width 48 height 20
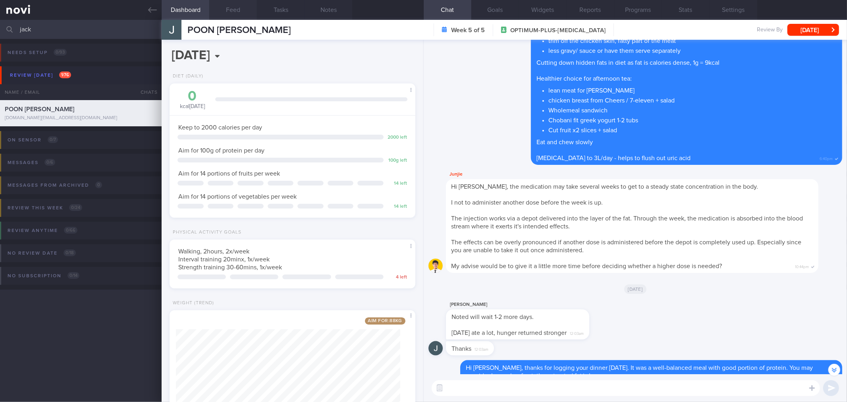
click at [244, 6] on button "Feed" at bounding box center [233, 10] width 48 height 20
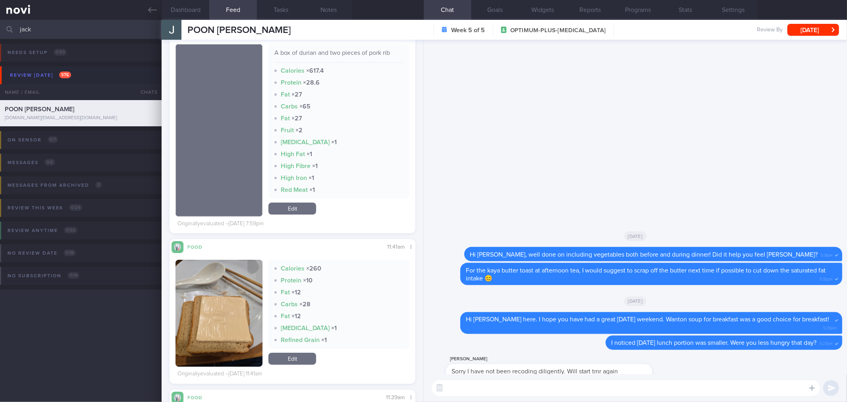
scroll to position [0, 0]
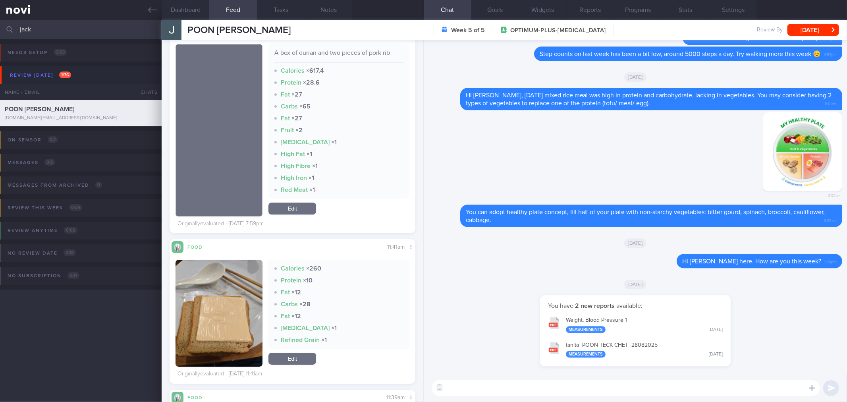
click at [509, 390] on textarea at bounding box center [626, 388] width 388 height 16
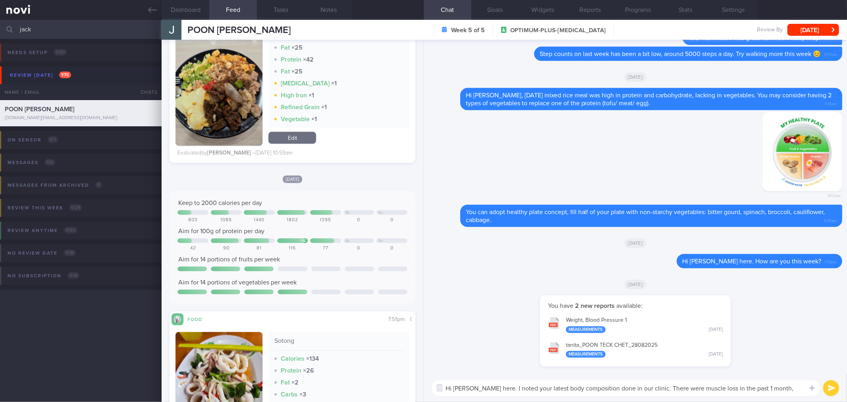
scroll to position [417, 0]
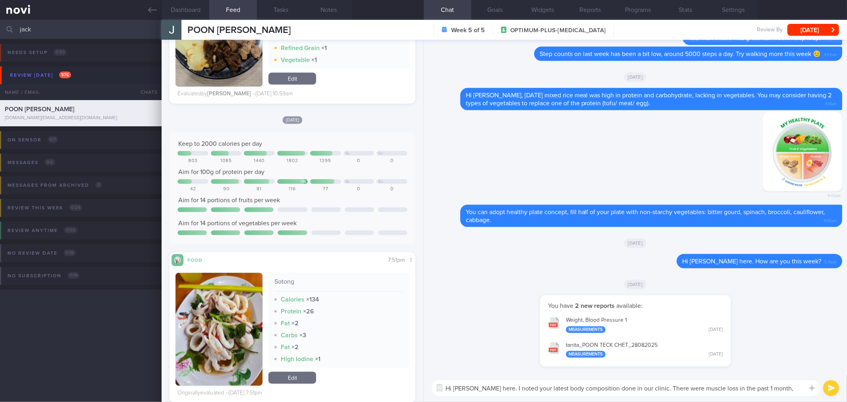
click at [791, 387] on textarea "Hi Jack, Elizabeth here. I noted your latest body composition done in our clini…" at bounding box center [626, 388] width 388 height 16
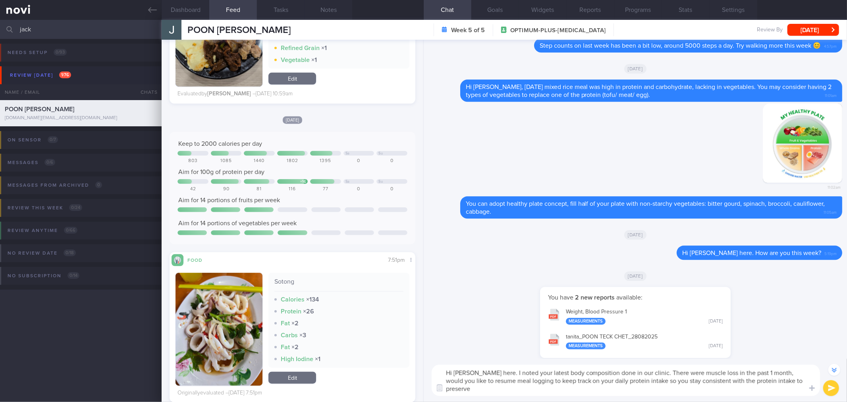
scroll to position [-15, 0]
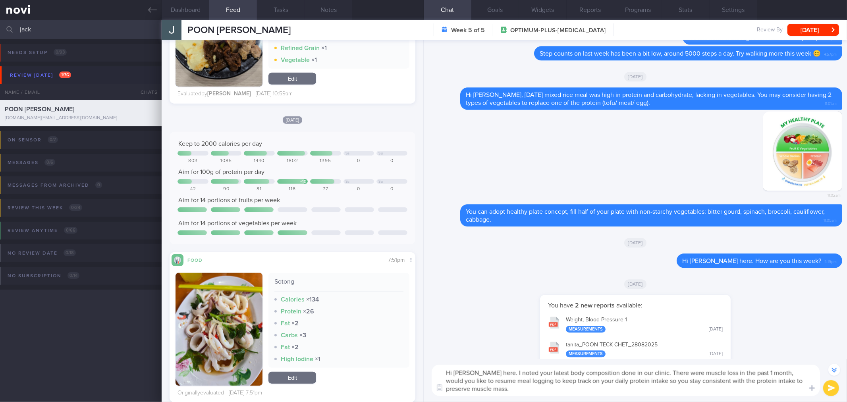
click at [671, 380] on textarea "Hi Jack, Elizabeth here. I noted your latest body composition done in our clini…" at bounding box center [626, 380] width 388 height 31
drag, startPoint x: 666, startPoint y: 366, endPoint x: 677, endPoint y: 388, distance: 24.9
click at [677, 388] on textarea "Hi Jack, Elizabeth here. I noted your latest body composition done in our clini…" at bounding box center [626, 380] width 388 height 31
click at [714, 380] on textarea "Hi Jack, Elizabeth here. I noted your latest body composition done in our clini…" at bounding box center [626, 380] width 388 height 31
drag, startPoint x: 682, startPoint y: 378, endPoint x: 672, endPoint y: 380, distance: 10.1
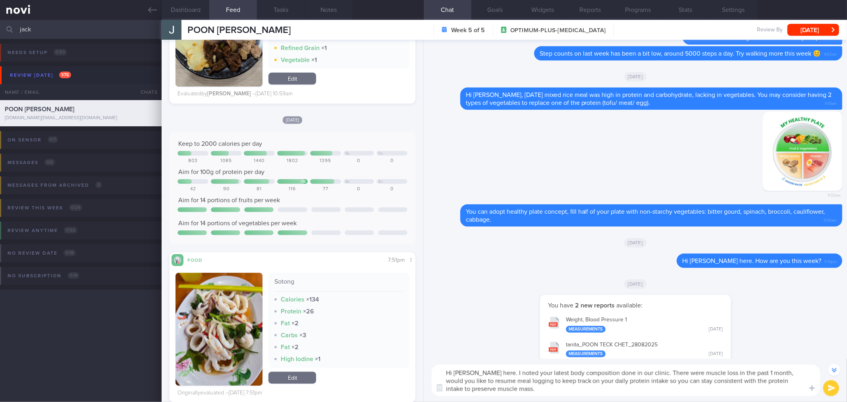
click at [672, 380] on textarea "Hi Jack, Elizabeth here. I noted your latest body composition done in our clini…" at bounding box center [626, 380] width 388 height 31
type textarea "Hi Jack, Elizabeth here. I noted your latest body composition done in our clini…"
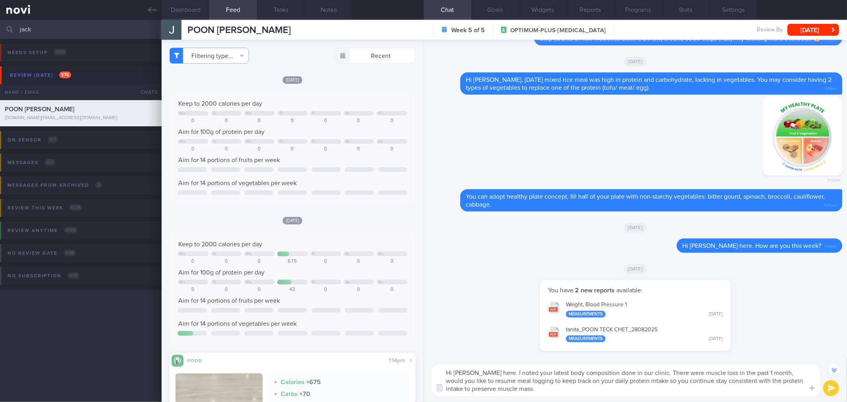
scroll to position [-15, 0]
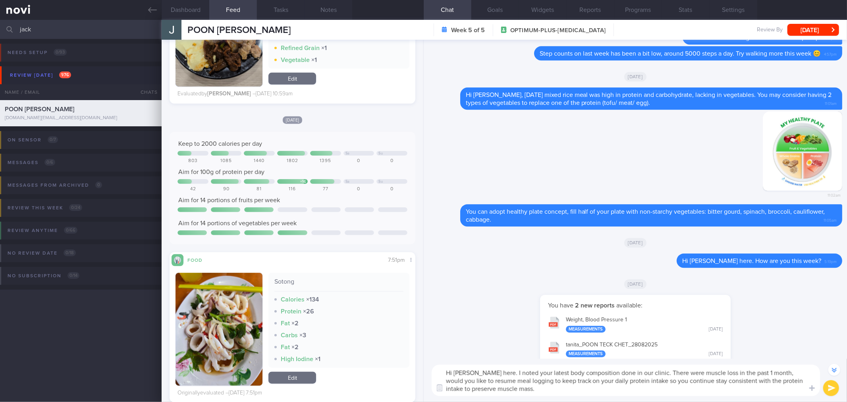
click at [688, 386] on textarea "Hi Jack, Elizabeth here. I noted your latest body composition done in our clini…" at bounding box center [626, 380] width 388 height 31
drag, startPoint x: 672, startPoint y: 390, endPoint x: 667, endPoint y: 372, distance: 17.7
click at [667, 372] on textarea "Hi Jack, Elizabeth here. I noted your latest body composition done in our clini…" at bounding box center [626, 380] width 388 height 31
click at [744, 382] on textarea "Hi Jack, Elizabeth here. I noted your latest body composition done in our clini…" at bounding box center [626, 380] width 388 height 31
click at [698, 372] on textarea "Hi Jack, Elizabeth here. I noted your latest body composition done in our clini…" at bounding box center [626, 380] width 388 height 31
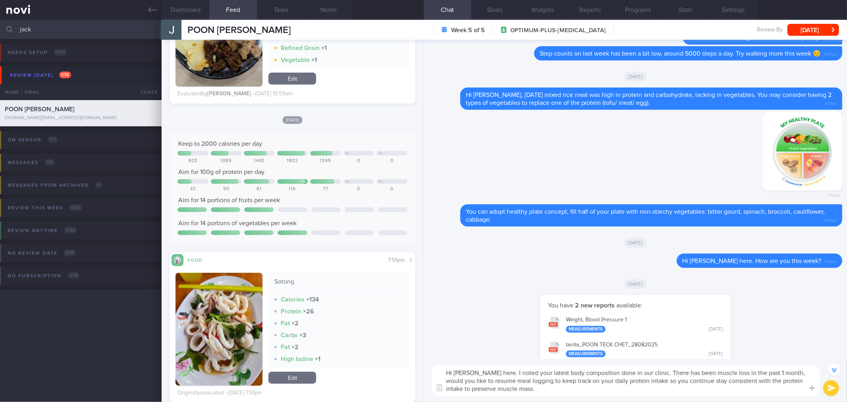
click at [560, 382] on textarea "Hi Jack, Elizabeth here. I noted your latest body composition done in our clini…" at bounding box center [626, 380] width 388 height 31
click at [600, 376] on textarea "Hi Jack, Elizabeth here. I noted your latest body composition done in our clini…" at bounding box center [626, 380] width 388 height 31
drag, startPoint x: 713, startPoint y: 379, endPoint x: 693, endPoint y: 382, distance: 20.4
click at [693, 382] on textarea "Hi Jack, Elizabeth here. I noted your latest body composition done in our clini…" at bounding box center [626, 380] width 388 height 31
click at [775, 386] on textarea "Hi Jack, Elizabeth here. I noted your latest body composition done in our clini…" at bounding box center [626, 380] width 388 height 31
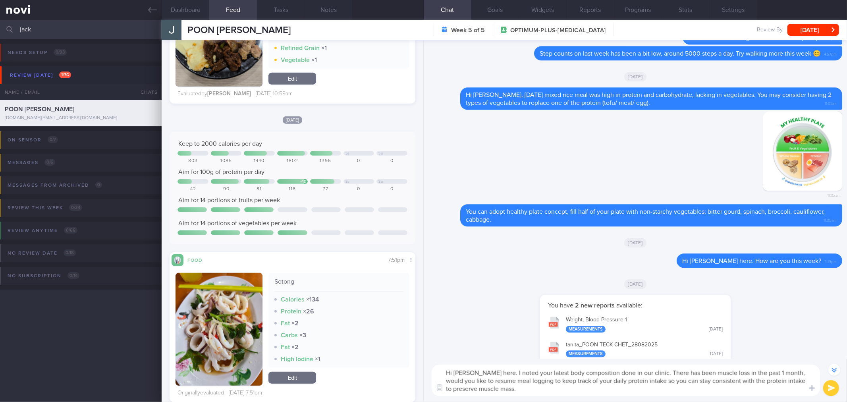
click at [775, 386] on textarea "Hi Jack, Elizabeth here. I noted your latest body composition done in our clini…" at bounding box center [626, 380] width 388 height 31
click at [450, 387] on textarea "Hi Jack, Elizabeth here. I noted your latest body composition done in our clini…" at bounding box center [626, 380] width 388 height 31
type textarea "Hi Jack, Elizabeth here. I noted your latest body composition done in our clini…"
click at [828, 388] on button "submit" at bounding box center [831, 388] width 16 height 16
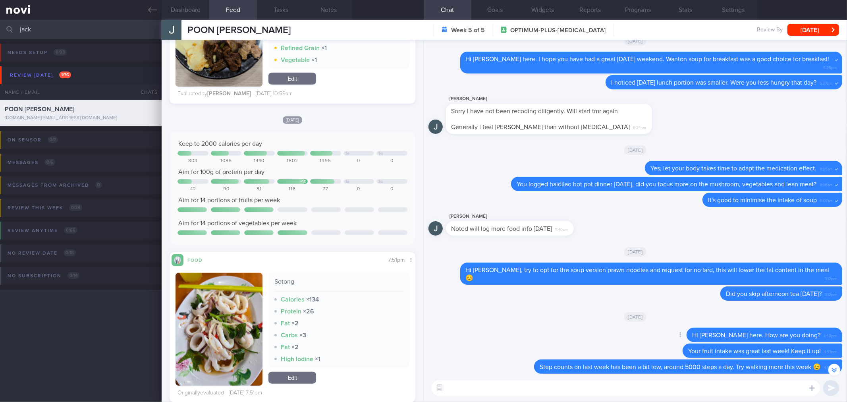
scroll to position [-397, 0]
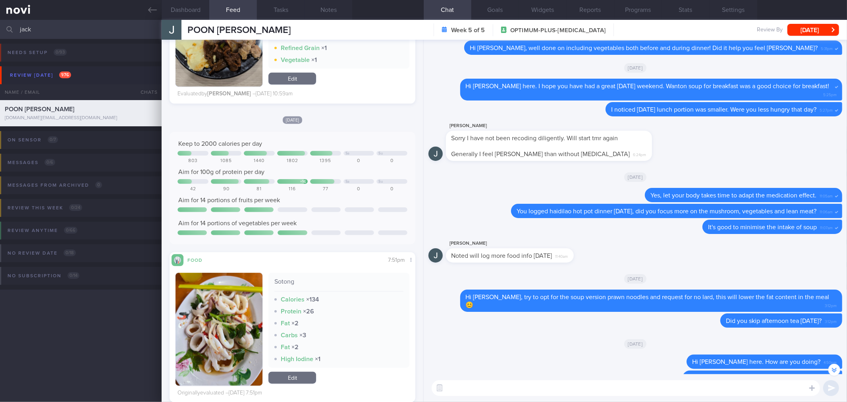
drag, startPoint x: 34, startPoint y: 21, endPoint x: 4, endPoint y: 32, distance: 31.1
click at [4, 32] on div "jack Assigned patients Assigned patients All active patients Archived patients" at bounding box center [423, 29] width 847 height 19
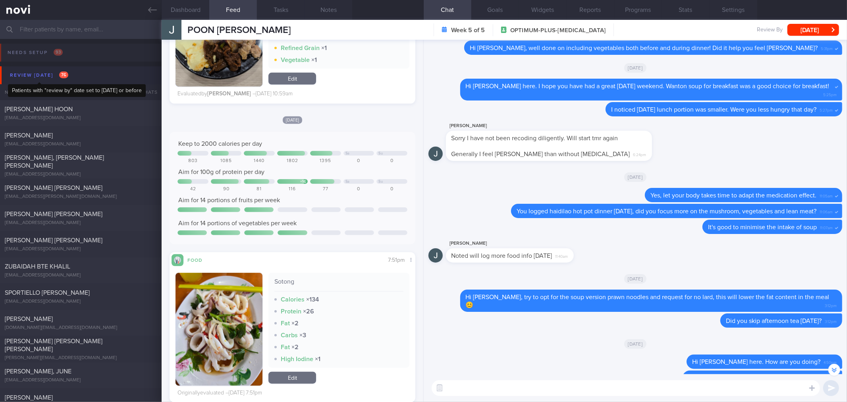
click at [35, 73] on div "Review [DATE] 76" at bounding box center [39, 75] width 62 height 11
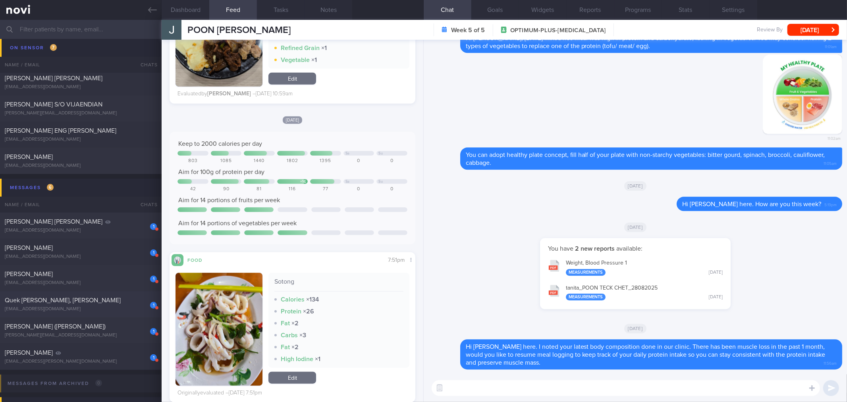
scroll to position [176, 0]
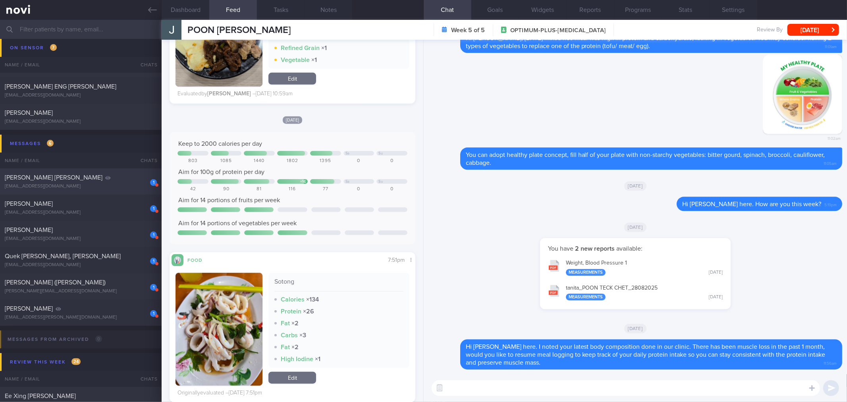
click at [73, 183] on div "ashleysaintjohn@gmail.com" at bounding box center [81, 186] width 152 height 6
type input "[DATE]"
select select "8"
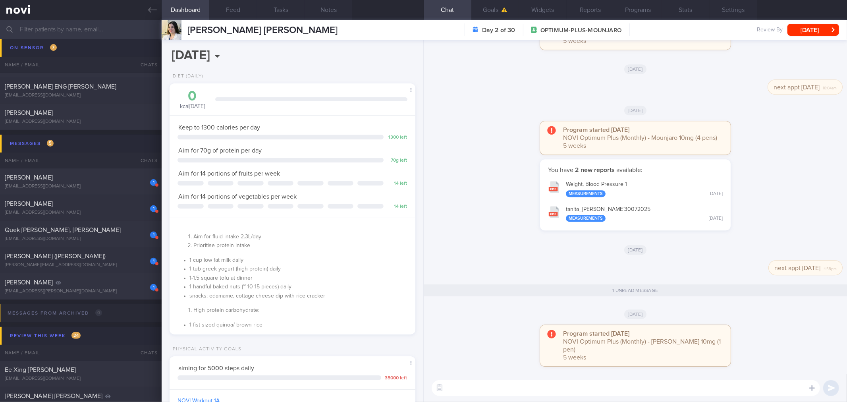
click at [507, 171] on div "You have 2 new reports available: Weight, Blood Pressure 1 Measurements Wed, 30…" at bounding box center [635, 198] width 414 height 79
click at [68, 30] on input "text" at bounding box center [423, 29] width 847 height 19
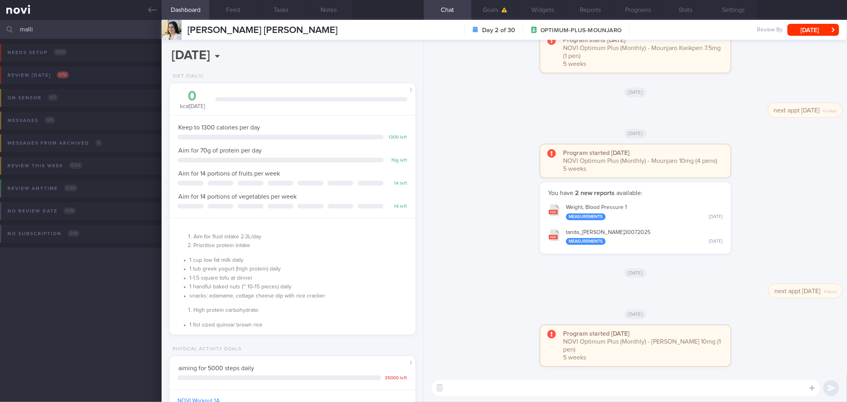
type input "malli"
click at [69, 81] on button "Review today 1 / 76" at bounding box center [422, 77] width 849 height 23
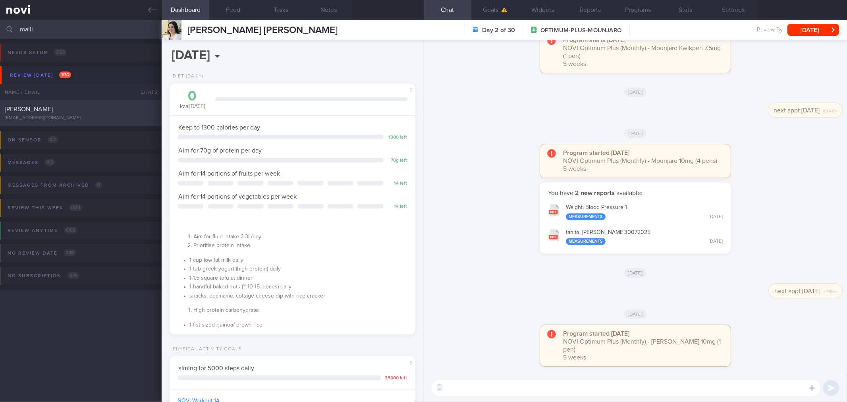
click at [73, 115] on div "[EMAIL_ADDRESS][DOMAIN_NAME]" at bounding box center [81, 118] width 152 height 6
select select "7"
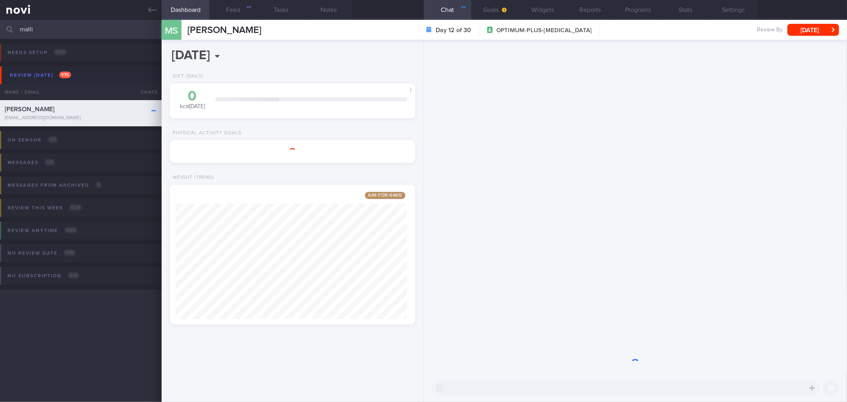
scroll to position [127, 231]
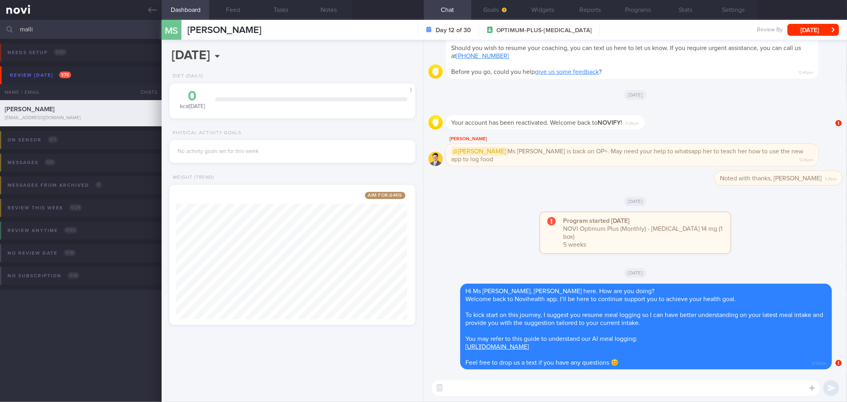
click at [526, 220] on div "Program started yesterday NOVI Optimum Plus (Monthly) - Rybelsus 14 mg (1 box) …" at bounding box center [635, 236] width 414 height 49
click at [440, 387] on button "button" at bounding box center [439, 388] width 14 height 14
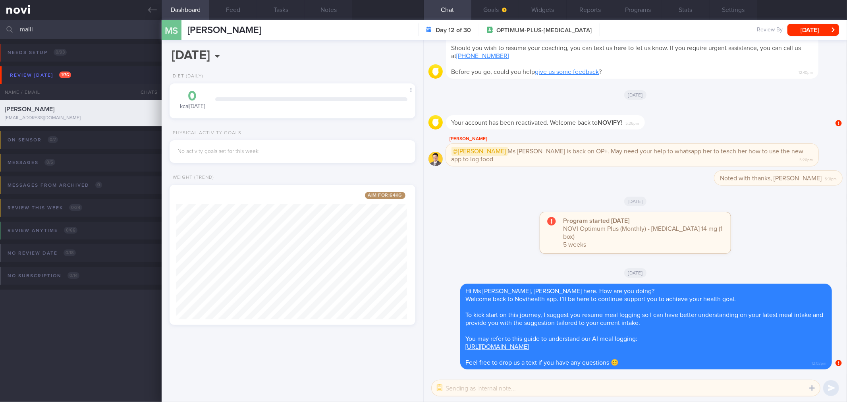
click at [455, 384] on textarea at bounding box center [626, 388] width 388 height 16
type textarea "WA patient, no reply"
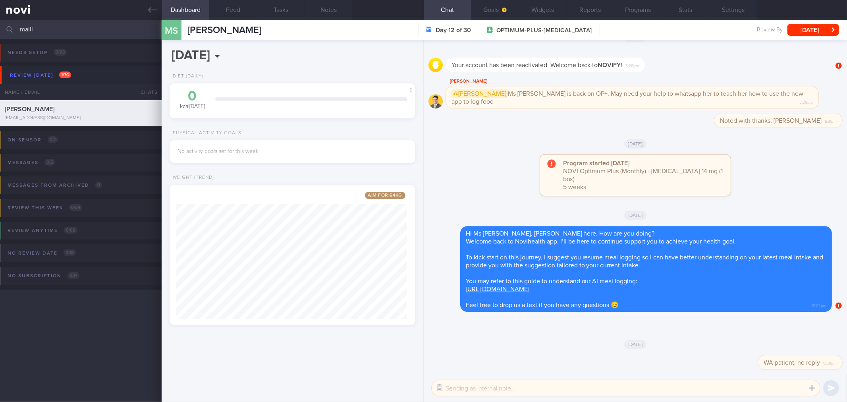
click at [438, 387] on button "button" at bounding box center [439, 388] width 14 height 14
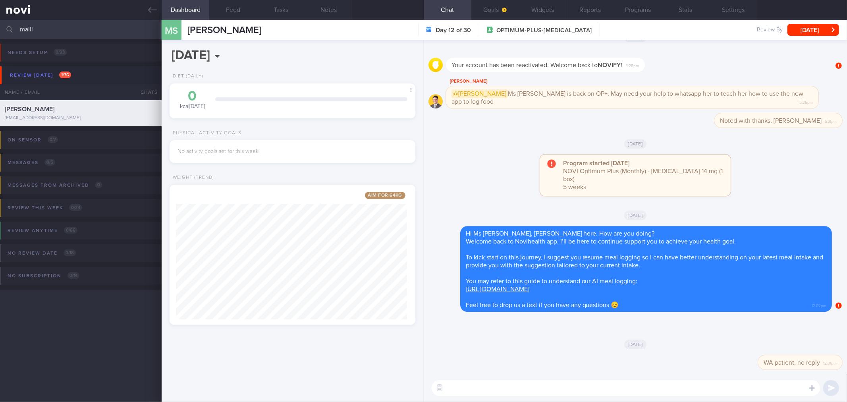
drag, startPoint x: 438, startPoint y: 386, endPoint x: 433, endPoint y: 382, distance: 6.3
click at [438, 386] on button "button" at bounding box center [439, 388] width 14 height 14
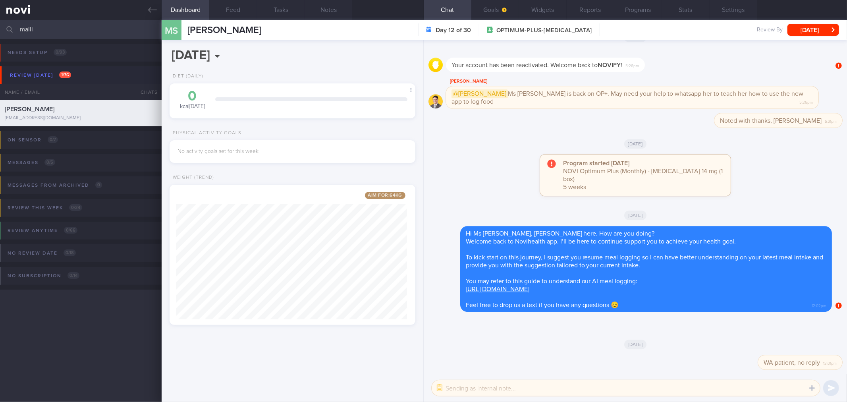
drag, startPoint x: 39, startPoint y: 26, endPoint x: -30, endPoint y: 31, distance: 69.3
click at [0, 31] on html "You are offline! Some functionality will be unavailable Patients New Users Coac…" at bounding box center [423, 201] width 847 height 402
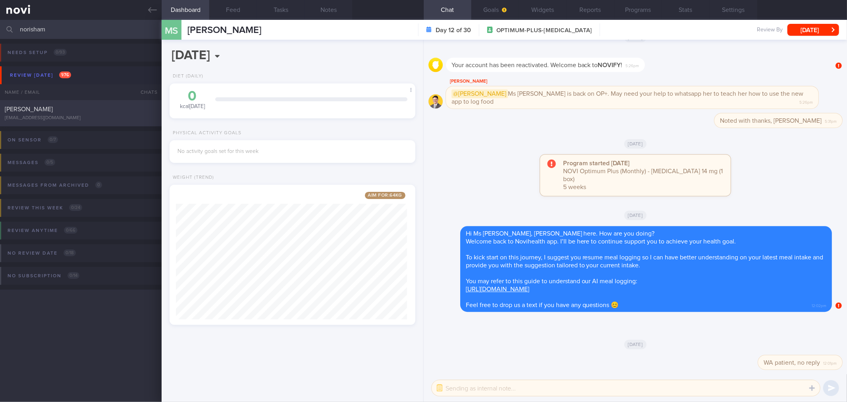
type input "norisham"
click at [74, 105] on div "MOHAMAD NORISHAM BIN NORZAN" at bounding box center [80, 109] width 150 height 8
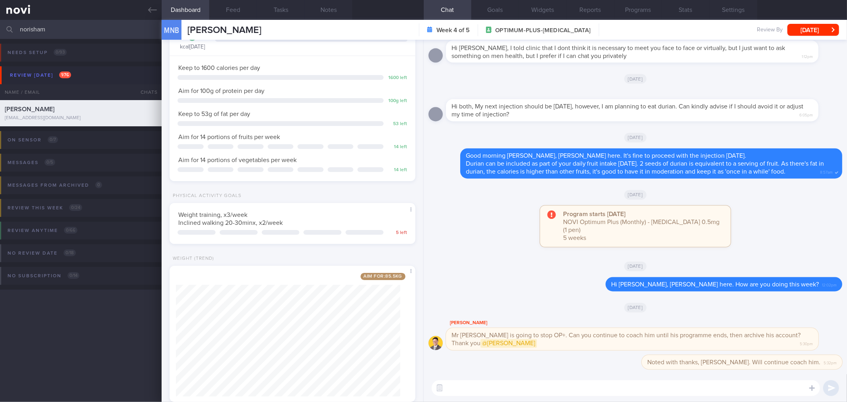
scroll to position [79, 0]
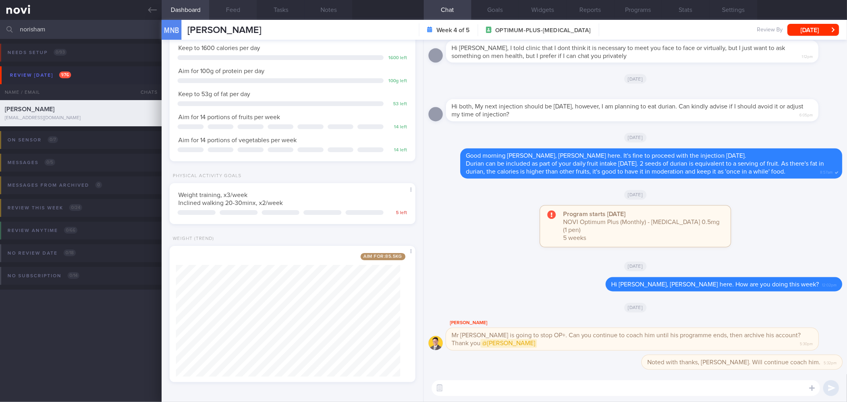
click at [235, 8] on button "Feed" at bounding box center [233, 10] width 48 height 20
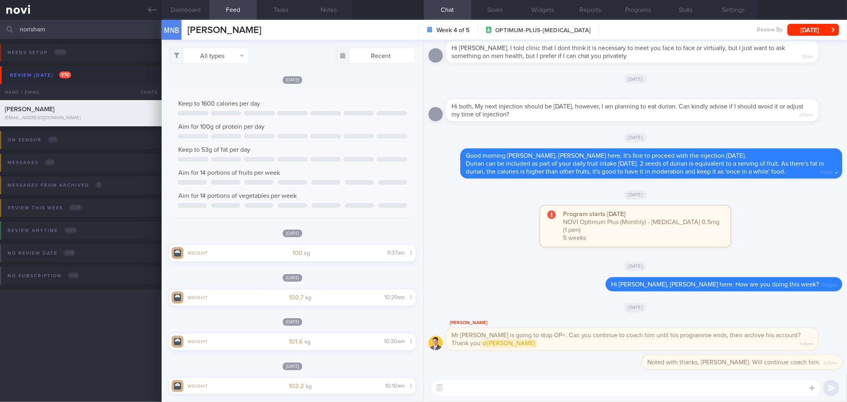
click at [486, 383] on textarea at bounding box center [626, 388] width 388 height 16
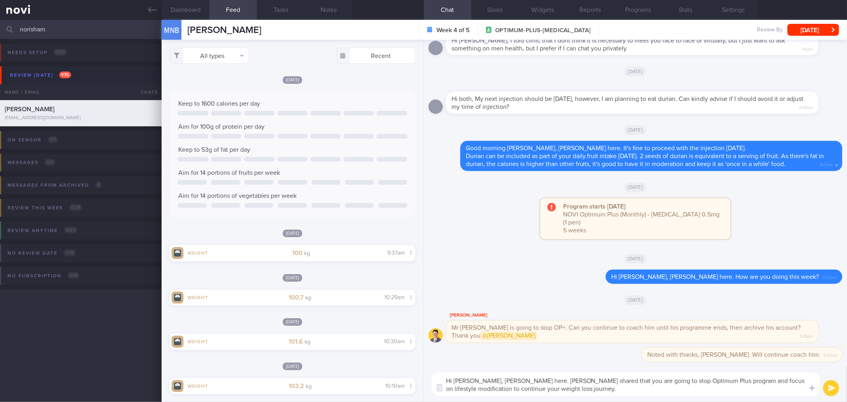
click at [673, 390] on textarea "Hi Risham, Elizabeth here. Dr Todd shared that you are going to stop Optimum Pl…" at bounding box center [626, 383] width 388 height 23
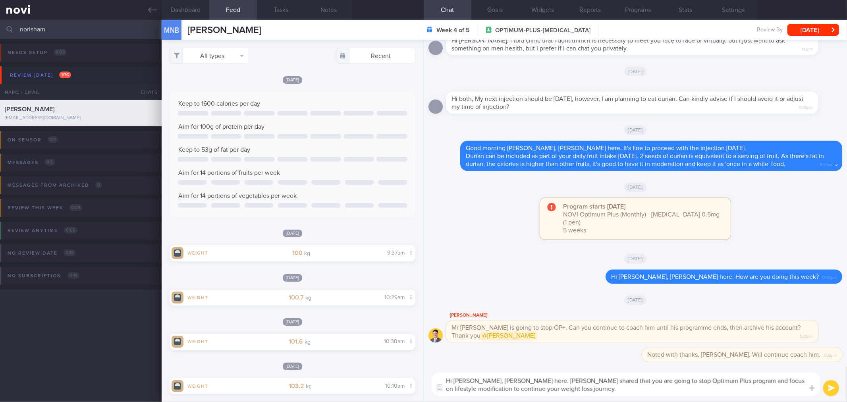
click at [673, 390] on textarea "Hi Risham, Elizabeth here. Dr Todd shared that you are going to stop Optimum Pl…" at bounding box center [626, 383] width 388 height 23
drag, startPoint x: 797, startPoint y: 381, endPoint x: 799, endPoint y: 392, distance: 10.8
click at [799, 392] on textarea "Hi Risham, Elizabeth here. Dr Todd shared that you are going to stop Optimum Pl…" at bounding box center [626, 383] width 388 height 23
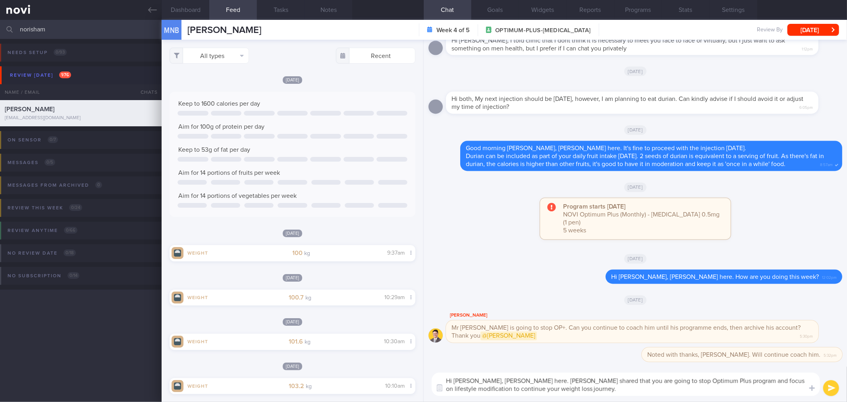
click at [785, 398] on div "Hi Risham, Elizabeth here. Dr Todd shared that you are going to stop Optimum Pl…" at bounding box center [635, 384] width 423 height 35
click at [715, 380] on textarea "Hi Risham, Elizabeth here. Dr Todd shared that you are going to stop Optimum Pl…" at bounding box center [626, 383] width 388 height 23
type textarea "Hi Risham, Elizabeth here. Dr Todd shared that you are going to stop Optimum Pl…"
select select "7"
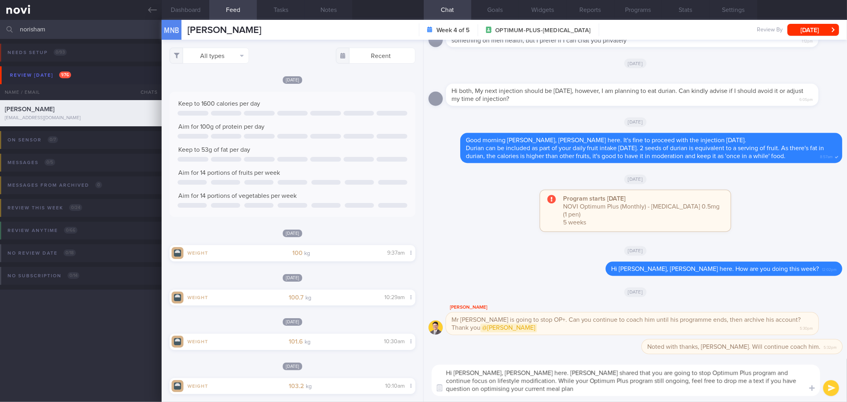
type textarea "Hi [PERSON_NAME], [PERSON_NAME] here. [PERSON_NAME] shared that you are going t…"
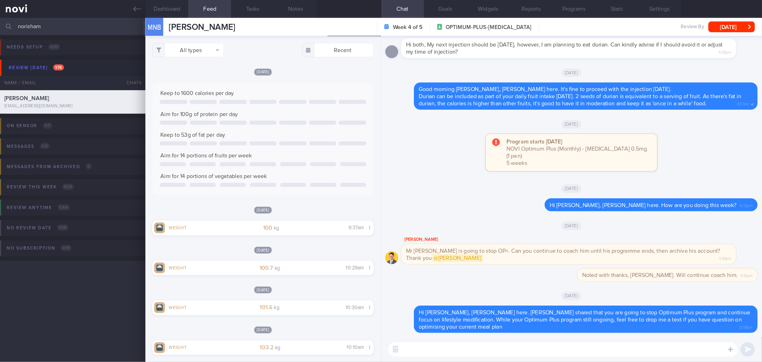
scroll to position [111, 199]
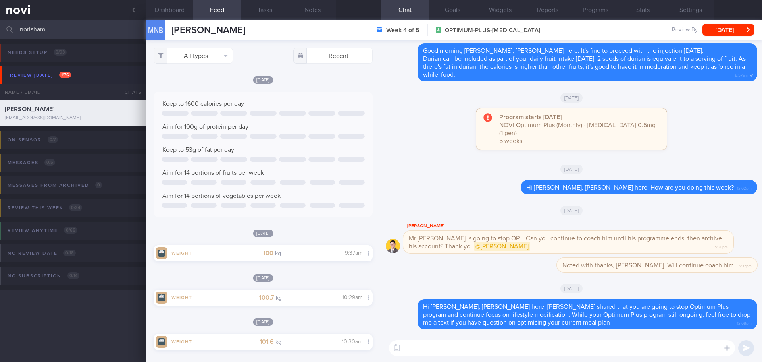
drag, startPoint x: 847, startPoint y: 0, endPoint x: 454, endPoint y: 163, distance: 424.7
click at [454, 164] on div "[DATE]" at bounding box center [572, 169] width 372 height 22
click at [693, 5] on button "Settings" at bounding box center [691, 10] width 48 height 20
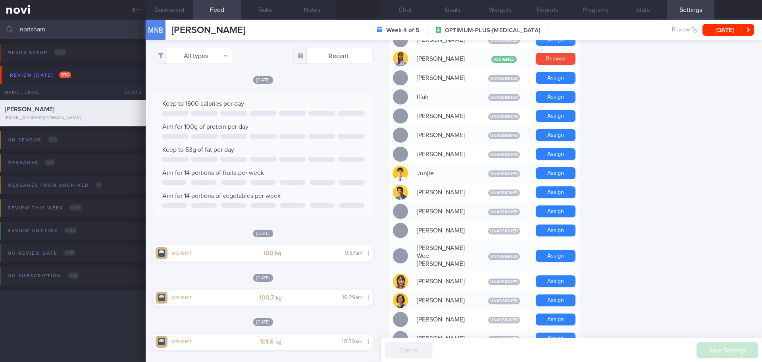
scroll to position [683, 0]
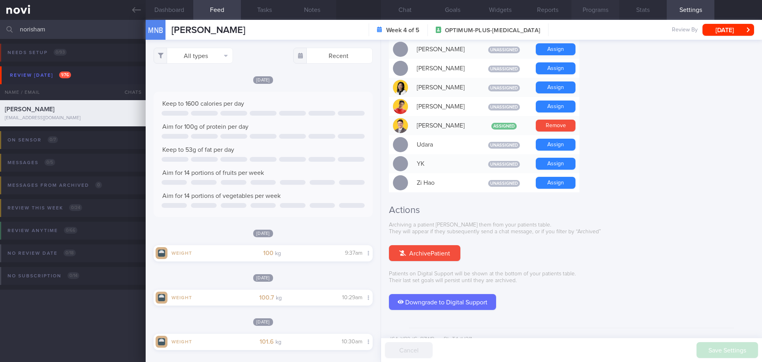
click at [637, 8] on button "Stats" at bounding box center [643, 10] width 48 height 20
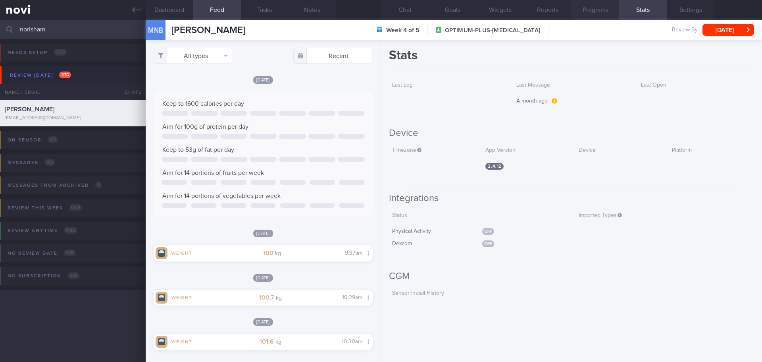
click at [606, 11] on button "Programs" at bounding box center [596, 10] width 48 height 20
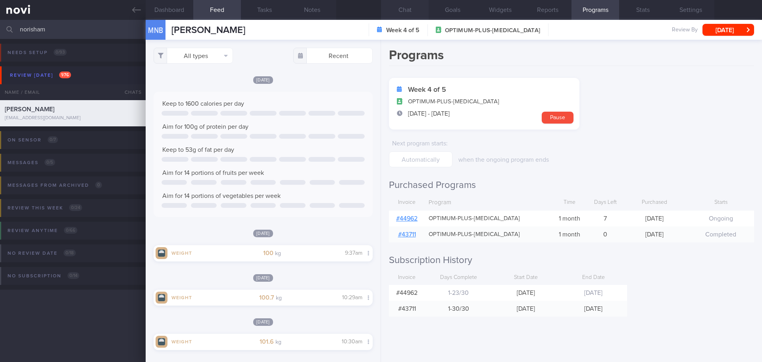
click at [419, 10] on button "Chat" at bounding box center [405, 10] width 48 height 20
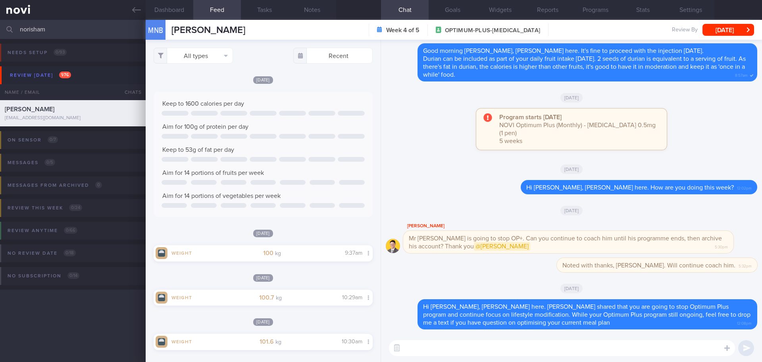
drag, startPoint x: 58, startPoint y: 29, endPoint x: -25, endPoint y: 30, distance: 83.4
click at [0, 30] on html "You are offline! Some functionality will be unavailable Patients New Users Coac…" at bounding box center [381, 181] width 762 height 362
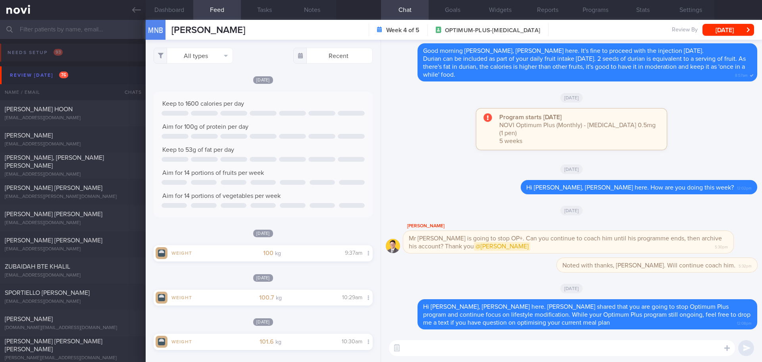
click at [53, 26] on input "text" at bounding box center [381, 29] width 762 height 19
type input "d"
click at [50, 70] on div "Review [DATE] 76" at bounding box center [39, 75] width 62 height 11
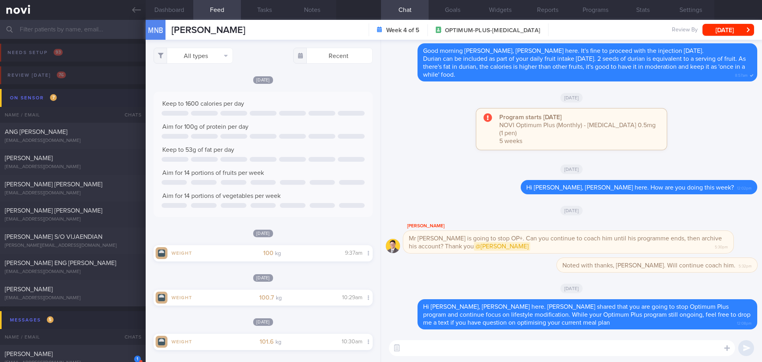
drag, startPoint x: 54, startPoint y: 161, endPoint x: 27, endPoint y: 97, distance: 69.8
click at [54, 161] on div "[PERSON_NAME]" at bounding box center [72, 158] width 134 height 8
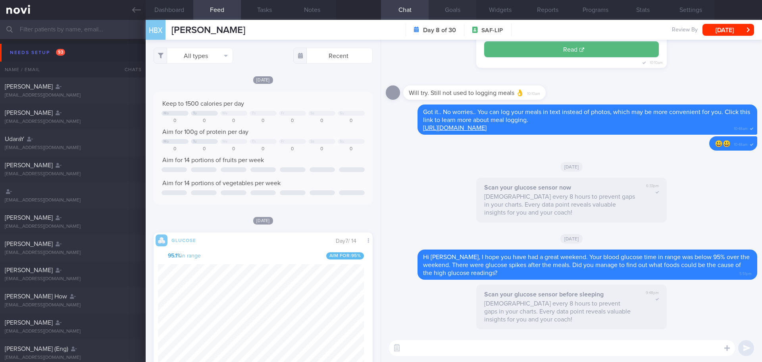
scroll to position [130, 206]
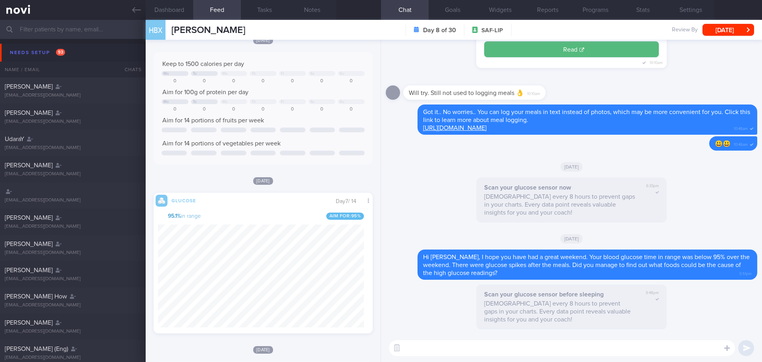
click at [62, 30] on input "text" at bounding box center [381, 29] width 762 height 19
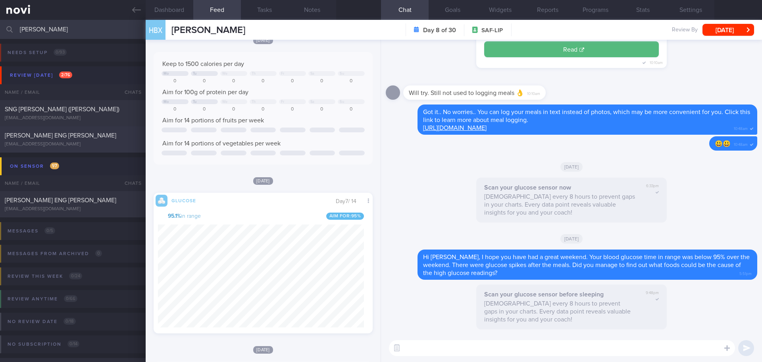
type input "[PERSON_NAME]"
click at [65, 133] on div "[PERSON_NAME] ENG [PERSON_NAME]" at bounding box center [72, 135] width 134 height 8
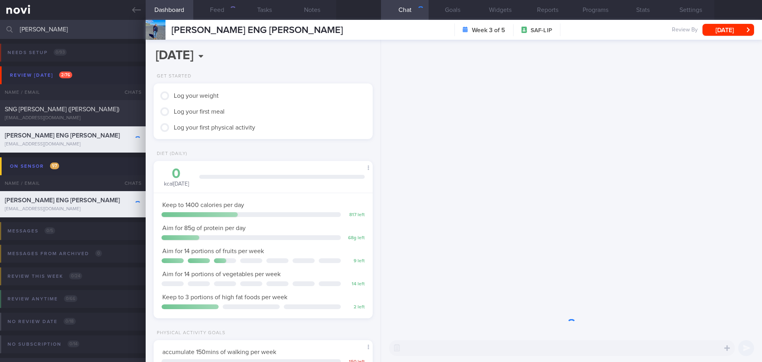
scroll to position [111, 199]
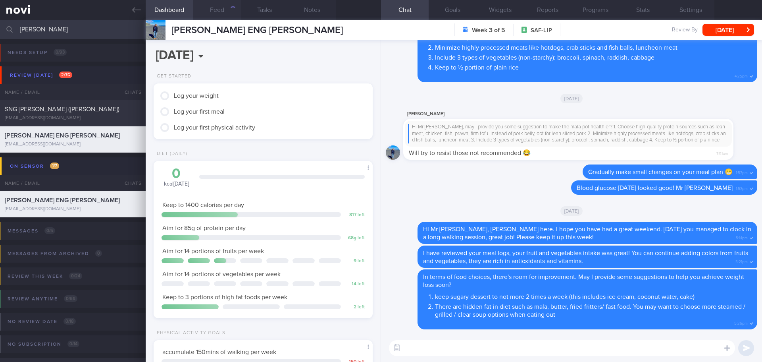
click at [212, 10] on button "Feed" at bounding box center [217, 10] width 48 height 20
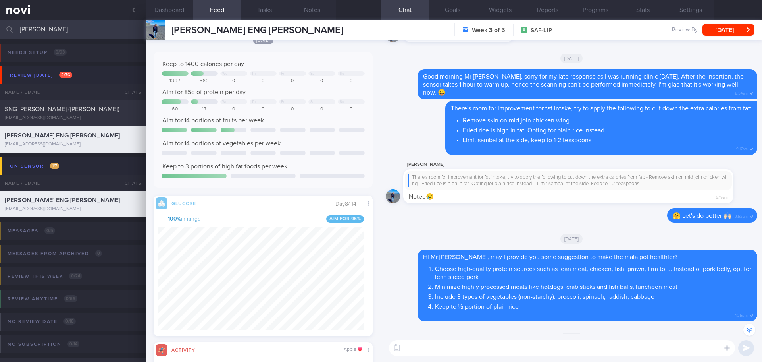
drag, startPoint x: 60, startPoint y: 111, endPoint x: 444, endPoint y: 41, distance: 389.9
click at [60, 111] on span "SNG [PERSON_NAME] ([PERSON_NAME])" at bounding box center [62, 109] width 115 height 6
type input "[DATE]"
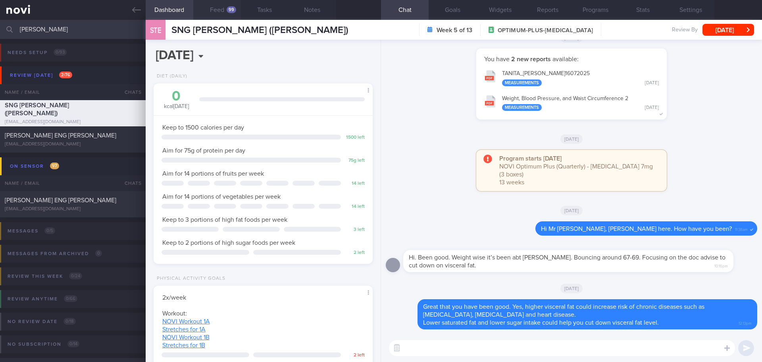
click at [232, 12] on div "99" at bounding box center [232, 9] width 10 height 7
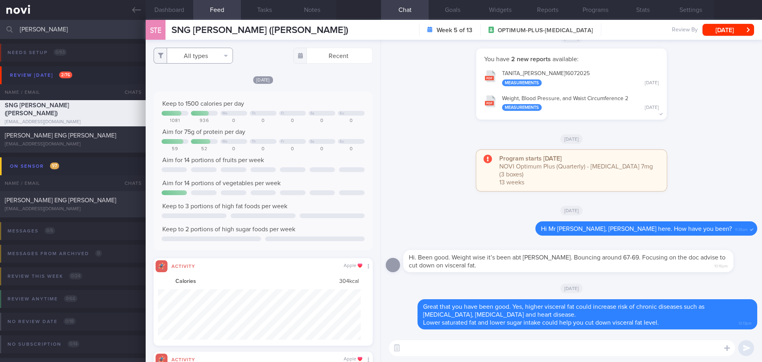
click at [187, 55] on button "All types" at bounding box center [193, 56] width 79 height 16
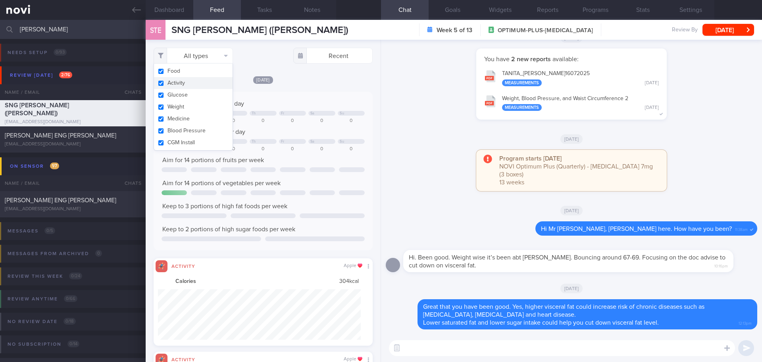
click at [179, 81] on button "Activity" at bounding box center [193, 83] width 79 height 12
checkbox input "false"
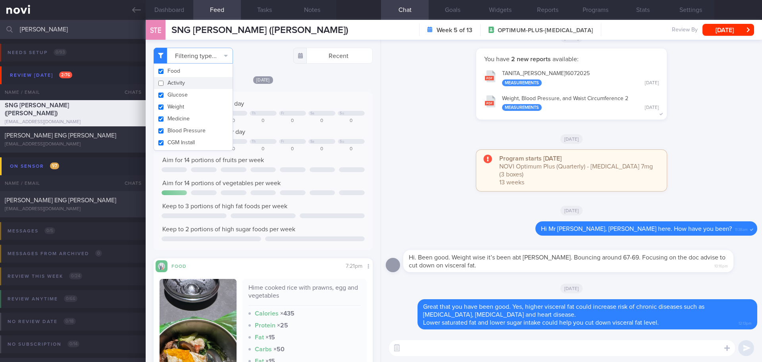
click at [328, 85] on div "[DATE] Keep to 1500 calories per day We Th Fr Sa Su 1081 936 0 0 0 0 0 Aim for …" at bounding box center [263, 263] width 219 height 377
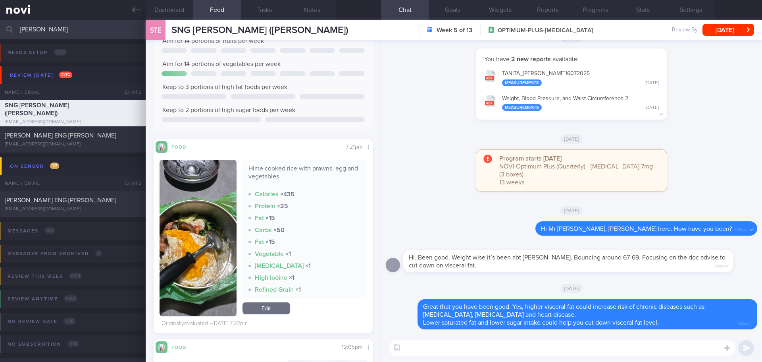
drag, startPoint x: 458, startPoint y: 353, endPoint x: 458, endPoint y: 361, distance: 8.0
click at [458, 354] on textarea at bounding box center [562, 348] width 346 height 16
click at [557, 347] on textarea "Hi Mr [PERSON_NAME], [PERSON_NAME] here." at bounding box center [562, 348] width 346 height 16
type textarea "Hi Mr [PERSON_NAME], [PERSON_NAME] here. I hope you have been well."
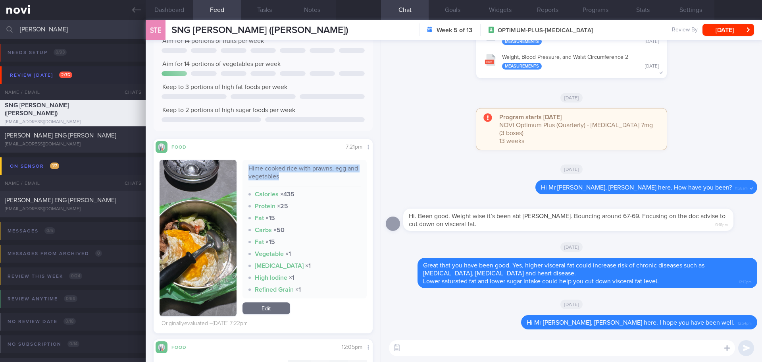
drag, startPoint x: 288, startPoint y: 178, endPoint x: 244, endPoint y: 168, distance: 45.1
click at [244, 168] on div "Hime cooked rice with prawns, egg and vegetables Calories × 435 Protein × 25 Fa…" at bounding box center [305, 229] width 125 height 139
copy div "Hime cooked rice with prawns, egg and vegetables"
click at [465, 352] on textarea at bounding box center [562, 348] width 346 height 16
paste textarea "Hime cooked rice with prawns, egg and vegetables"
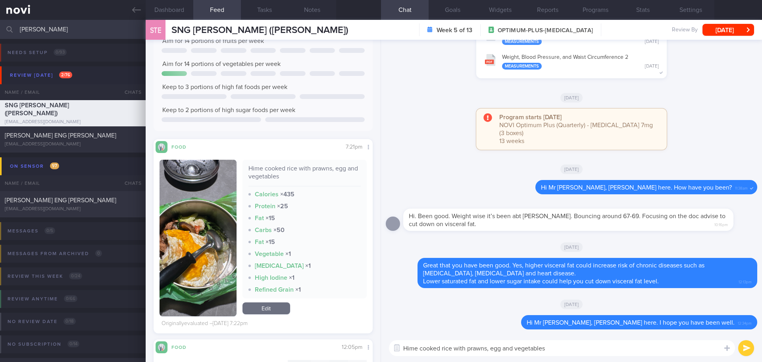
click at [200, 214] on button "button" at bounding box center [198, 238] width 77 height 156
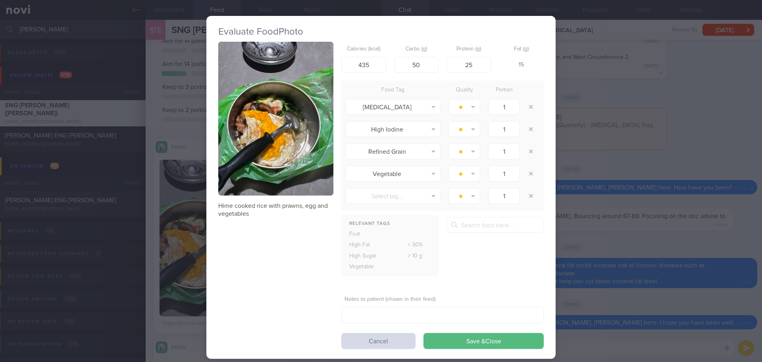
click at [277, 169] on button "button" at bounding box center [275, 119] width 115 height 154
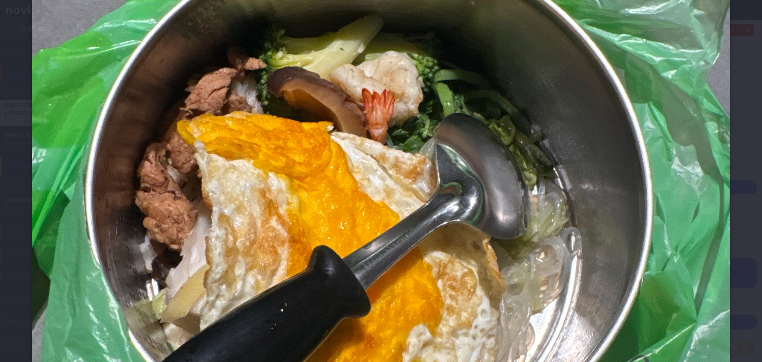
scroll to position [318, 0]
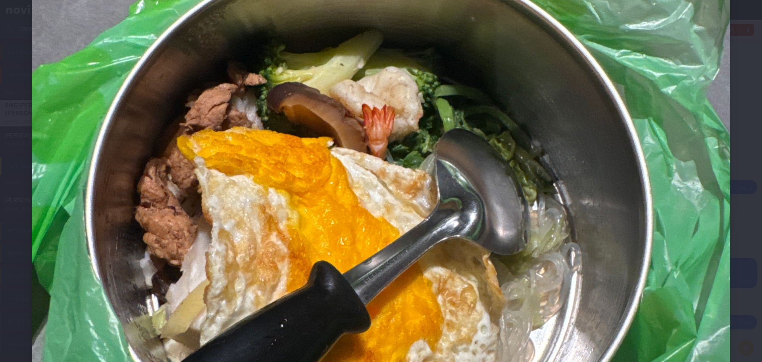
click at [734, 152] on div at bounding box center [381, 179] width 762 height 995
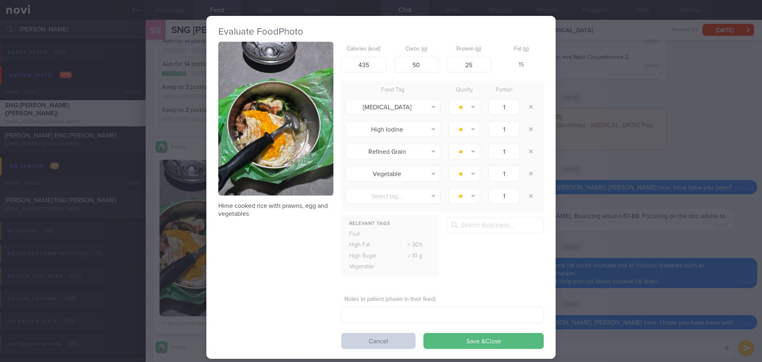
click at [356, 345] on button "Cancel" at bounding box center [378, 341] width 74 height 16
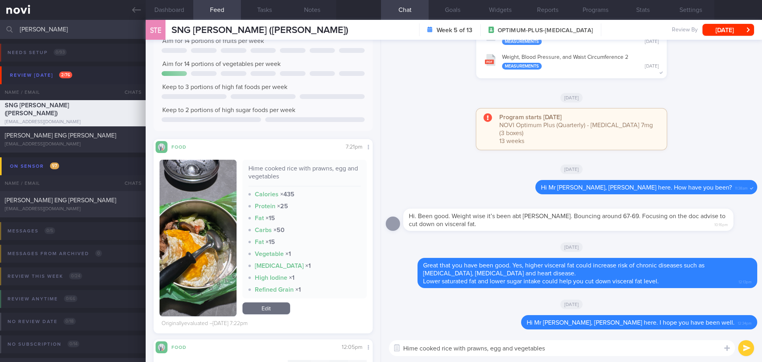
click at [558, 350] on textarea "Hime cooked rice with prawns, egg and vegetables" at bounding box center [562, 348] width 346 height 16
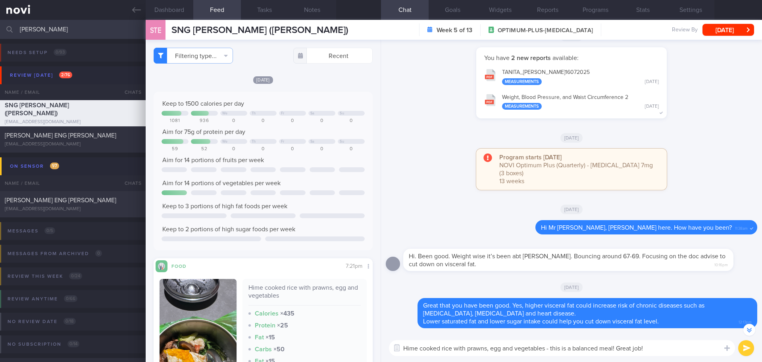
type textarea "Hime cooked rice with prawns, egg and vegetables - this is a balanced meal! Gre…"
click at [745, 347] on button "submit" at bounding box center [747, 348] width 16 height 16
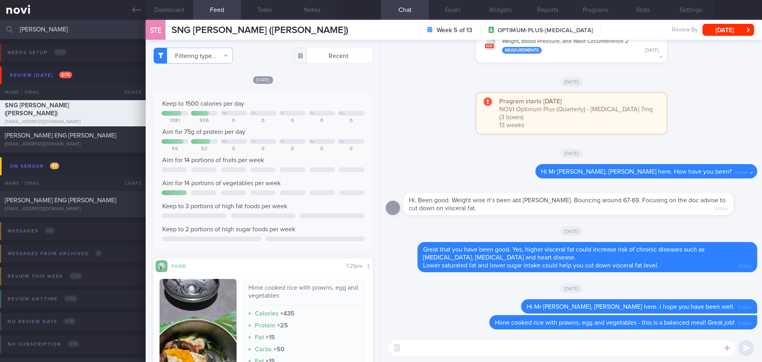
click at [628, 346] on textarea at bounding box center [562, 348] width 346 height 16
click at [691, 348] on textarea "Remember to continue prioritising protein intake and consistent with protein in…" at bounding box center [562, 348] width 346 height 16
drag, startPoint x: 498, startPoint y: 347, endPoint x: 538, endPoint y: 351, distance: 40.7
click at [538, 351] on textarea "Remember to continue prioritising protein intake and consistent with protein in…" at bounding box center [562, 348] width 346 height 16
click at [512, 348] on textarea "Remember to continue prioritising and consistent with protein intake 75g per da…" at bounding box center [562, 348] width 346 height 16
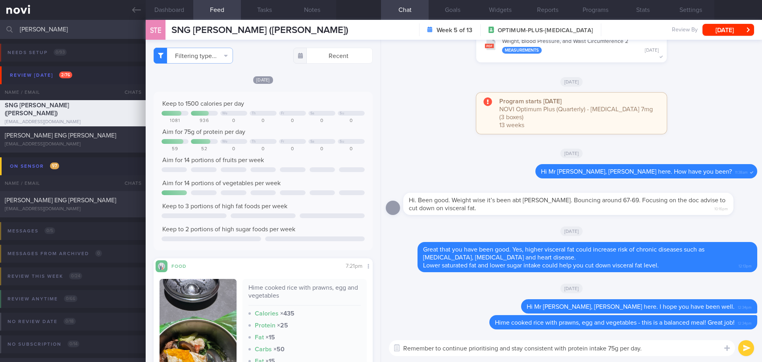
click at [678, 353] on textarea "Remember to continue prioritising and stay consistent with protein intake 75g p…" at bounding box center [562, 348] width 346 height 16
click at [686, 351] on textarea "Remember to continue prioritising and stay consistent with protein intake 75g p…" at bounding box center [562, 348] width 346 height 16
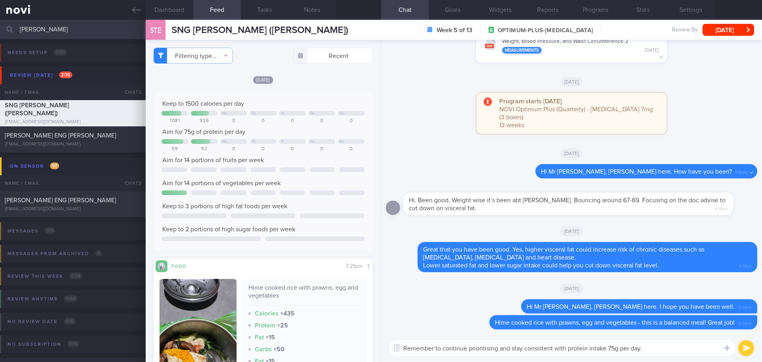
type textarea "Remember to continue prioritising and stay consistent with protein intake 75g p…"
click at [745, 344] on button "submit" at bounding box center [747, 348] width 16 height 16
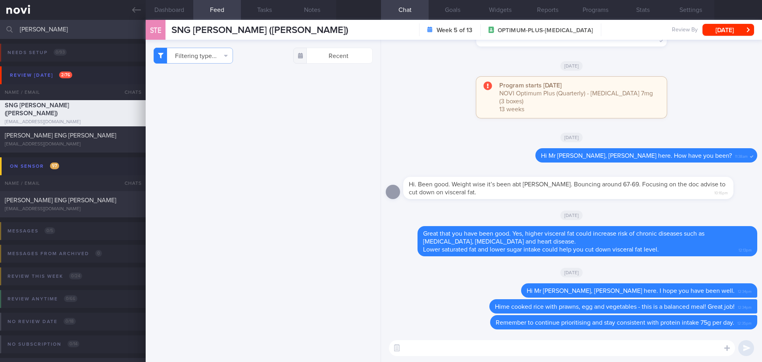
click at [0, 29] on html "You are offline! Some functionality will be unavailable Patients New Users Coac…" at bounding box center [381, 181] width 762 height 362
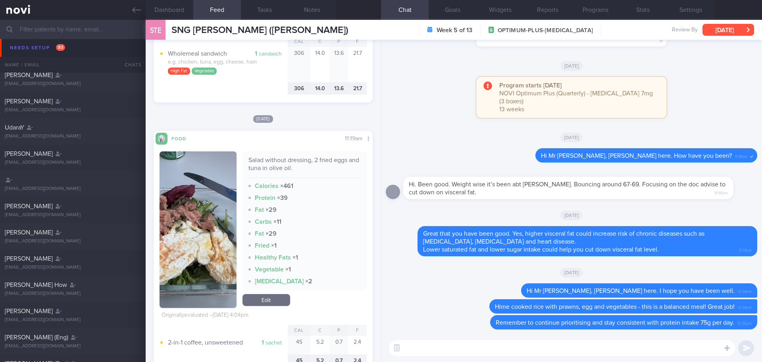
scroll to position [17, 0]
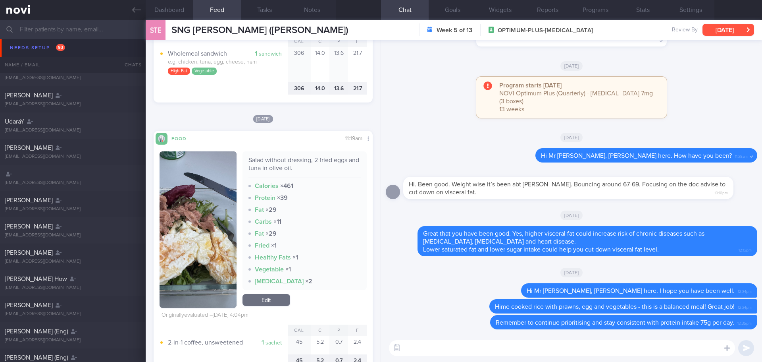
click at [743, 33] on button "[DATE]" at bounding box center [729, 30] width 52 height 12
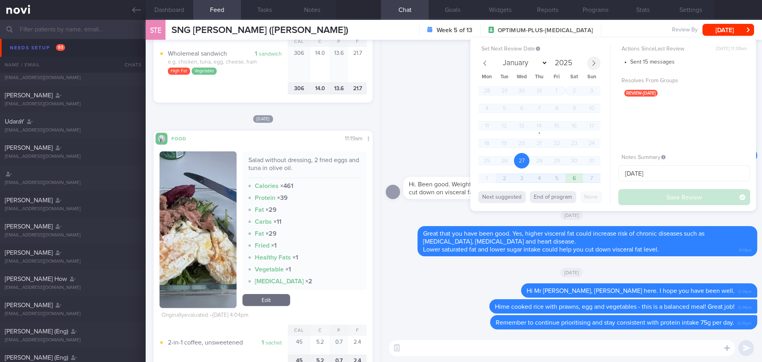
click at [590, 62] on span at bounding box center [594, 63] width 14 height 14
select select "8"
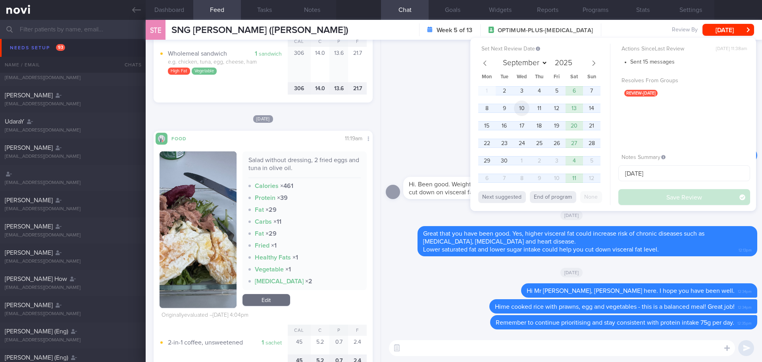
click at [518, 109] on span "10" at bounding box center [521, 107] width 15 height 15
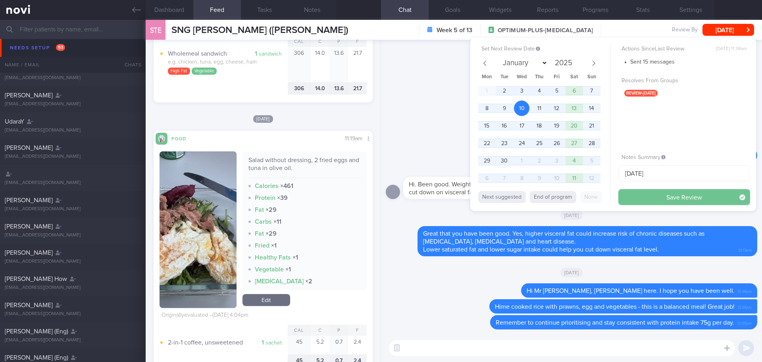
click at [647, 196] on button "Save Review" at bounding box center [685, 197] width 132 height 16
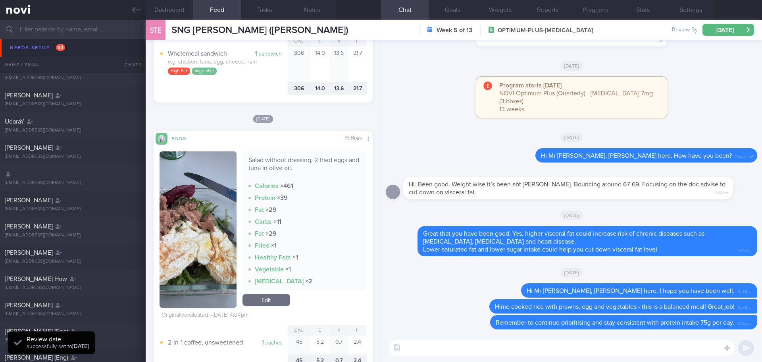
click at [25, 50] on div "Needs setup 93 Name / Email Chats Setup tasks needed" at bounding box center [381, 40] width 762 height 39
click at [31, 50] on div "Needs setup 93 Name / Email Chats Setup tasks needed" at bounding box center [381, 40] width 762 height 39
click at [34, 46] on div "Needs setup 93 Name / Email Chats Setup tasks needed" at bounding box center [381, 40] width 762 height 39
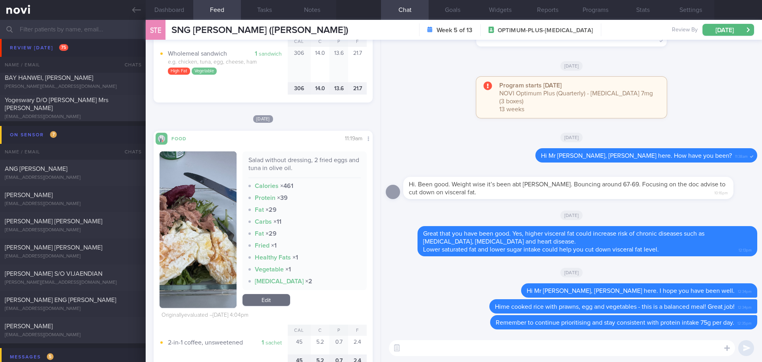
scroll to position [4428, 0]
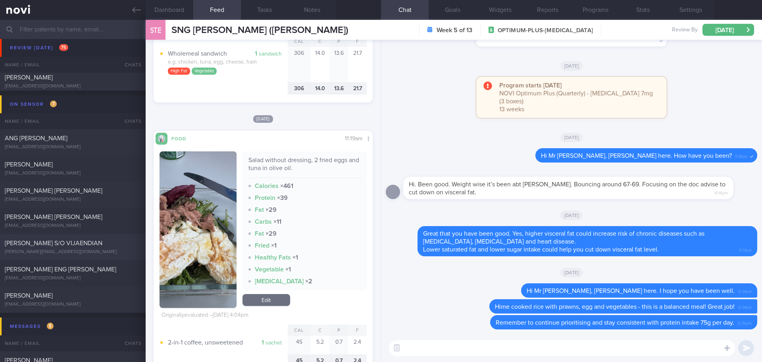
click at [56, 248] on div "[PERSON_NAME] S/O VIJAENDIAN [PERSON_NAME][EMAIL_ADDRESS][DOMAIN_NAME]" at bounding box center [73, 247] width 146 height 16
select select "7"
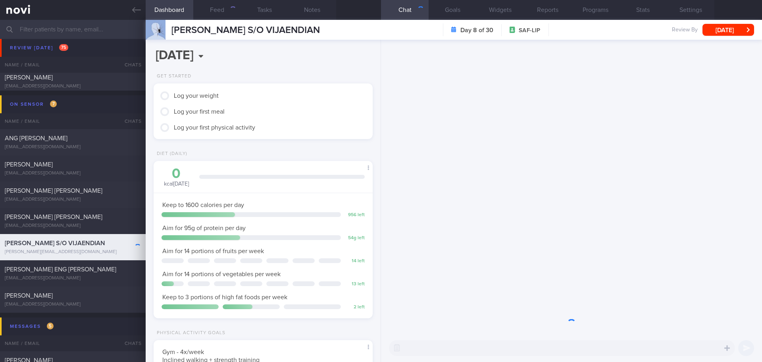
scroll to position [101, 203]
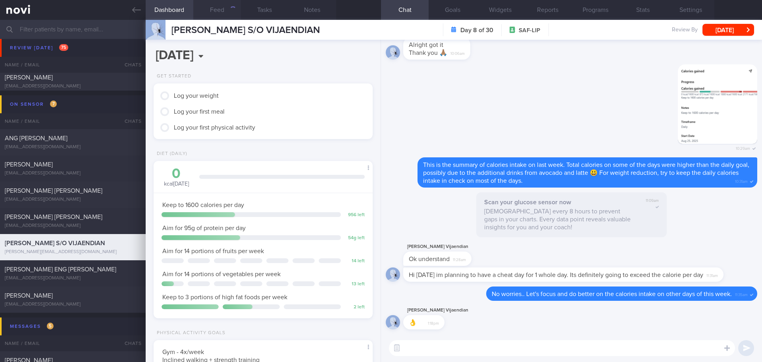
click at [214, 13] on button "Feed" at bounding box center [217, 10] width 48 height 20
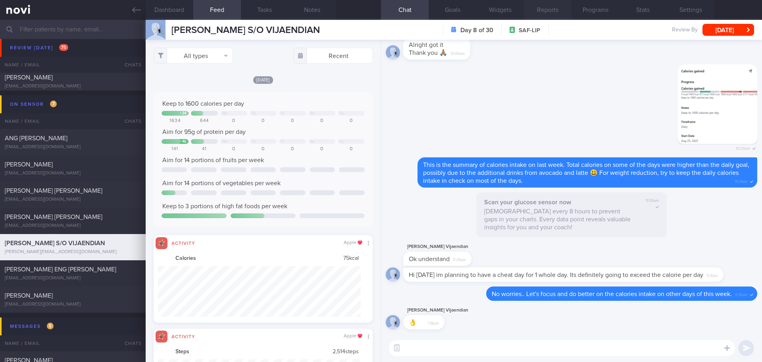
scroll to position [50, 203]
click at [546, 12] on button "Reports" at bounding box center [548, 10] width 48 height 20
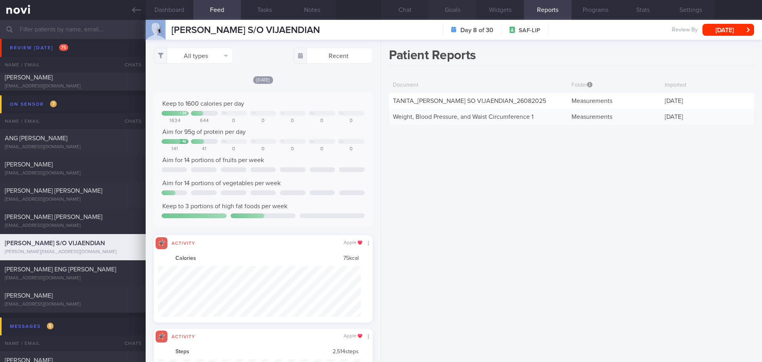
click at [471, 10] on button "Goals" at bounding box center [453, 10] width 48 height 20
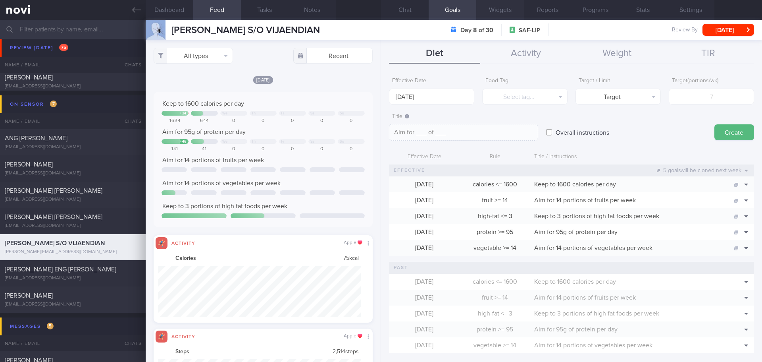
click at [486, 11] on button "Widgets" at bounding box center [500, 10] width 48 height 20
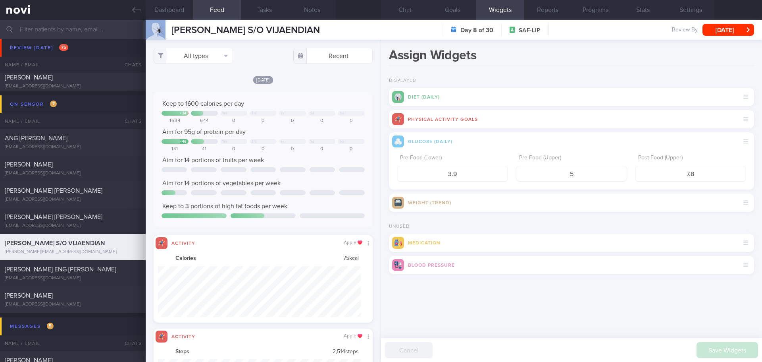
click at [608, 72] on div "Assign Widgets Displayed Diet (Daily) Physical Activity Goals Glucose (Daily) P…" at bounding box center [571, 201] width 381 height 322
click at [453, 305] on div "Save Widgets Cancel" at bounding box center [571, 298] width 365 height 24
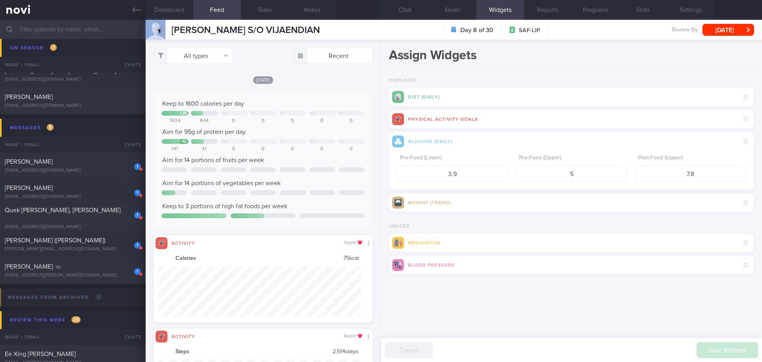
scroll to position [4428, 0]
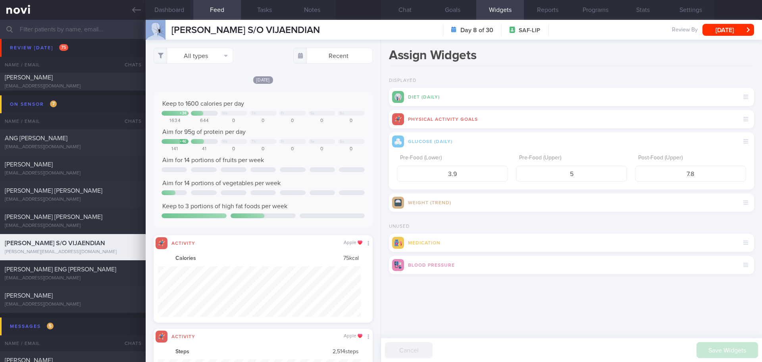
click at [507, 312] on div "Assign Widgets Displayed Diet (Daily) Physical Activity Goals Glucose (Daily) P…" at bounding box center [571, 201] width 381 height 322
click at [413, 11] on button "Chat" at bounding box center [405, 10] width 48 height 20
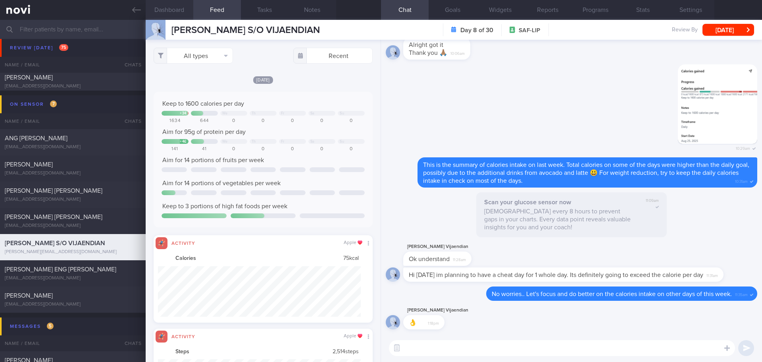
click at [175, 14] on button "Dashboard" at bounding box center [170, 10] width 48 height 20
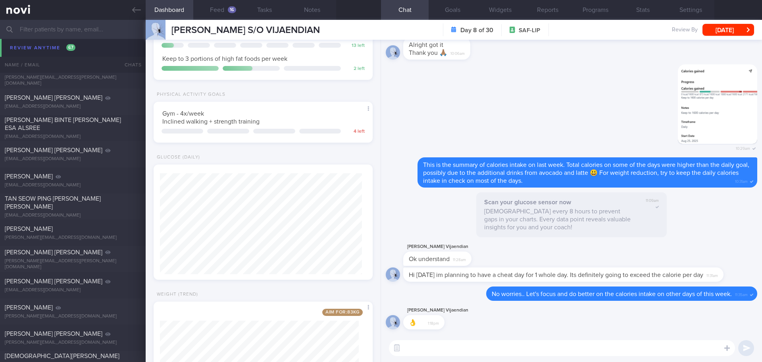
scroll to position [6493, 0]
